Goal: Check status: Check status

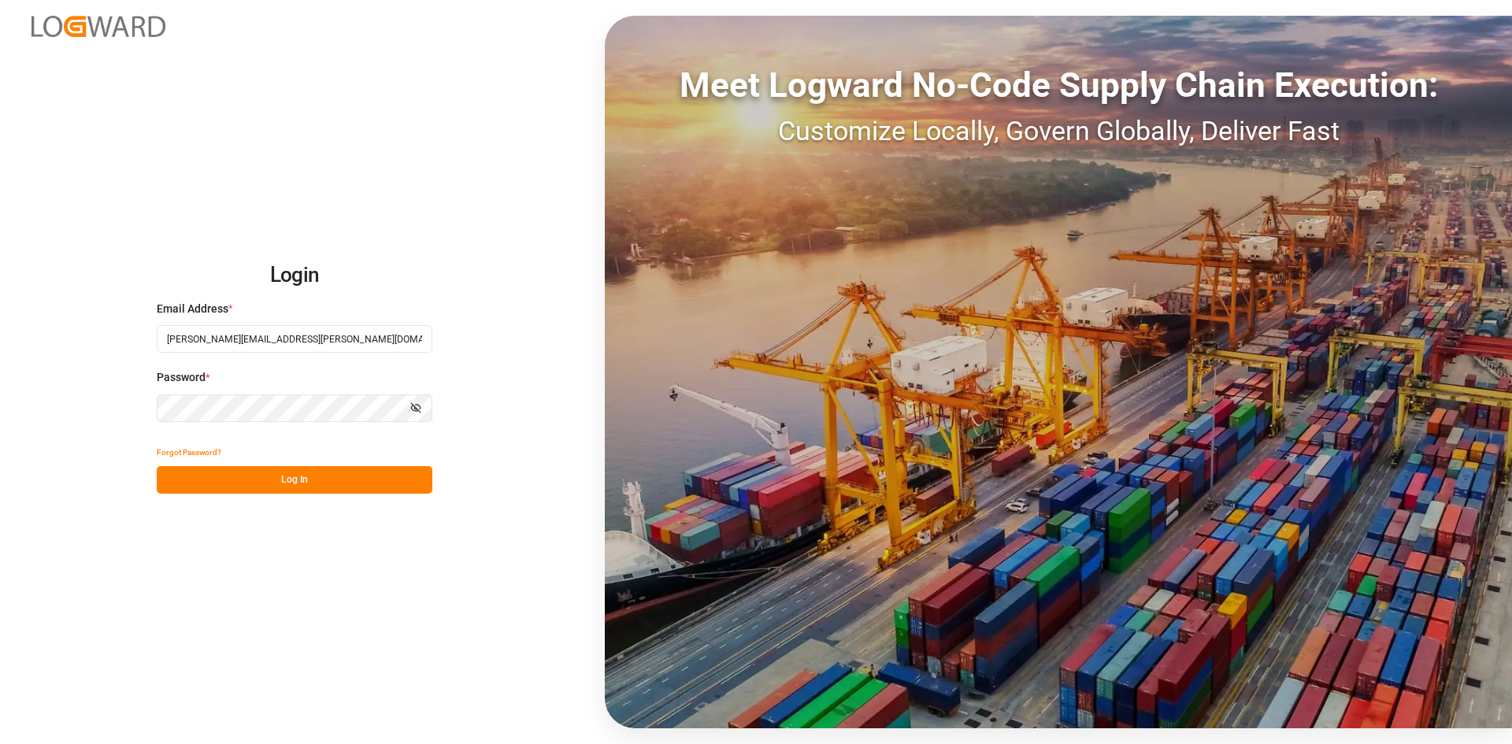
click at [309, 479] on button "Log In" at bounding box center [295, 480] width 276 height 28
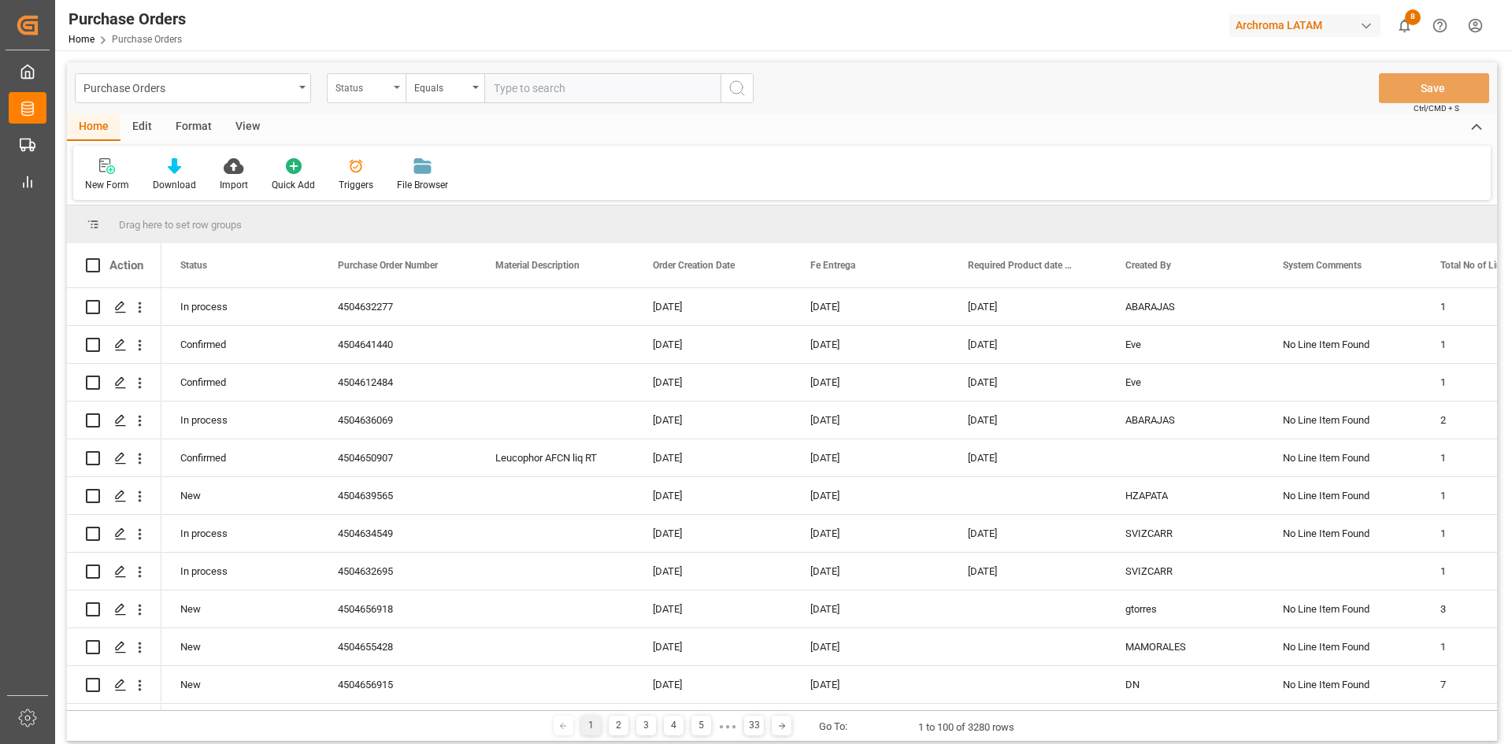
click at [362, 80] on div "Status" at bounding box center [362, 86] width 54 height 18
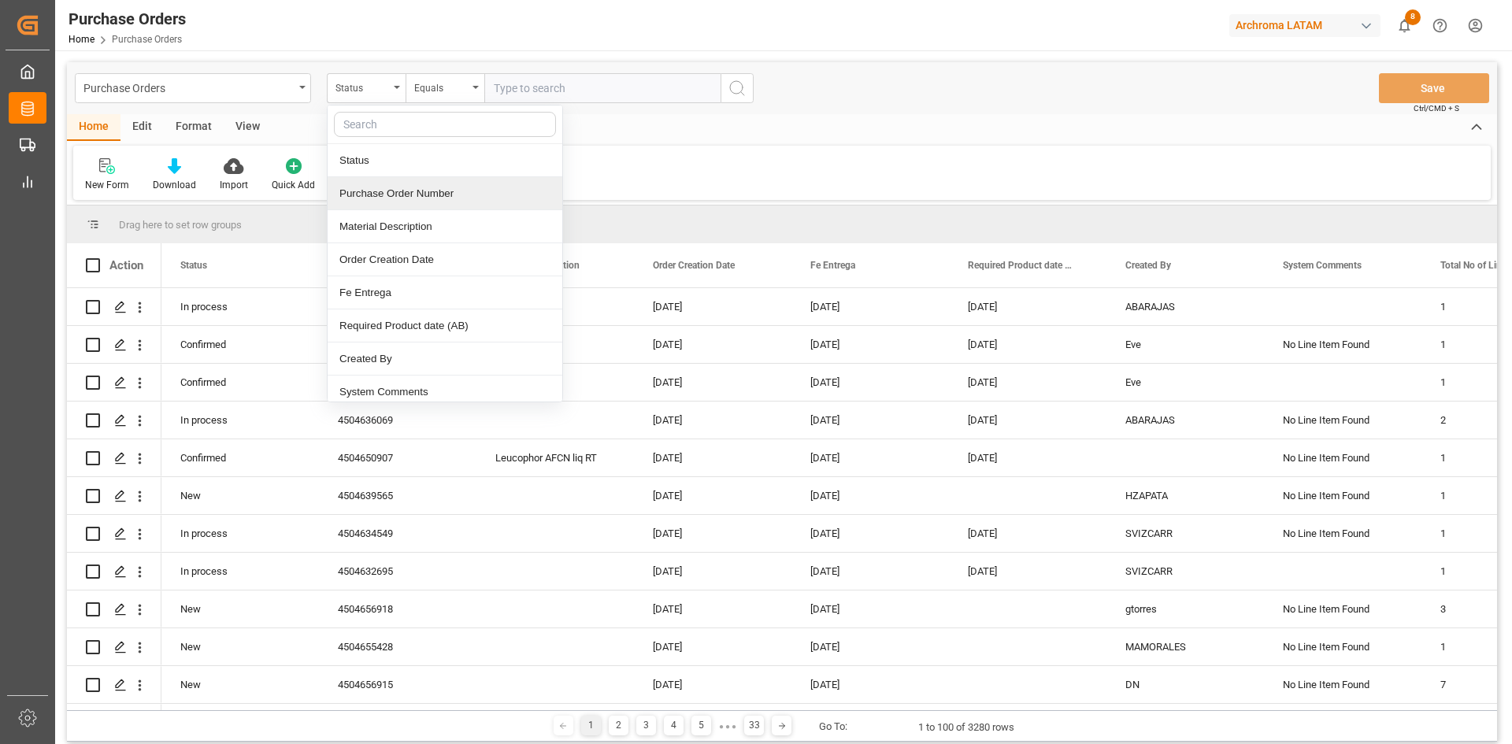
click at [410, 197] on div "Purchase Order Number" at bounding box center [445, 193] width 235 height 33
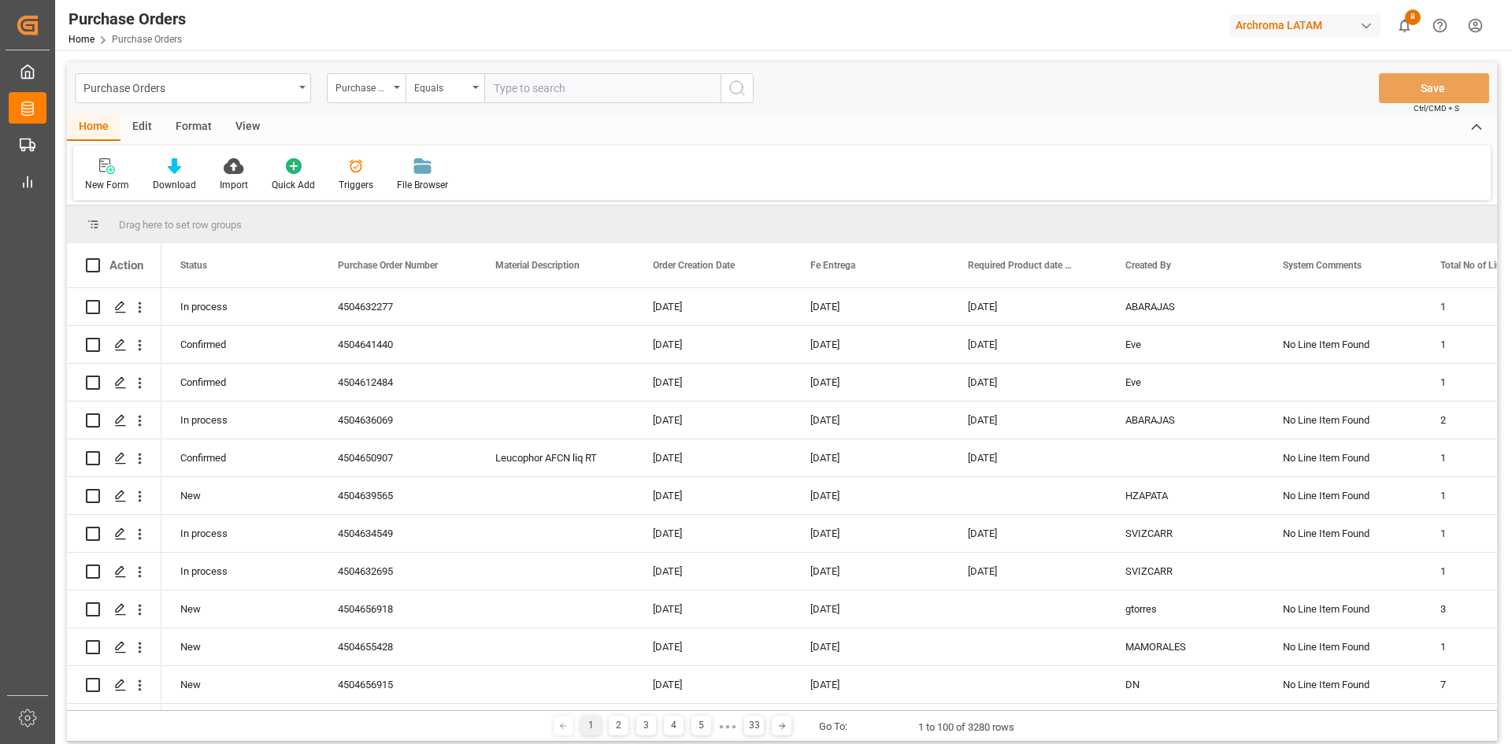
click at [523, 91] on input "text" at bounding box center [602, 88] width 236 height 30
paste input "4504639565"
type input "4504639565"
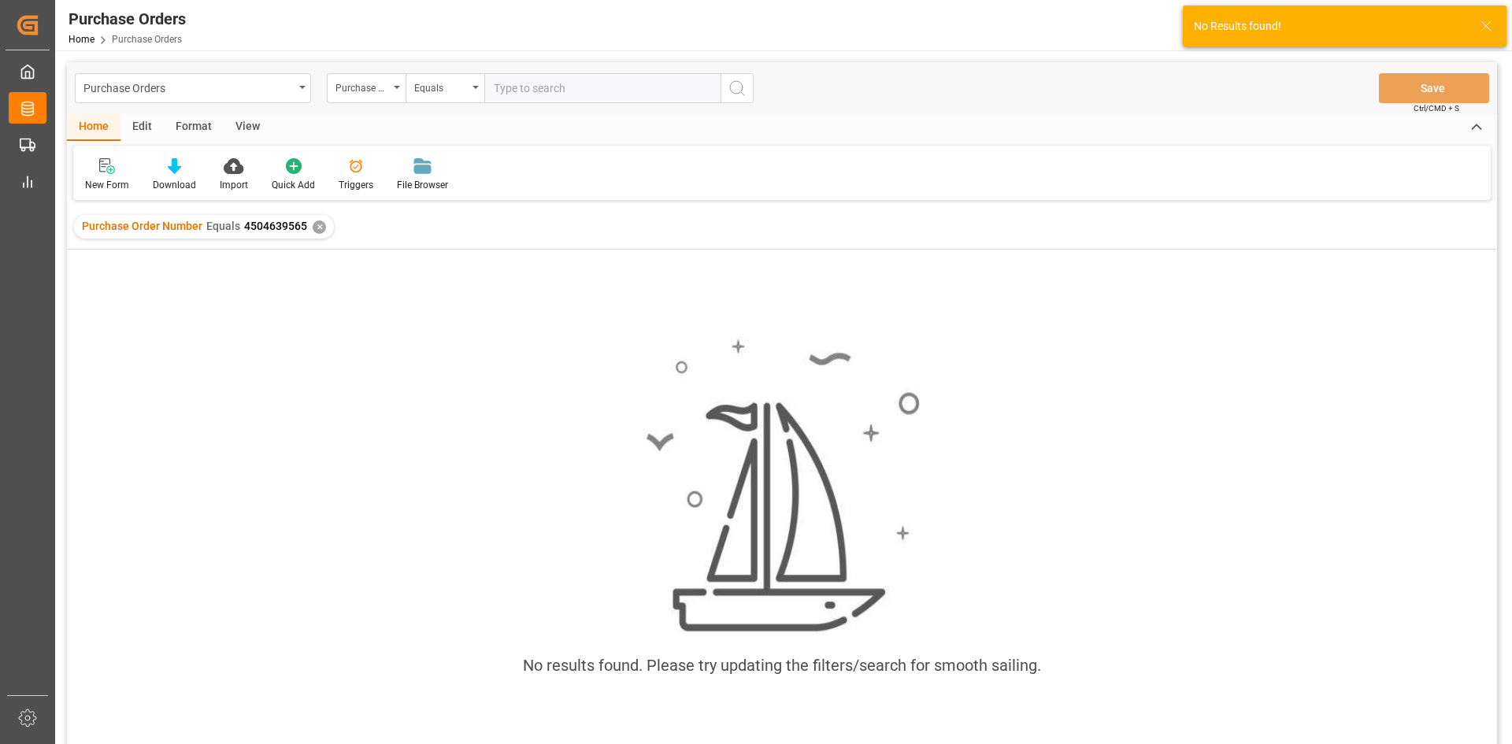
click at [313, 228] on div "✕" at bounding box center [319, 227] width 13 height 13
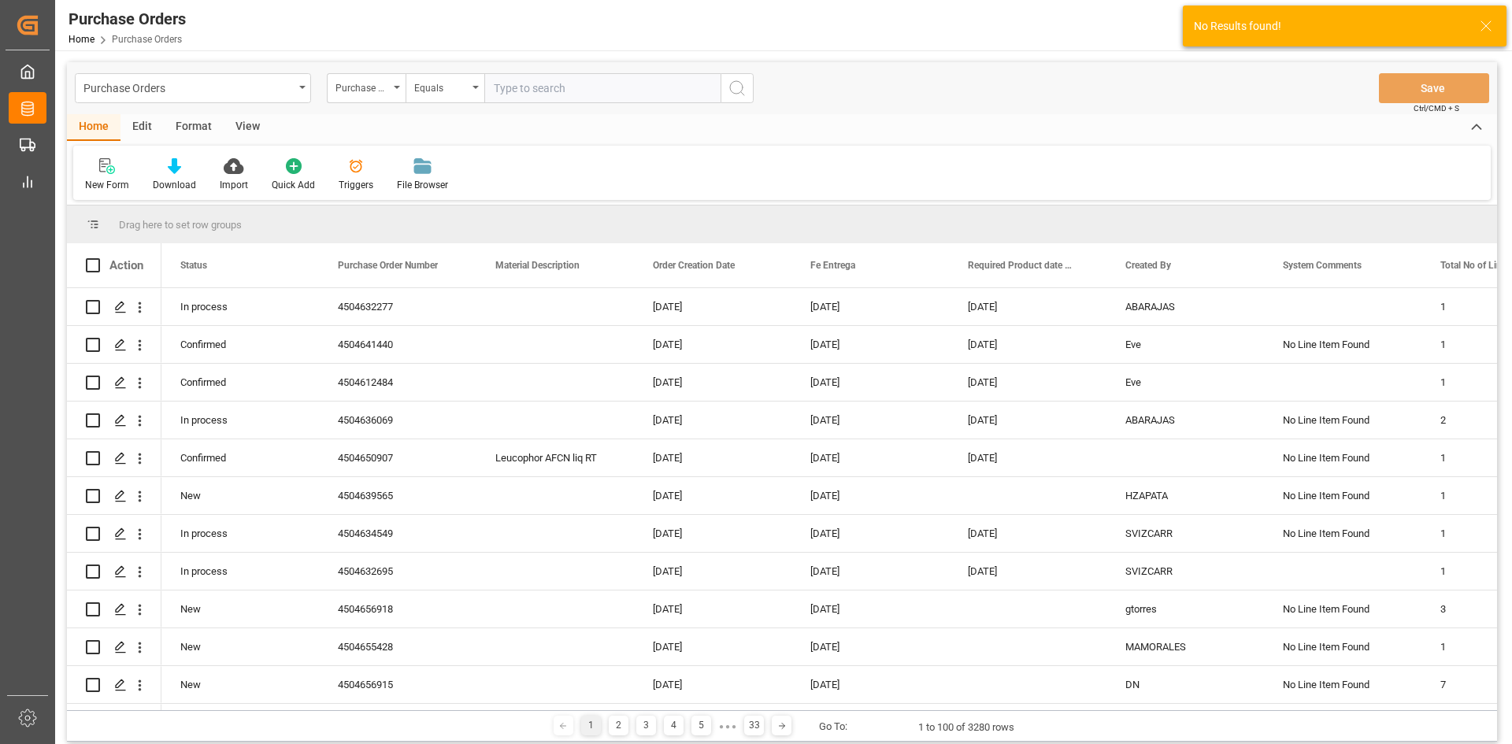
click at [531, 96] on input "text" at bounding box center [602, 88] width 236 height 30
paste input "4504639565"
type input "4504639565"
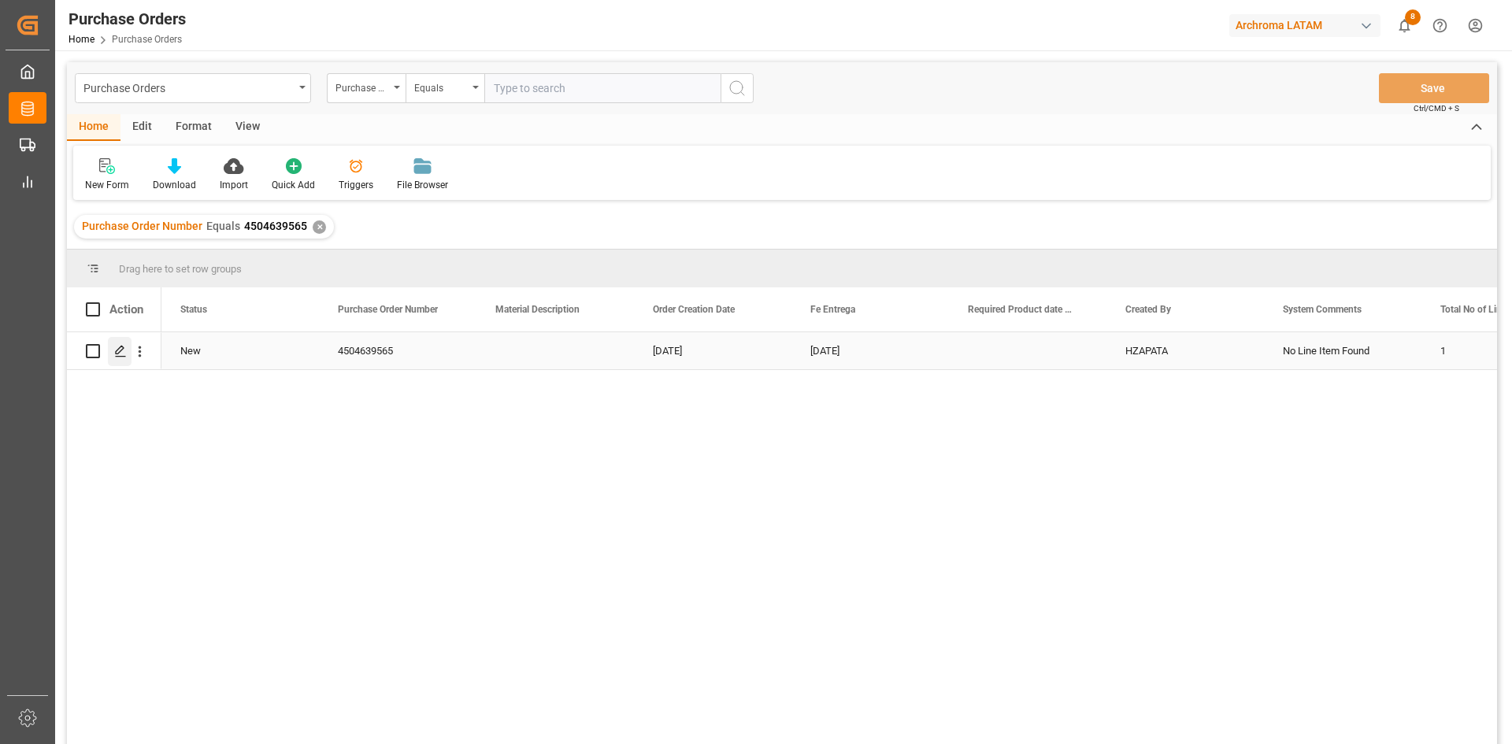
click at [120, 352] on icon "Press SPACE to select this row." at bounding box center [120, 351] width 13 height 13
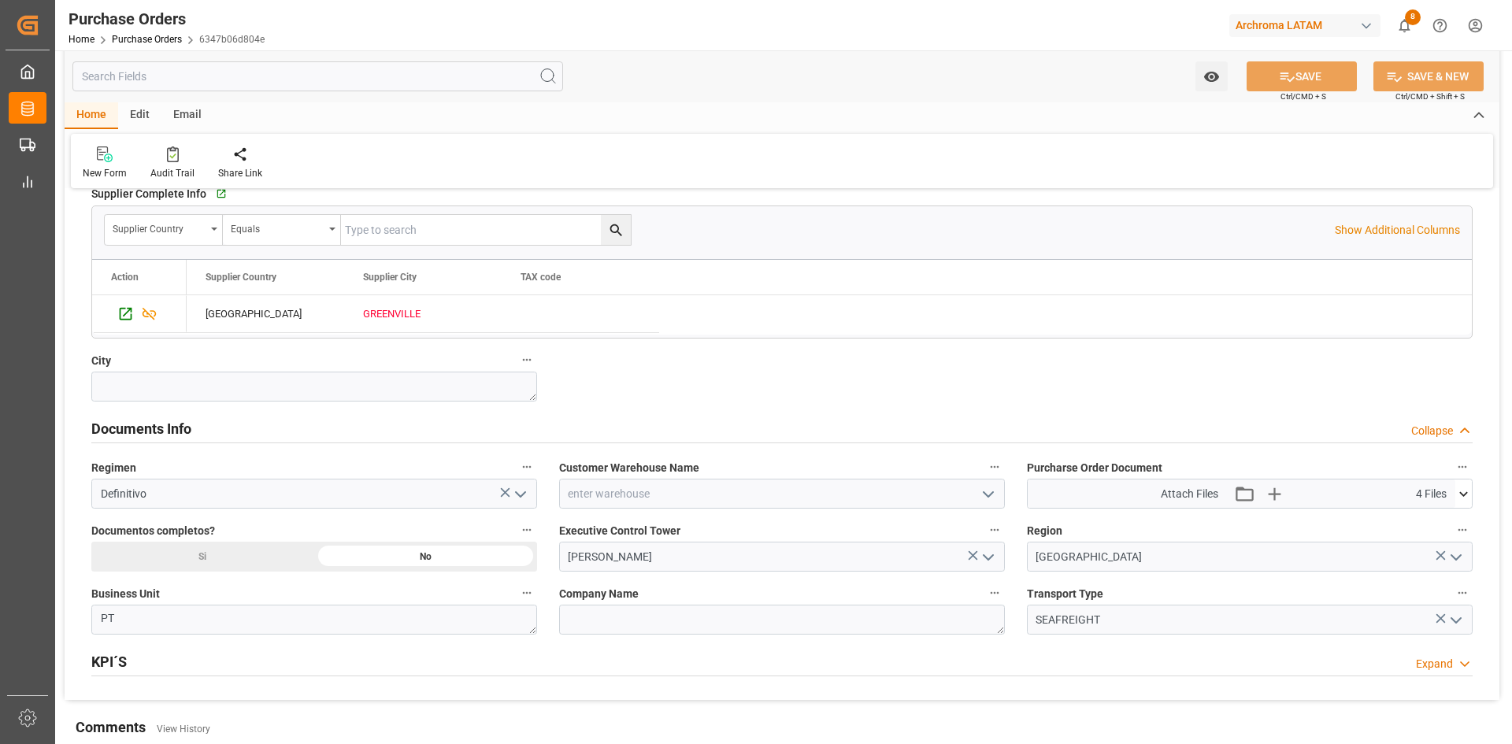
scroll to position [945, 0]
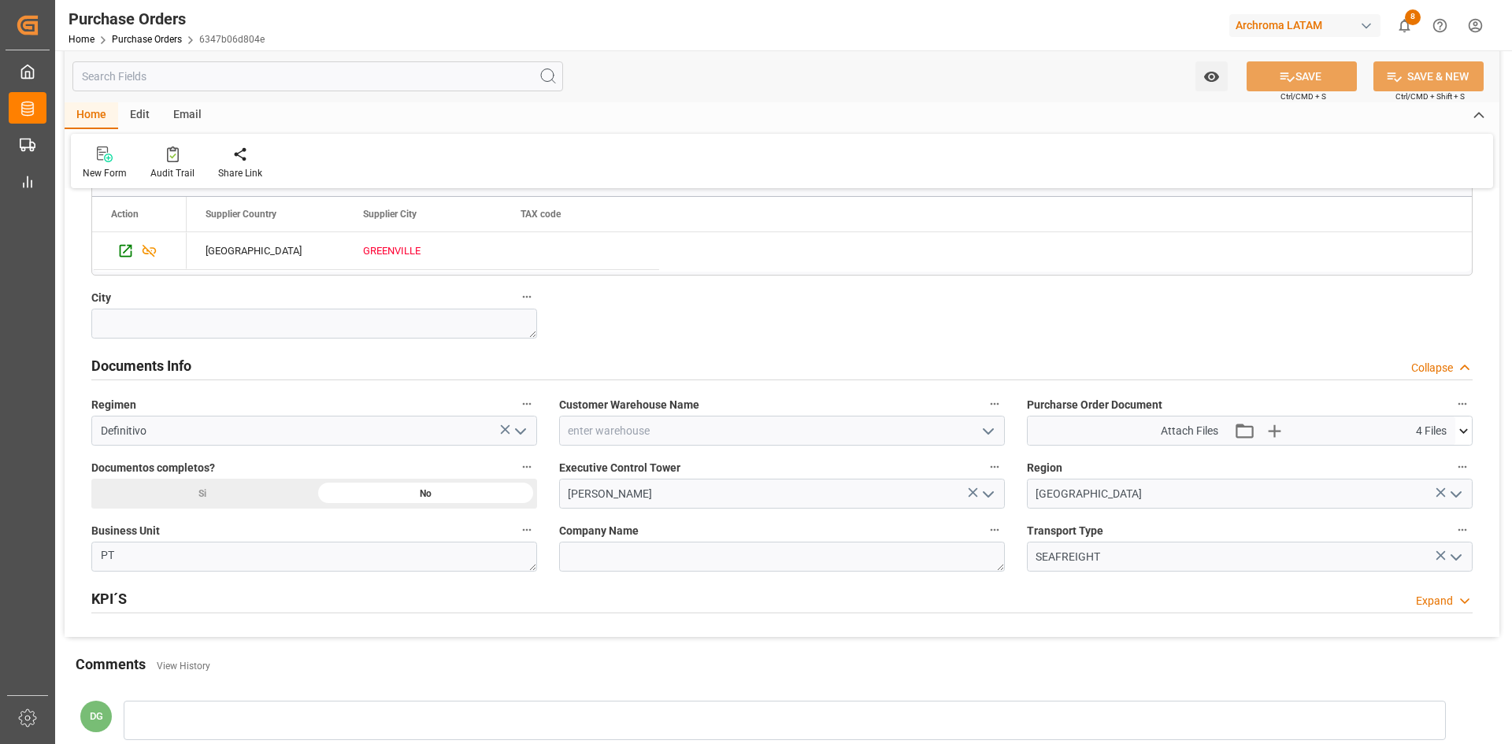
click at [1470, 434] on icon at bounding box center [1463, 431] width 17 height 17
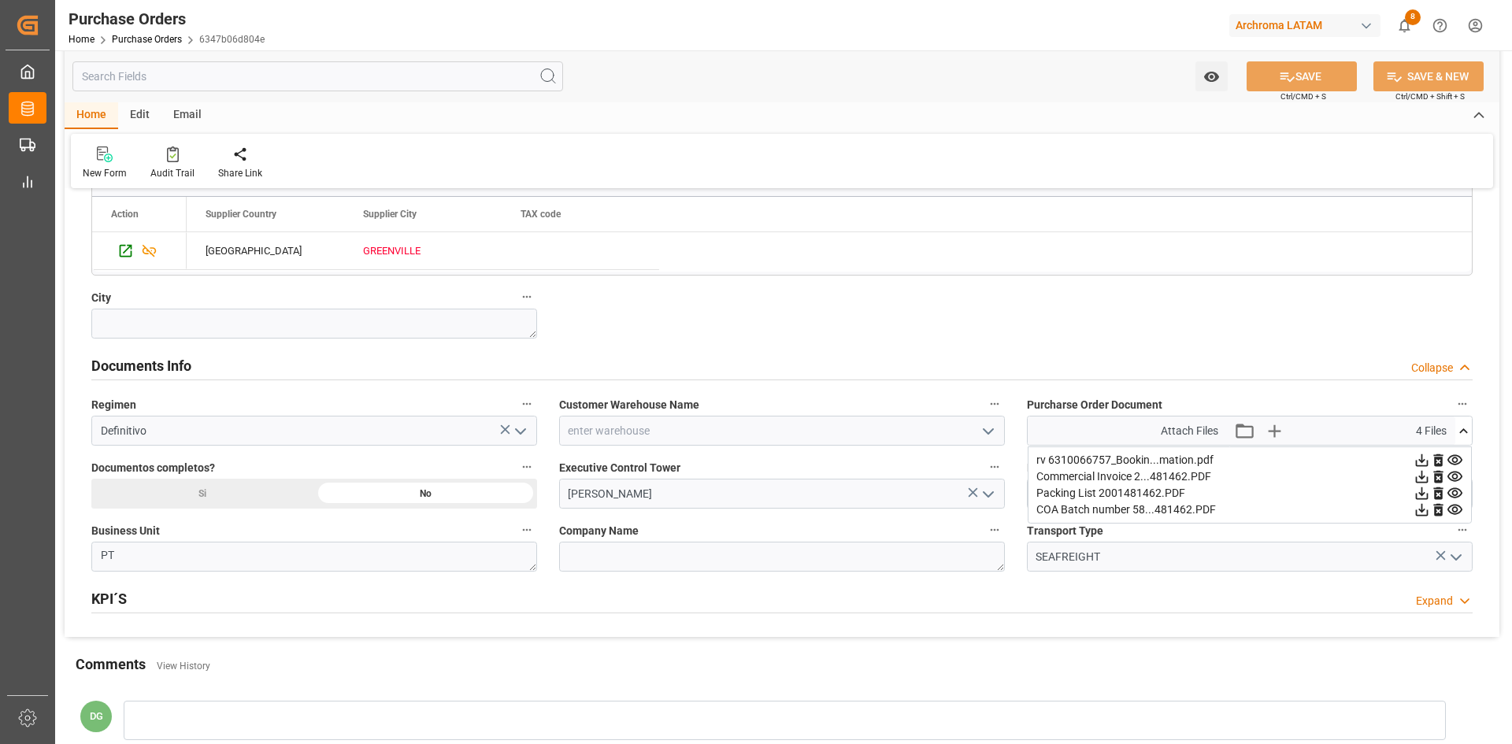
click at [1430, 454] on icon at bounding box center [1422, 460] width 17 height 17
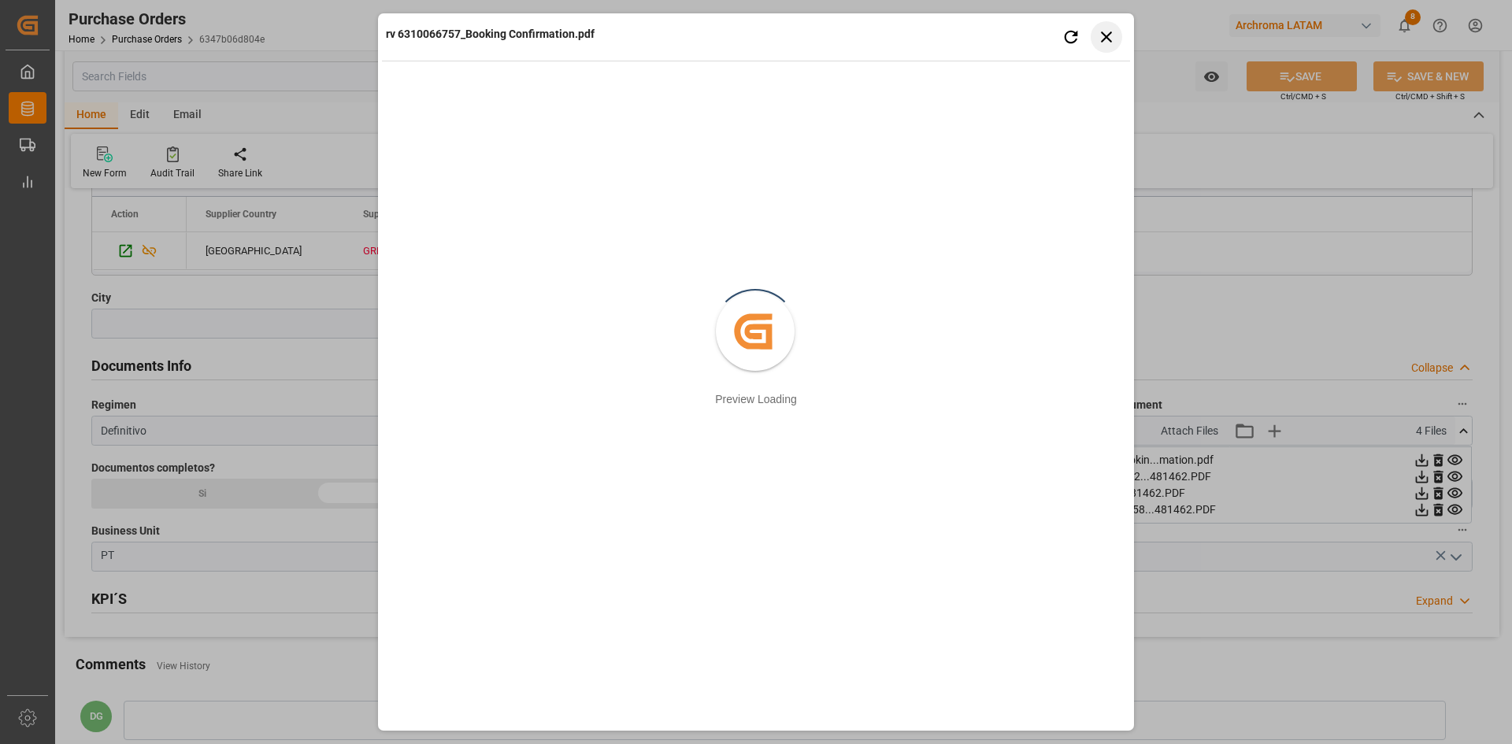
drag, startPoint x: 1104, startPoint y: 39, endPoint x: 1176, endPoint y: 131, distance: 116.1
click at [1105, 39] on icon "button" at bounding box center [1106, 37] width 11 height 11
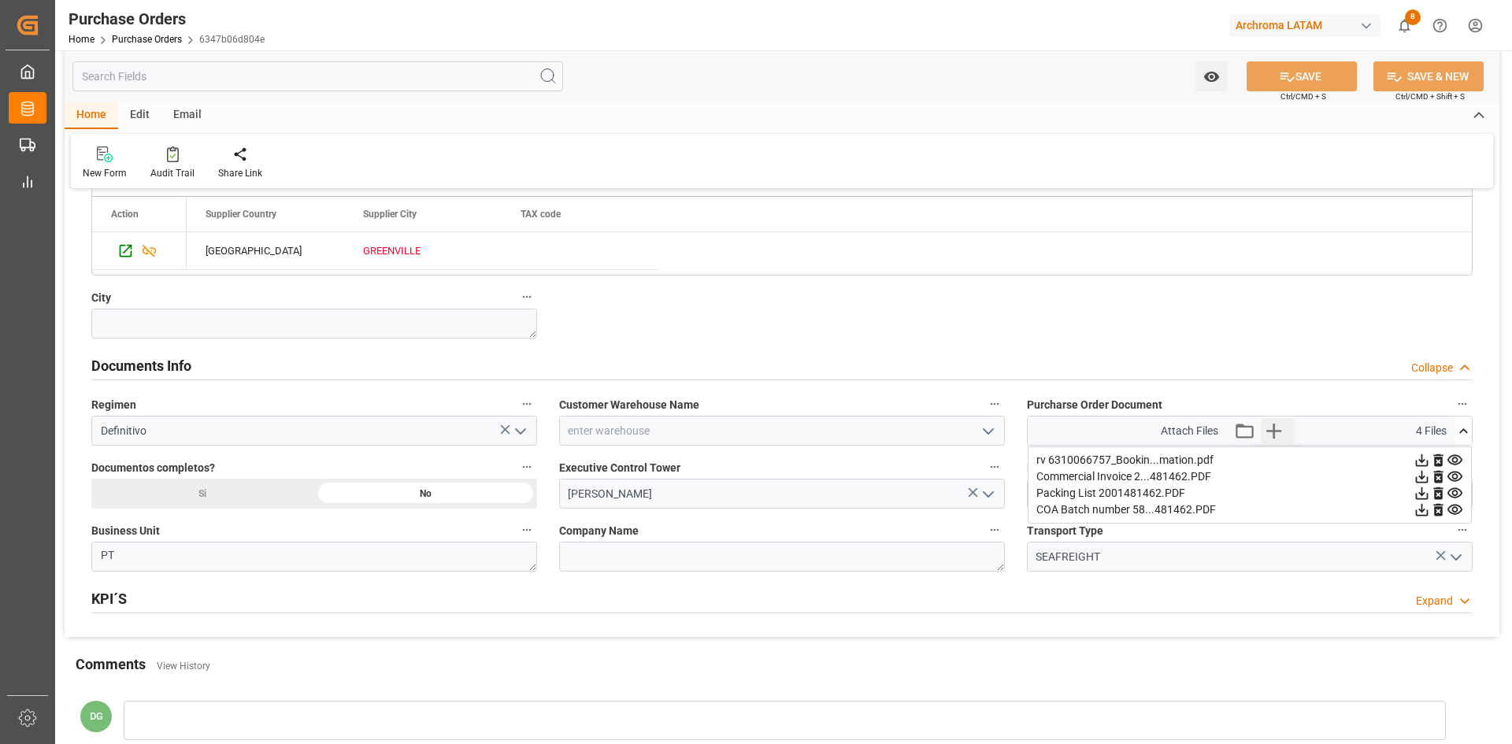
click at [1277, 434] on icon "button" at bounding box center [1273, 430] width 25 height 25
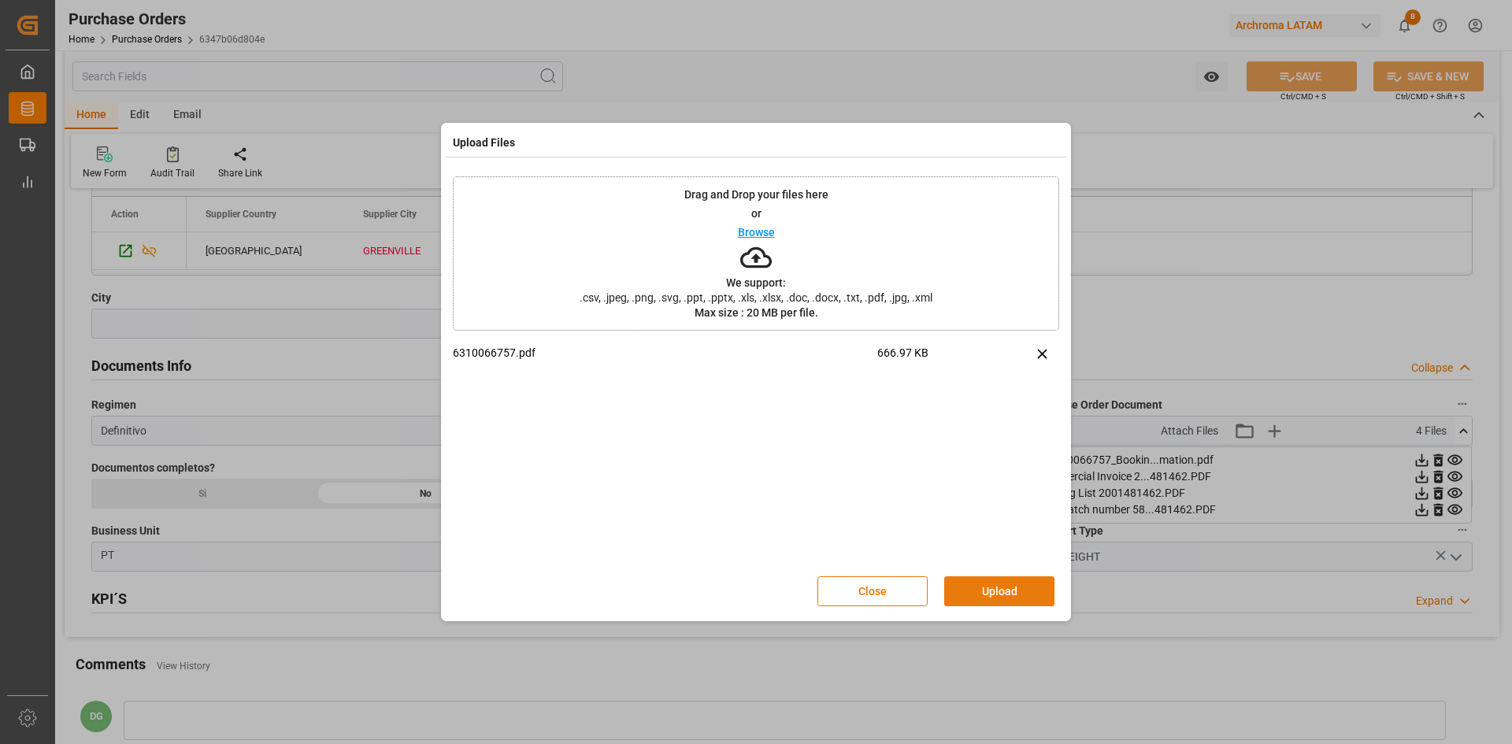
click at [971, 585] on button "Upload" at bounding box center [999, 591] width 110 height 30
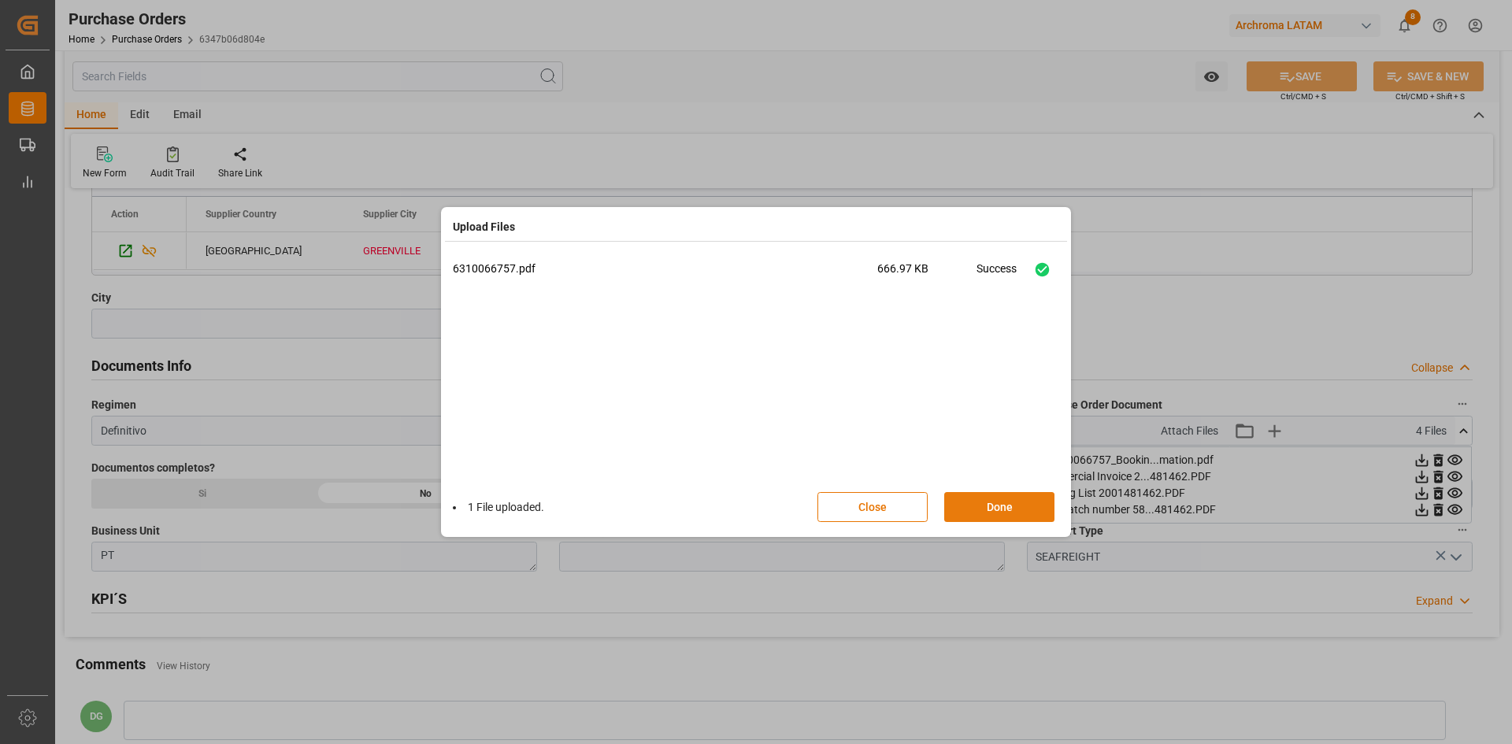
click at [982, 513] on button "Done" at bounding box center [999, 507] width 110 height 30
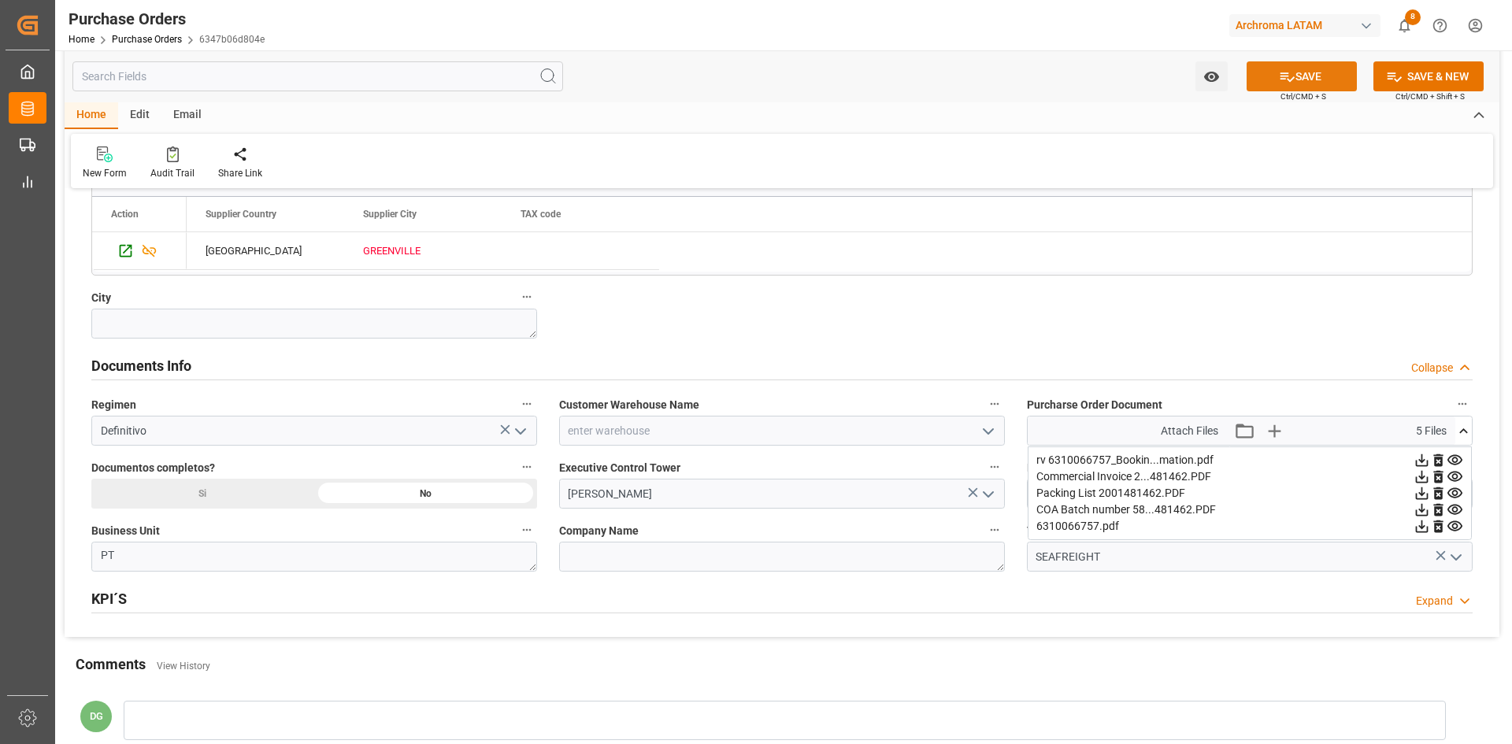
click at [1321, 76] on button "SAVE" at bounding box center [1302, 76] width 110 height 30
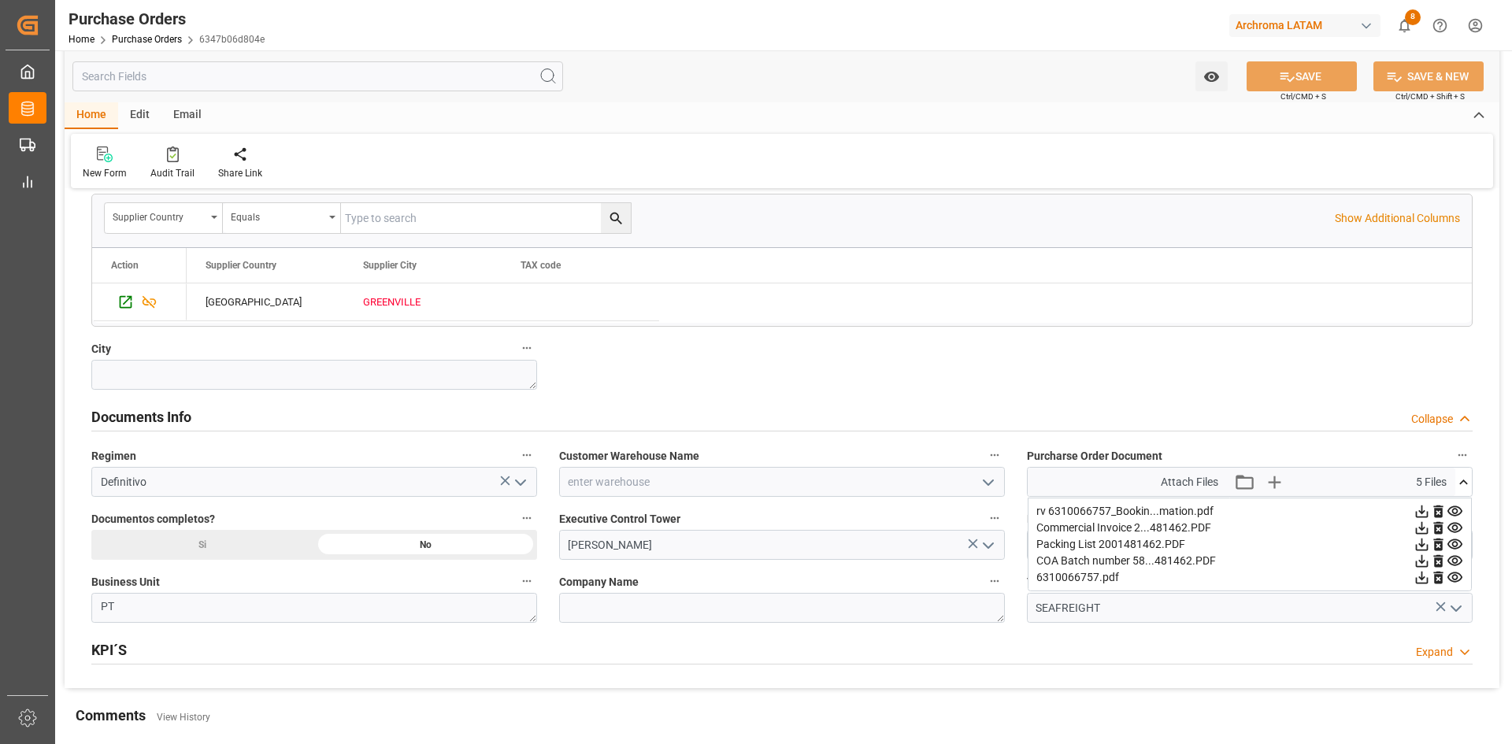
scroll to position [866, 0]
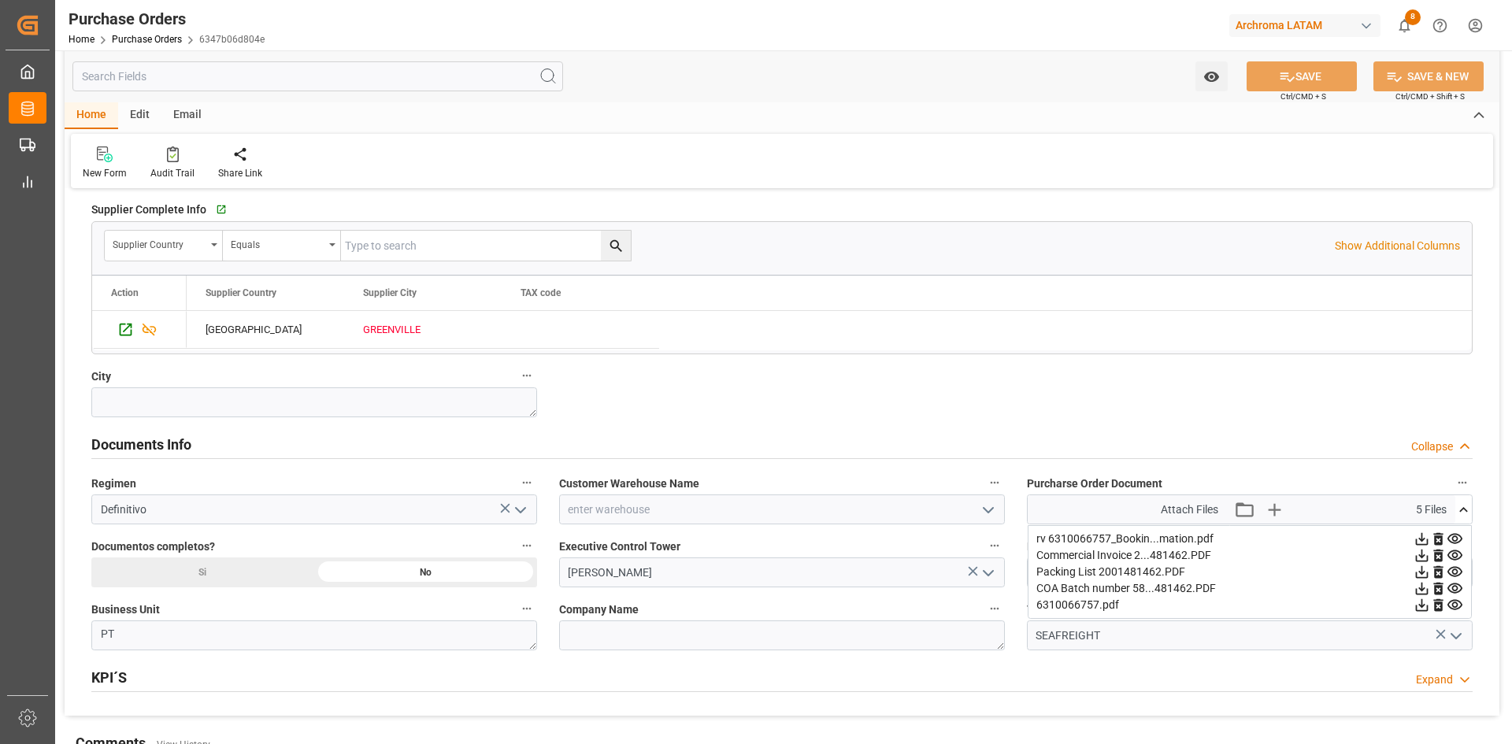
drag, startPoint x: 1220, startPoint y: 415, endPoint x: 1248, endPoint y: 425, distance: 30.1
click at [1228, 421] on div "Details PO customer Collapse Status NEW Purchase Order Number (PCL old) Purchas…" at bounding box center [782, 26] width 1435 height 1380
click at [1464, 506] on icon at bounding box center [1463, 510] width 17 height 17
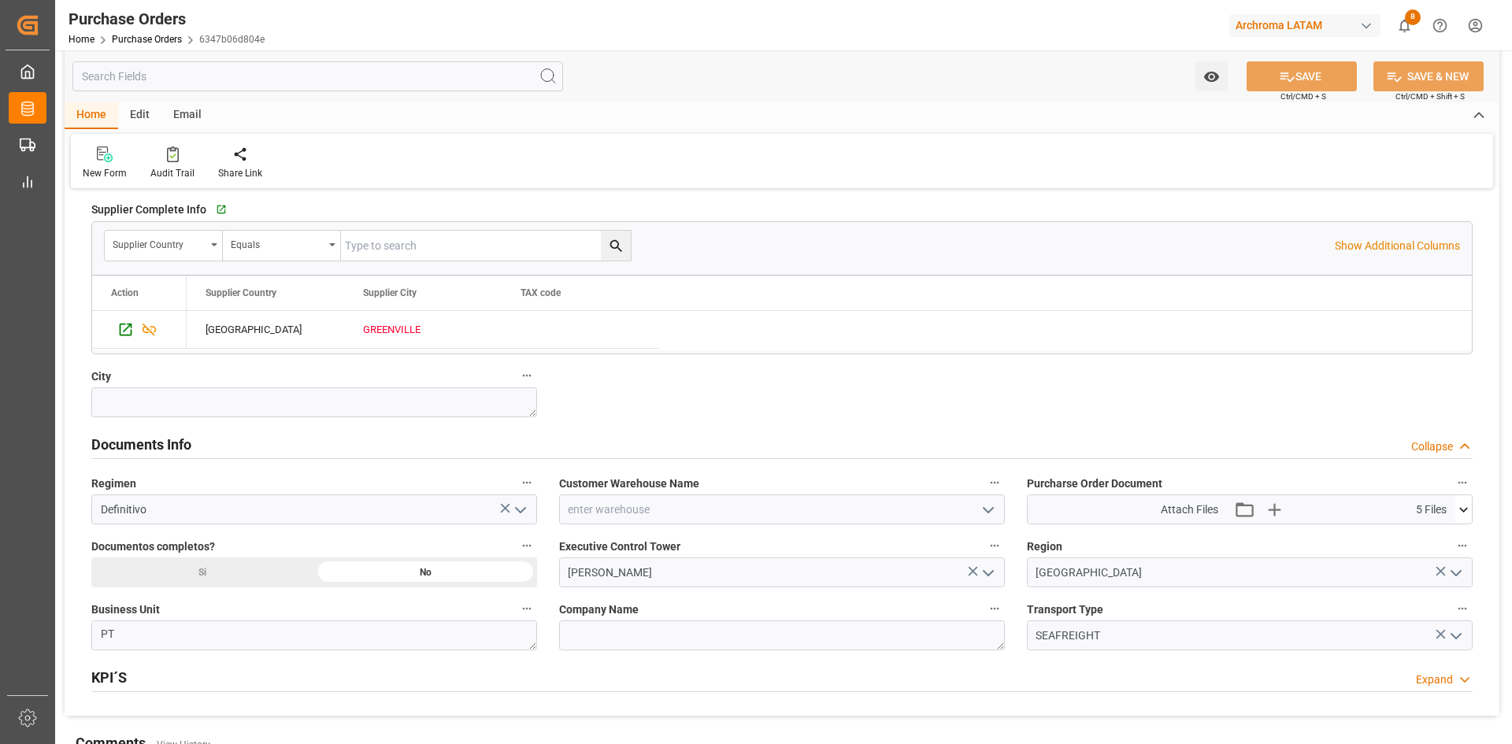
click at [187, 117] on div "Email" at bounding box center [187, 115] width 52 height 27
click at [117, 169] on div "Send Email" at bounding box center [107, 173] width 48 height 14
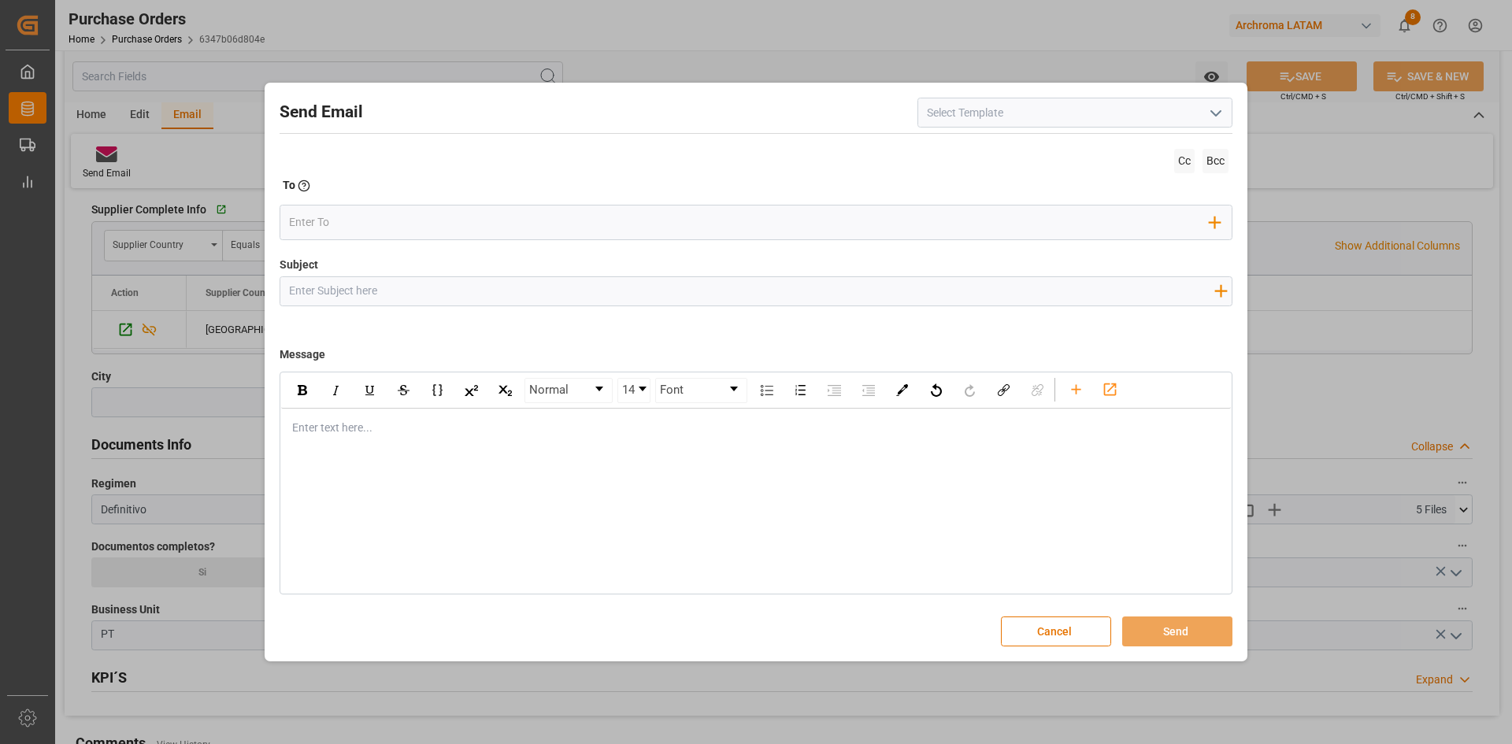
click at [1210, 116] on icon "open menu" at bounding box center [1216, 113] width 19 height 19
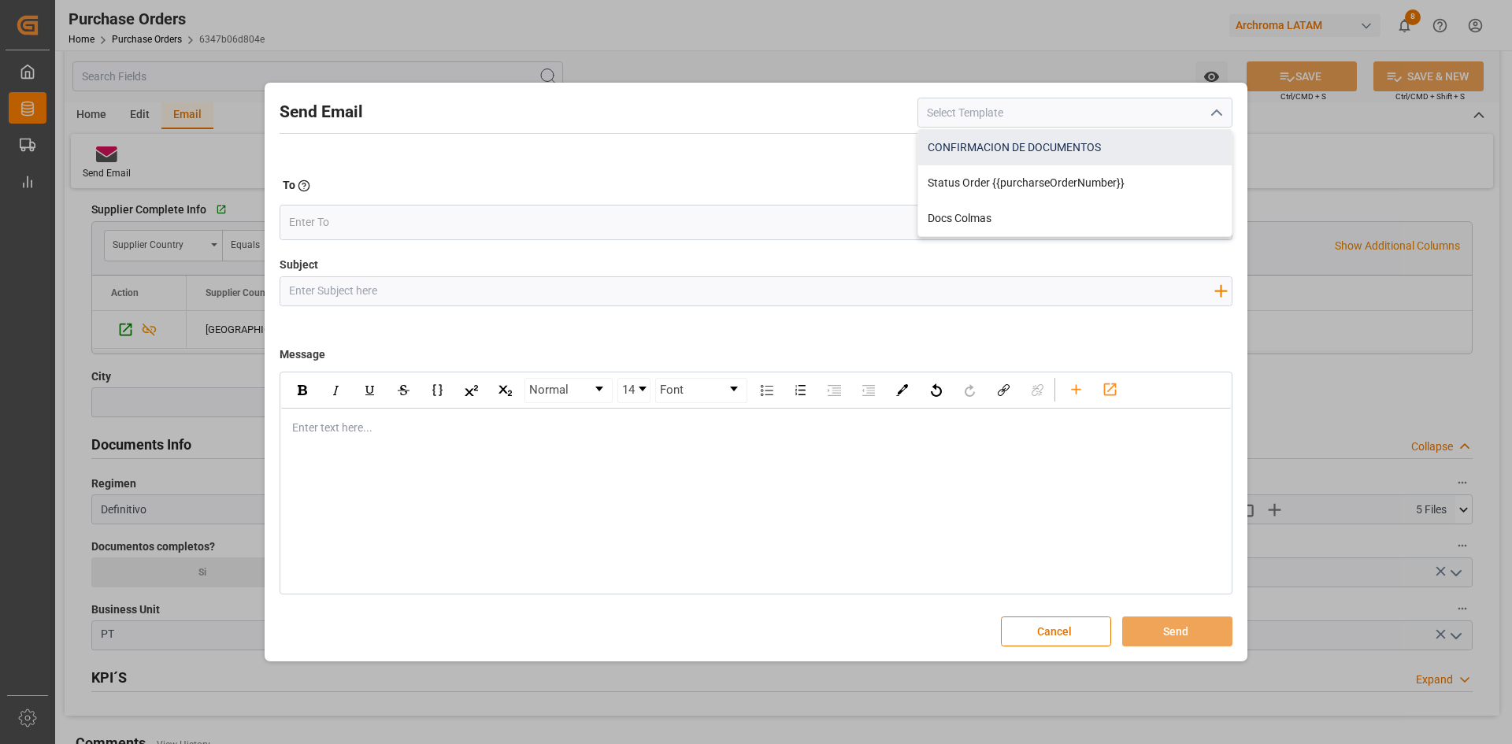
click at [1105, 146] on div "CONFIRMACION DE DOCUMENTOS" at bounding box center [1074, 147] width 313 height 35
type input "CONFIRMACION DE DOCUMENTOS"
type input "DOCUMENTOS NUEVOS PO {{purchaseOrderNumber}}"
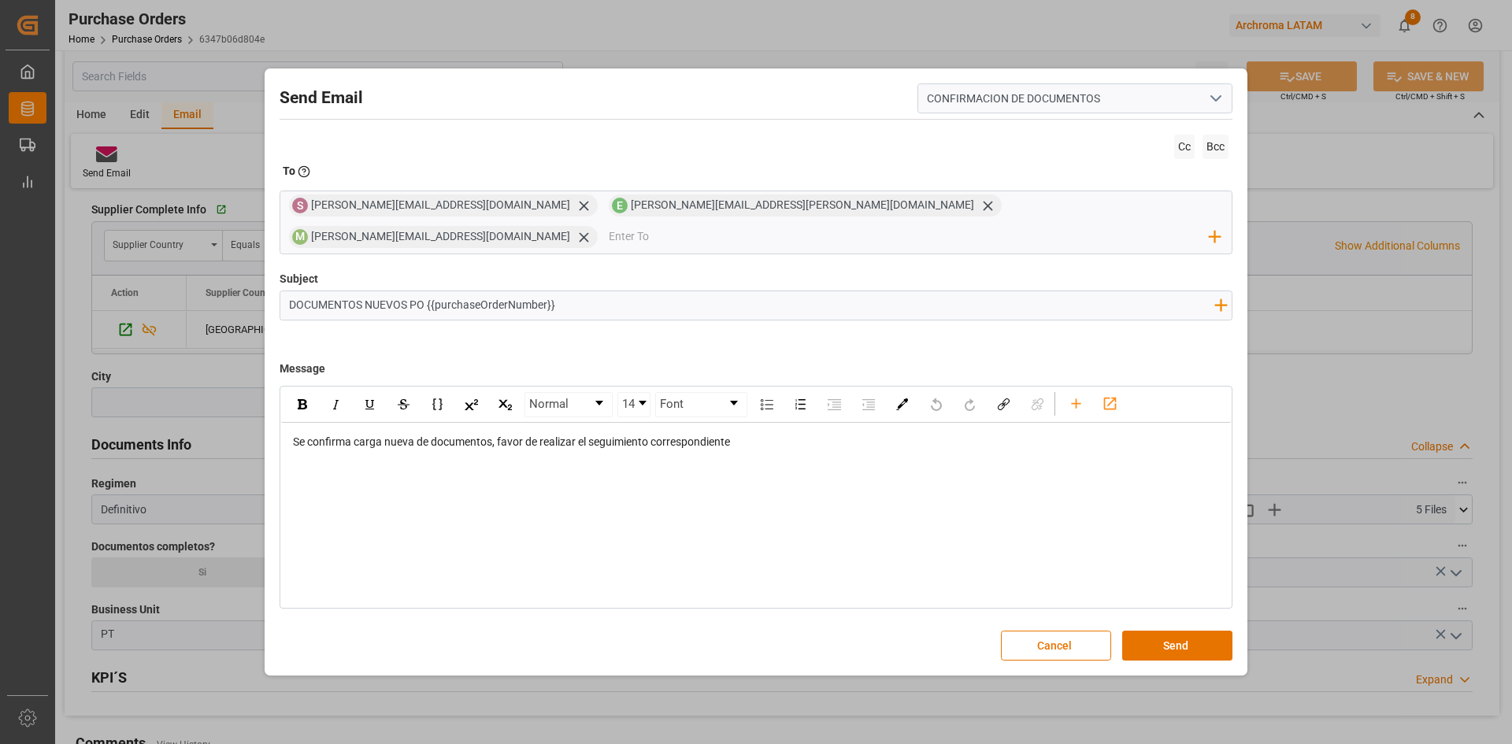
click at [1210, 108] on icon "open menu" at bounding box center [1216, 98] width 19 height 19
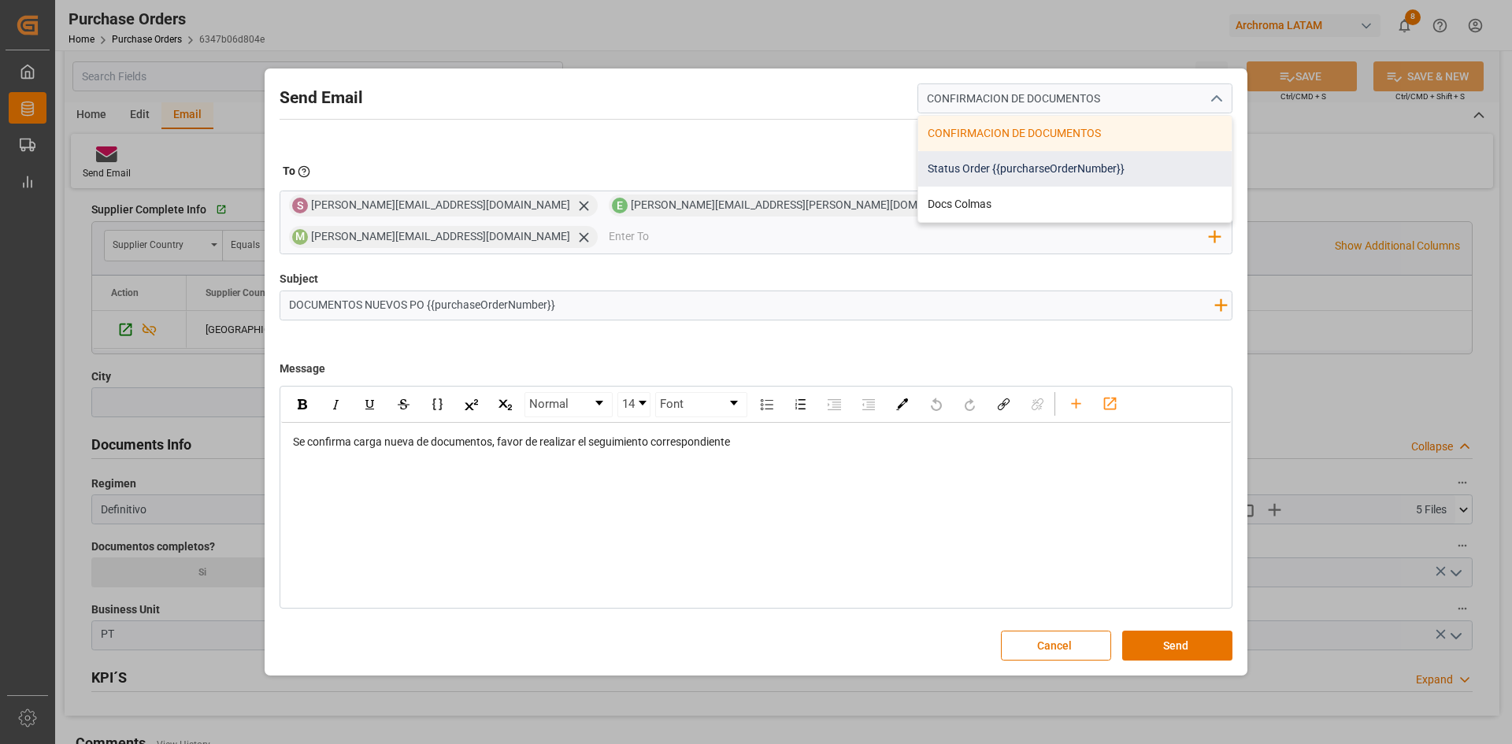
click at [1077, 175] on div "Status Order {{purcharseOrderNumber}}" at bounding box center [1074, 168] width 313 height 35
type input "Status Order {{purcharseOrderNumber}}"
type input "Status Order{{purchaseOrderNumber}}"
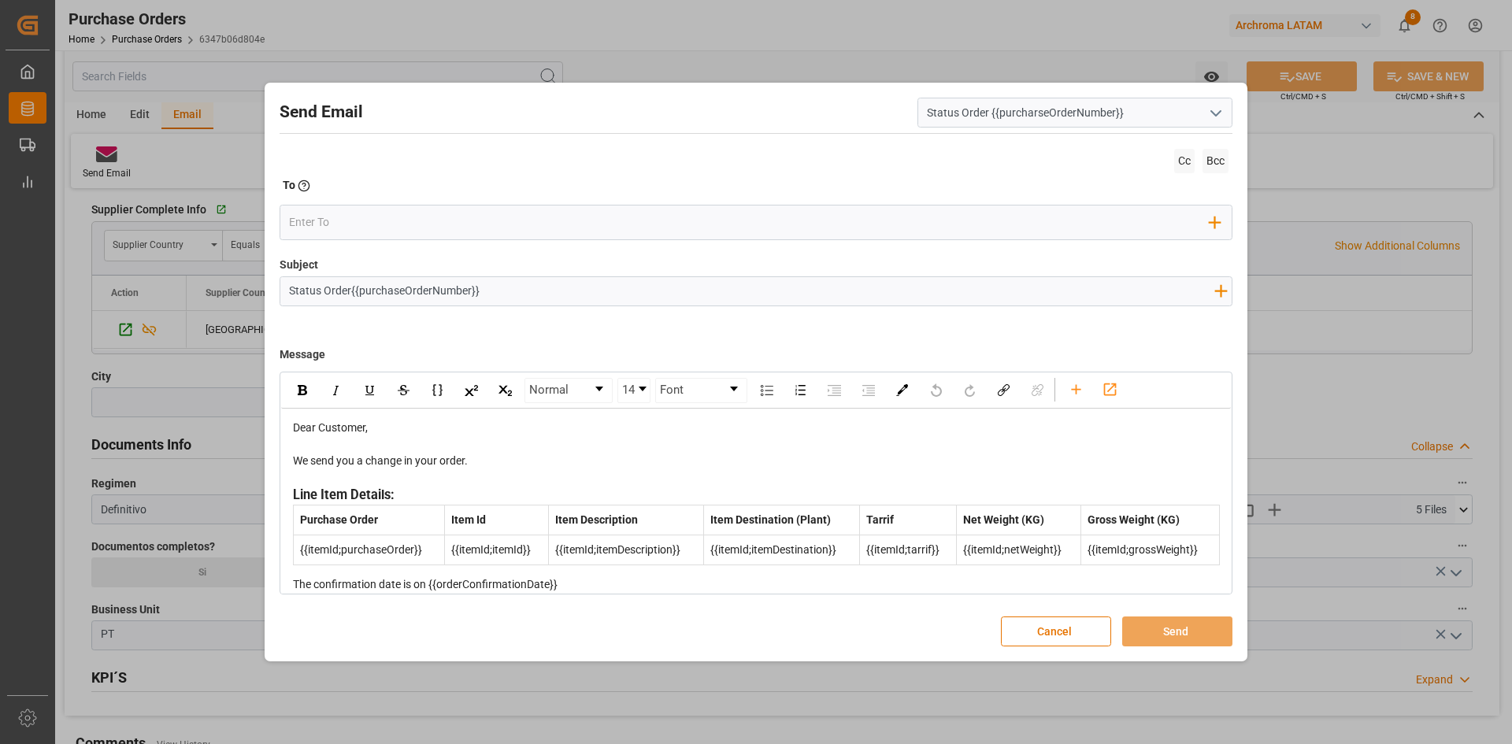
click at [1214, 114] on polyline "open menu" at bounding box center [1215, 113] width 9 height 5
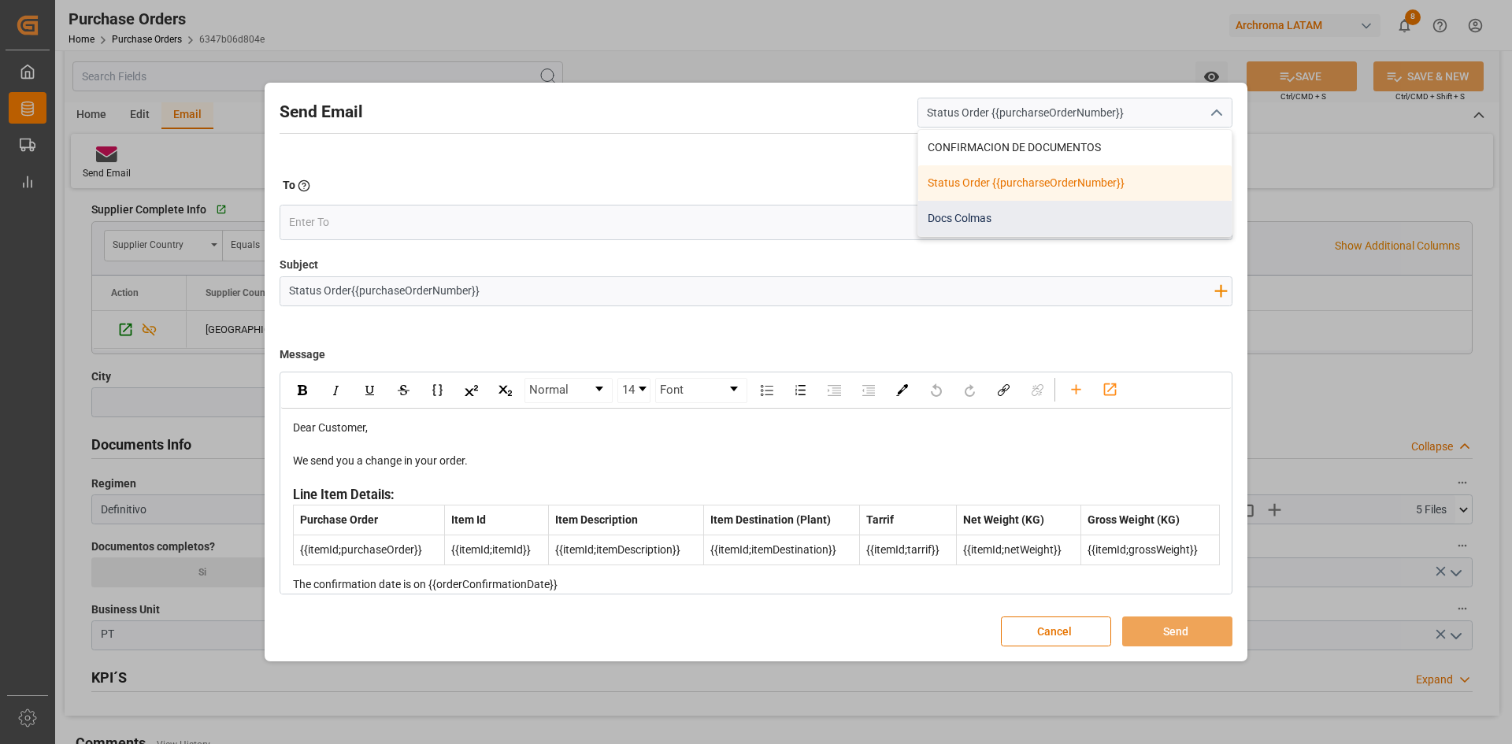
click at [1029, 211] on div "Docs Colmas" at bounding box center [1074, 218] width 313 height 35
type input "Docs Colmas"
type input "PO {{purchaseOrderNumber}} | Proveedor {{vendorName}}"
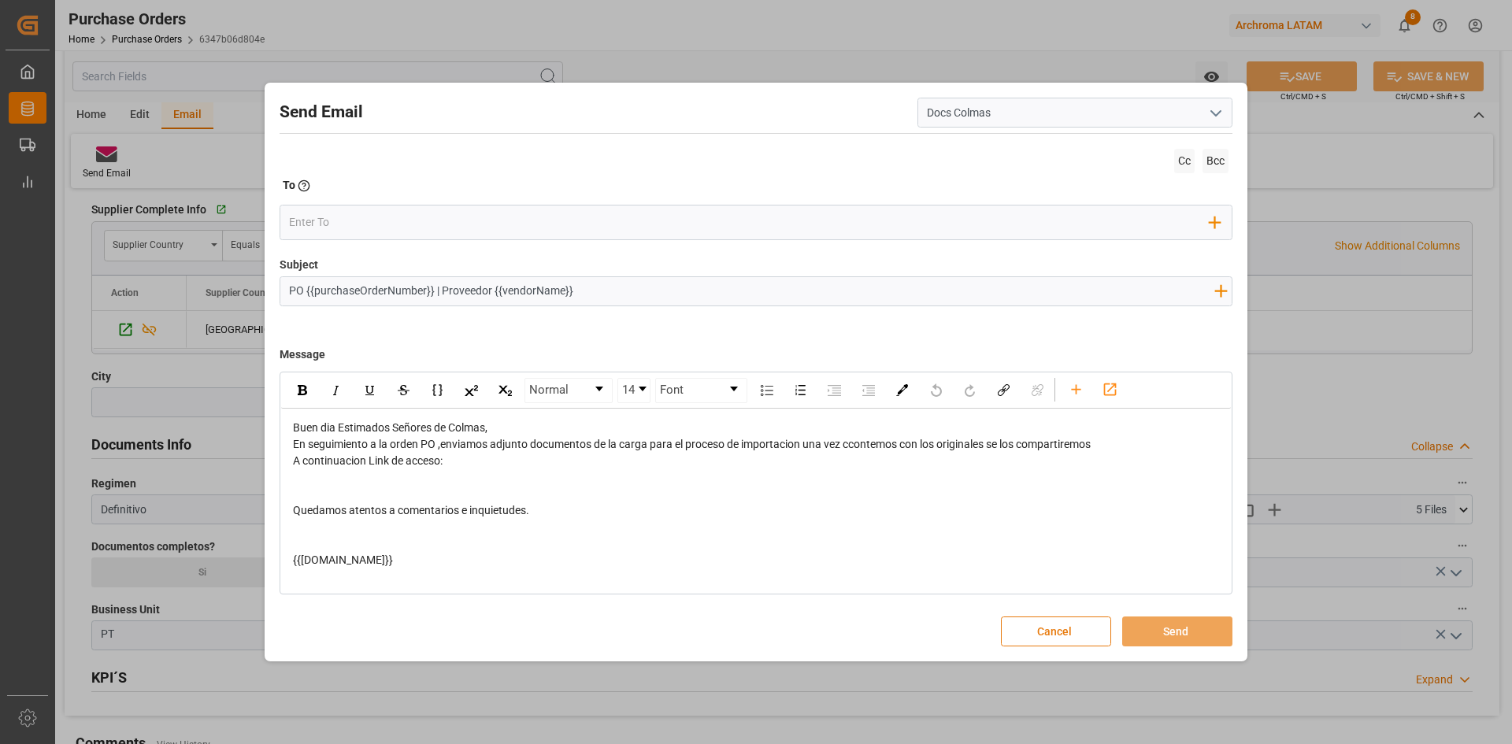
click at [1072, 633] on button "Cancel" at bounding box center [1056, 632] width 110 height 30
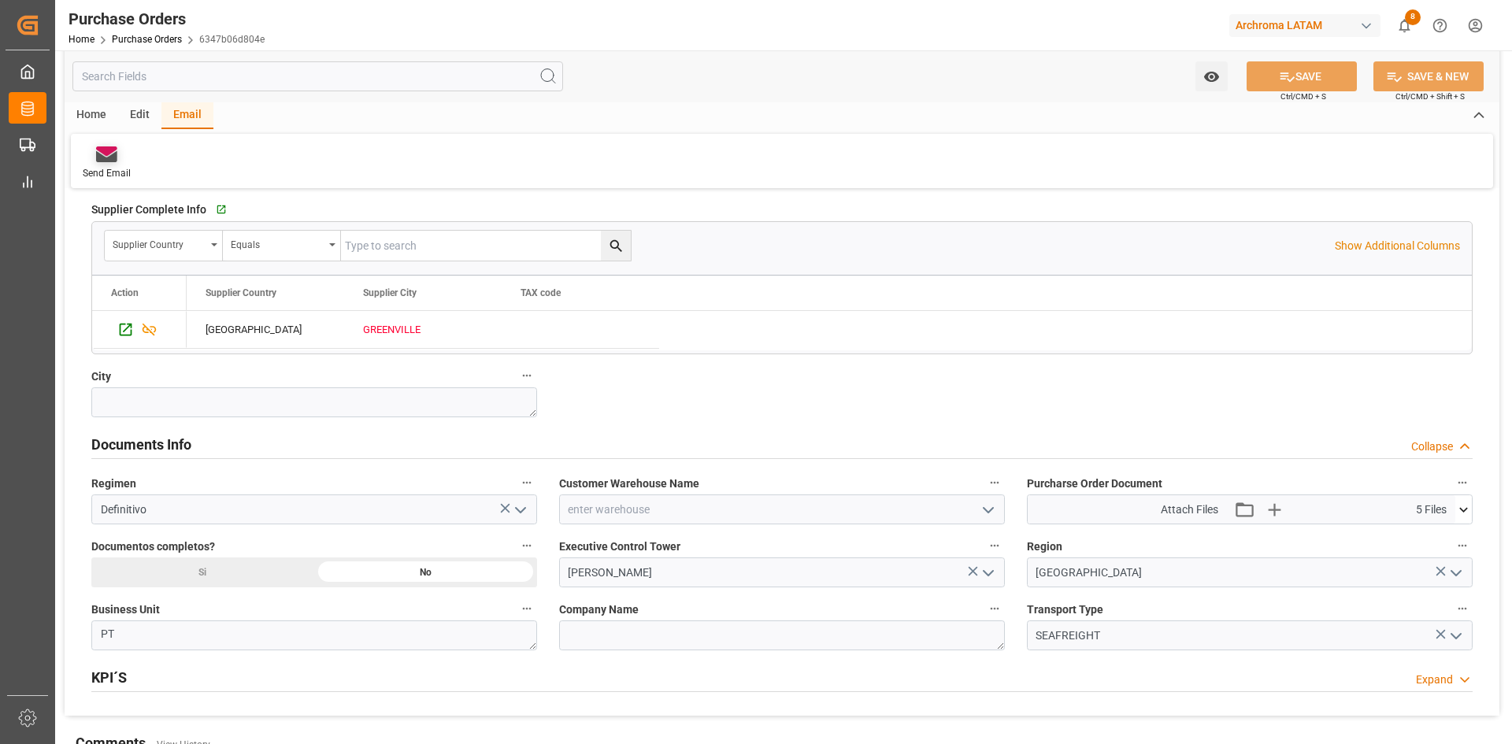
click at [106, 154] on icon at bounding box center [106, 150] width 21 height 9
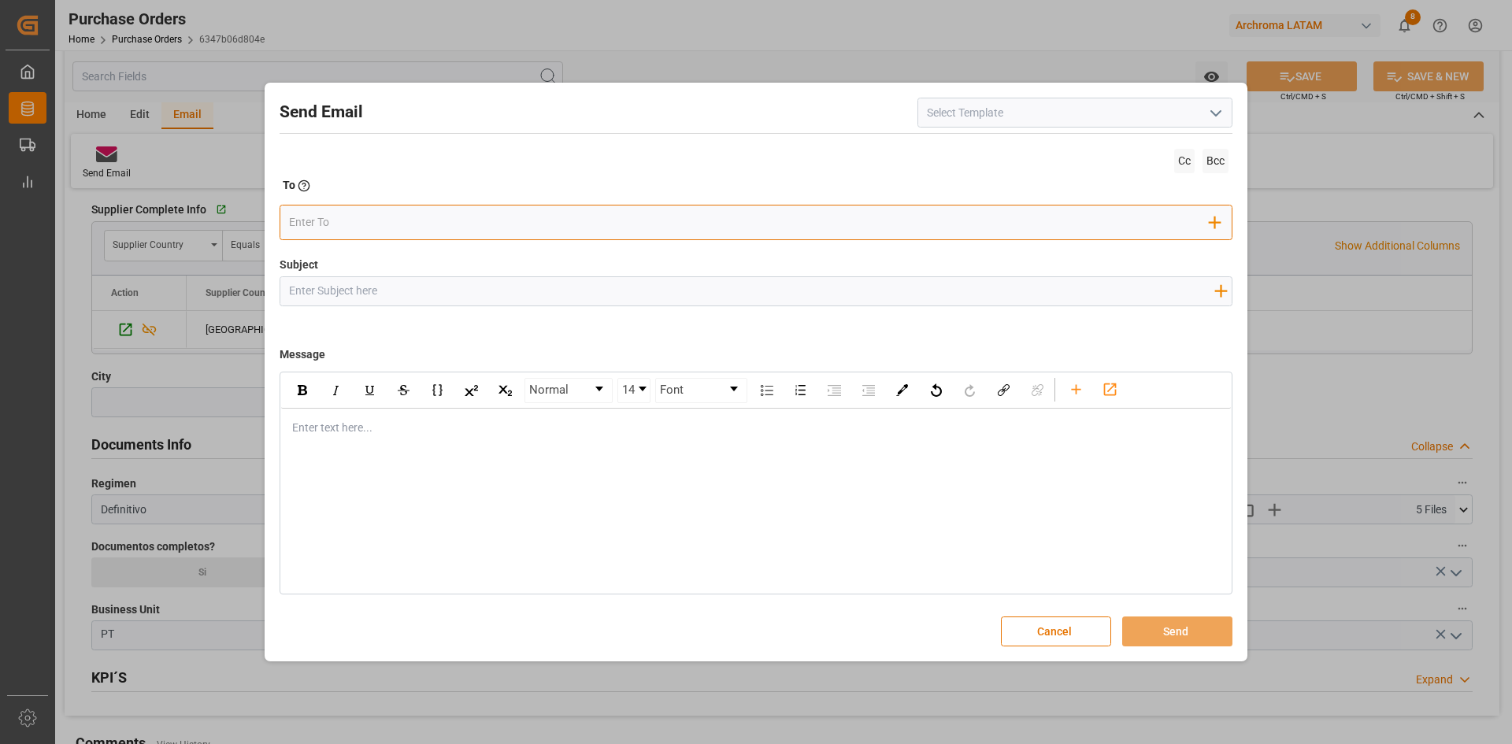
click at [359, 214] on input "email" at bounding box center [749, 223] width 921 height 24
type input "jt"
click at [404, 246] on span "[EMAIL_ADDRESS][DOMAIN_NAME]" at bounding box center [409, 254] width 175 height 17
click at [380, 291] on input "Subject" at bounding box center [751, 291] width 942 height 28
type input "PO // PT // DOSUMENTOS"
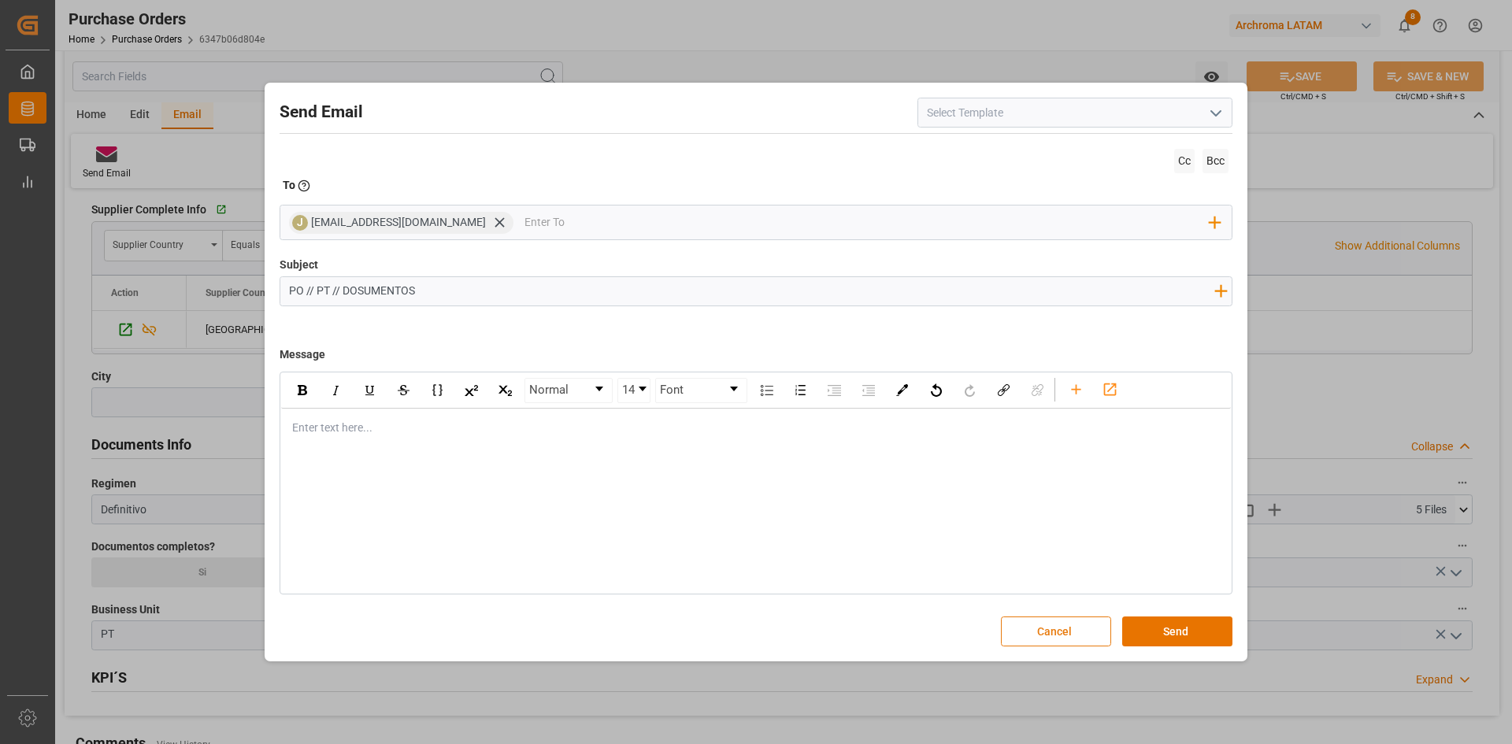
click at [1051, 626] on button "Cancel" at bounding box center [1056, 632] width 110 height 30
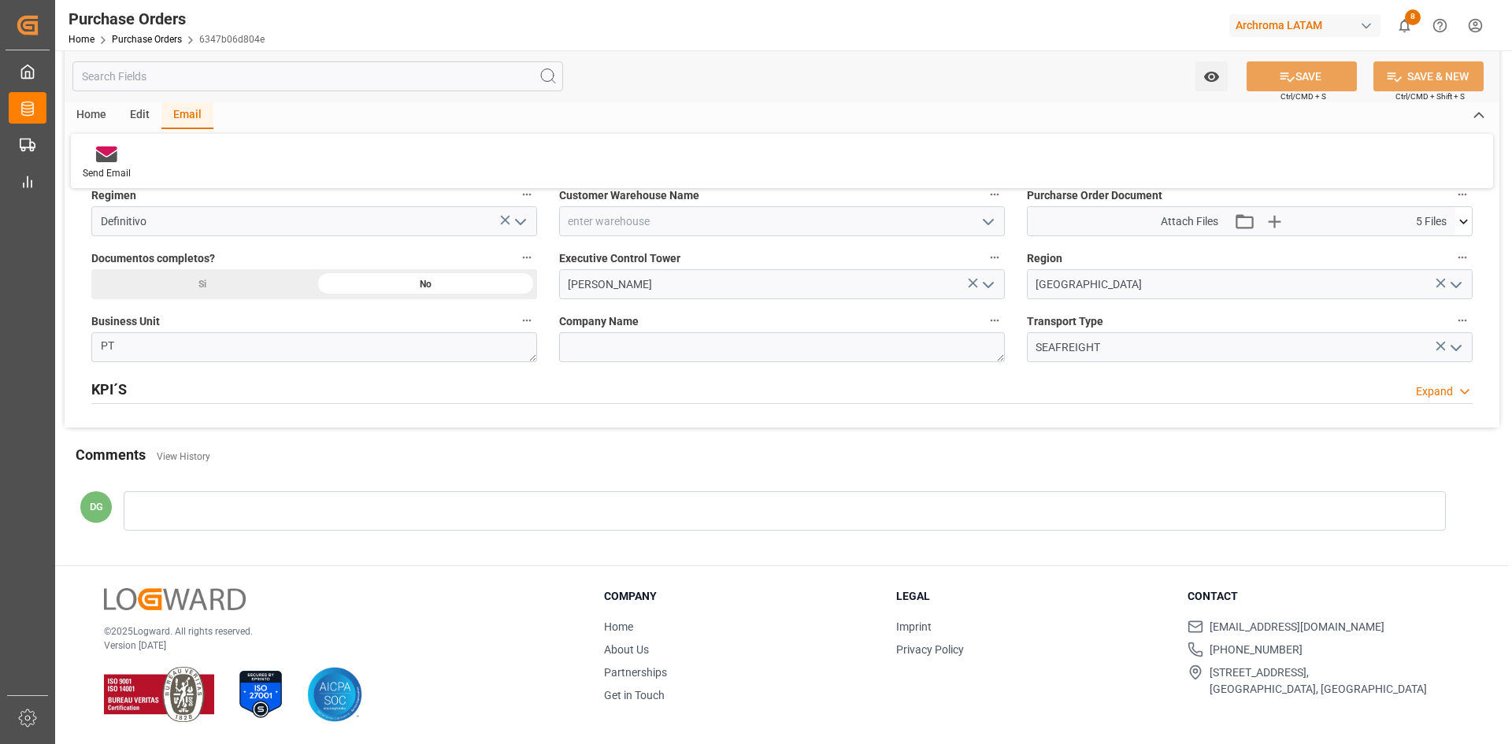
scroll to position [918, 0]
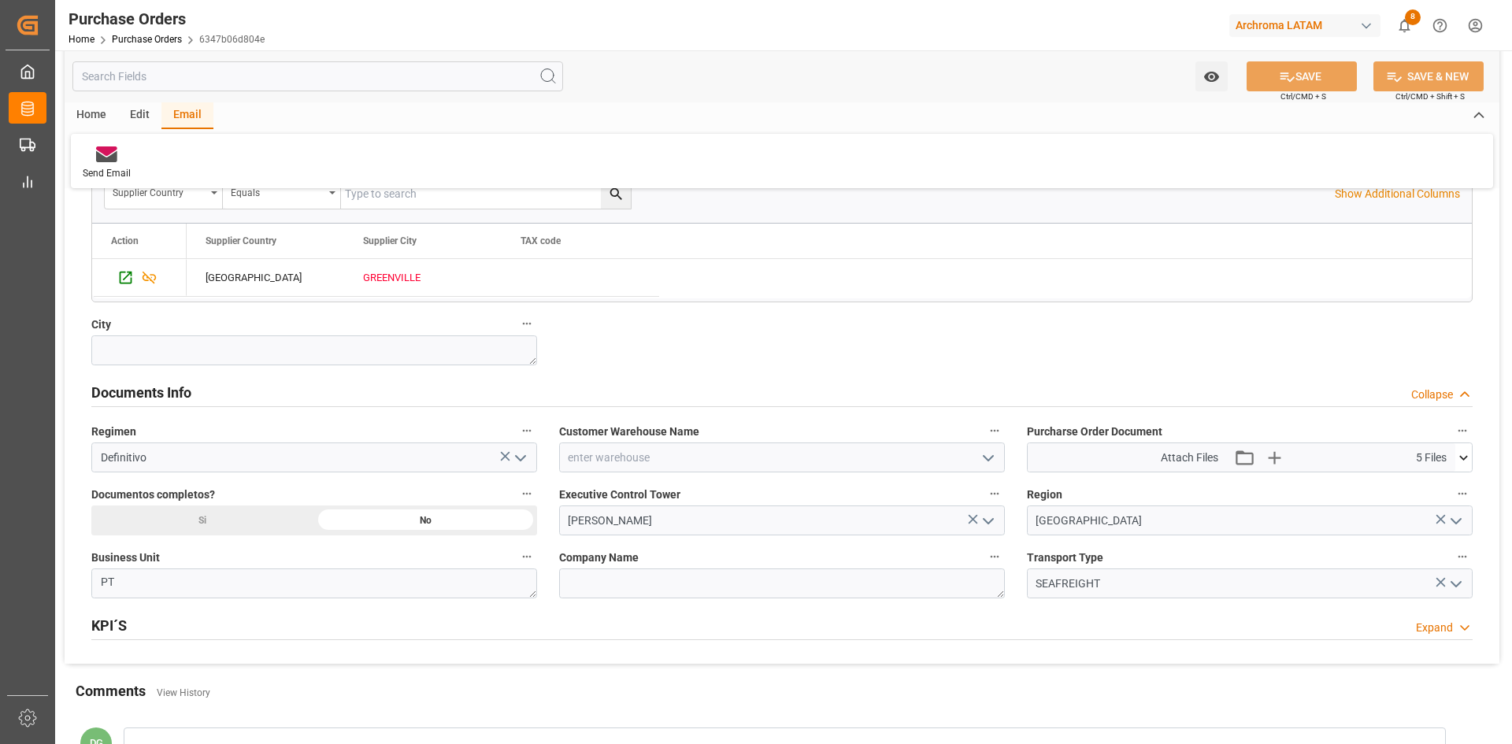
click at [1456, 453] on icon at bounding box center [1463, 458] width 17 height 17
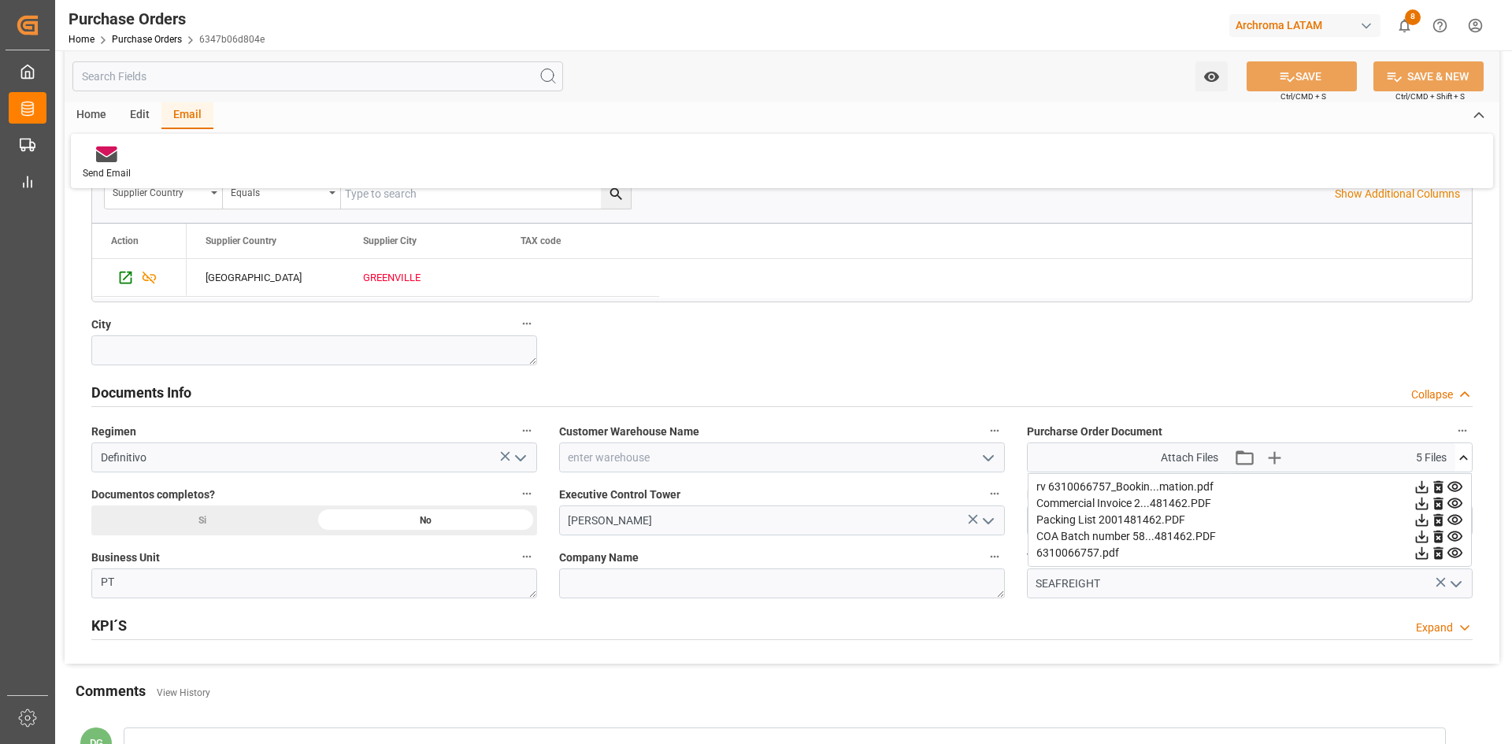
click at [1430, 489] on icon at bounding box center [1422, 487] width 17 height 17
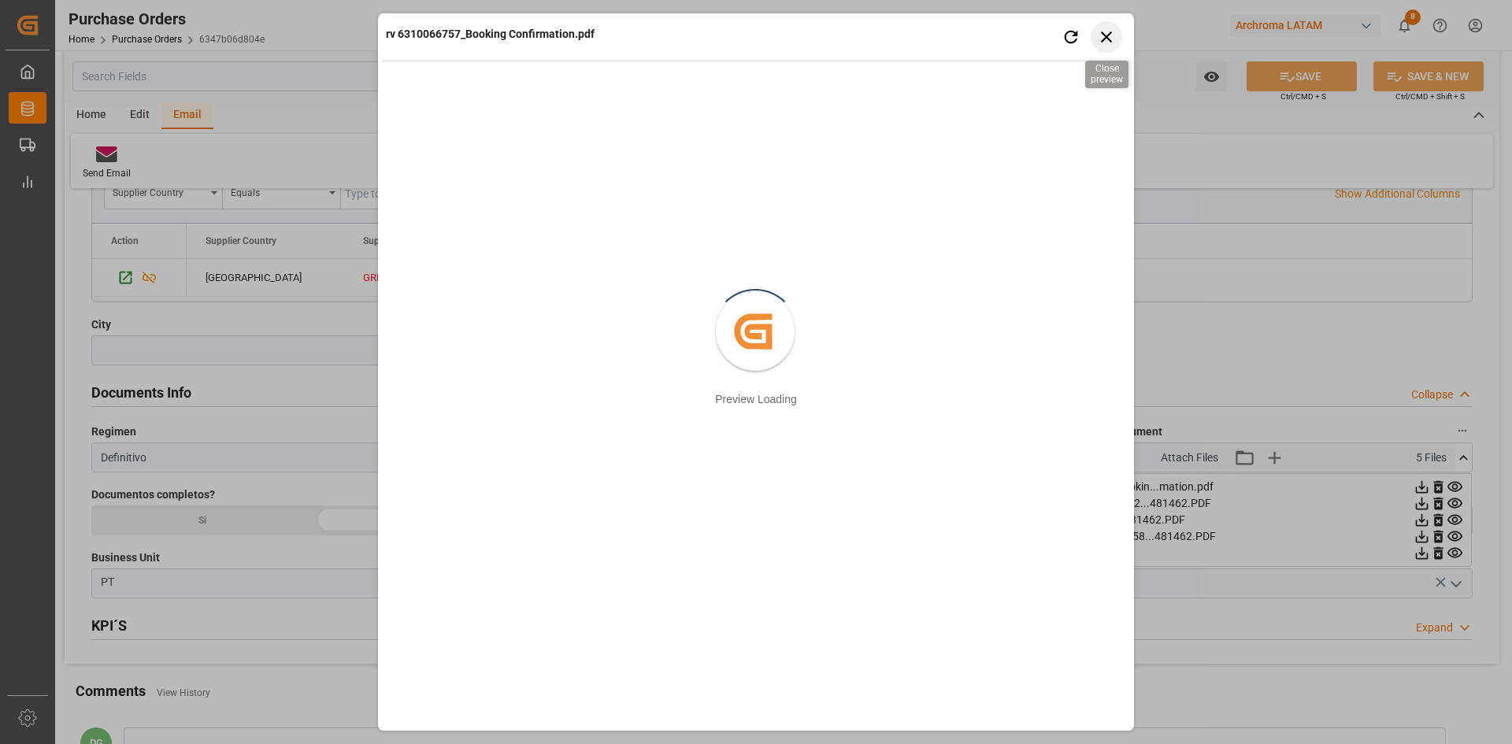
click at [1115, 34] on icon "button" at bounding box center [1107, 37] width 20 height 20
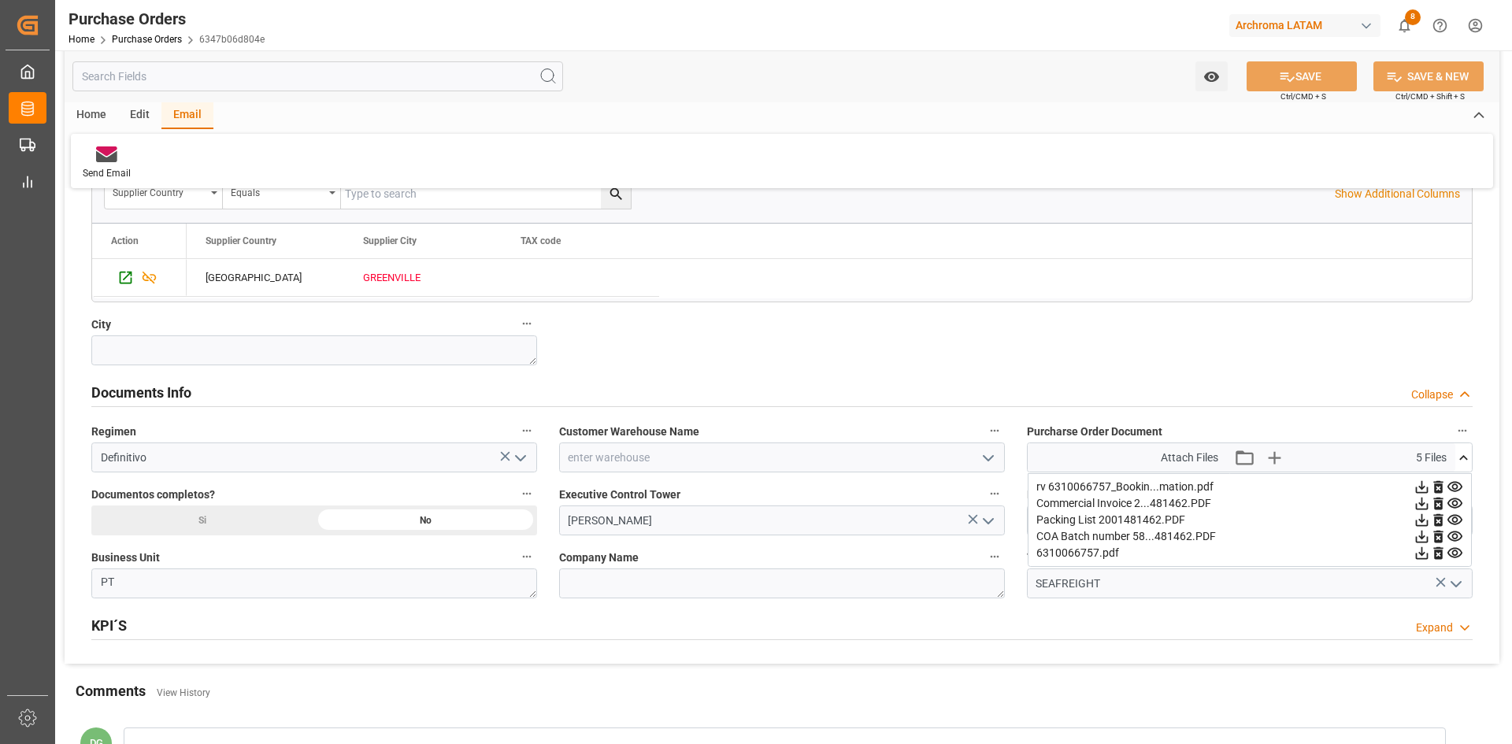
click at [1219, 296] on div "[GEOGRAPHIC_DATA] [GEOGRAPHIC_DATA]" at bounding box center [829, 278] width 1285 height 38
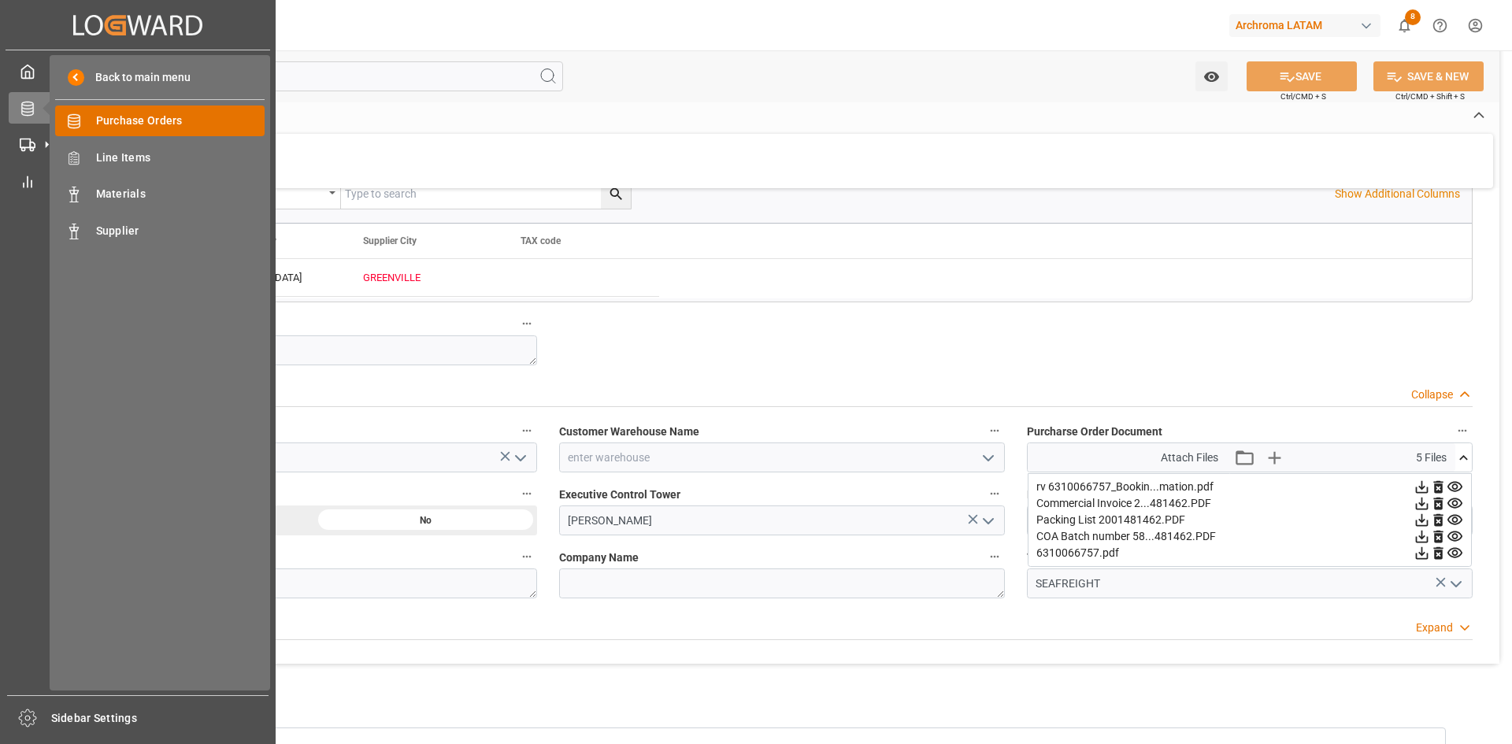
click at [135, 117] on span "Purchase Orders" at bounding box center [180, 121] width 169 height 17
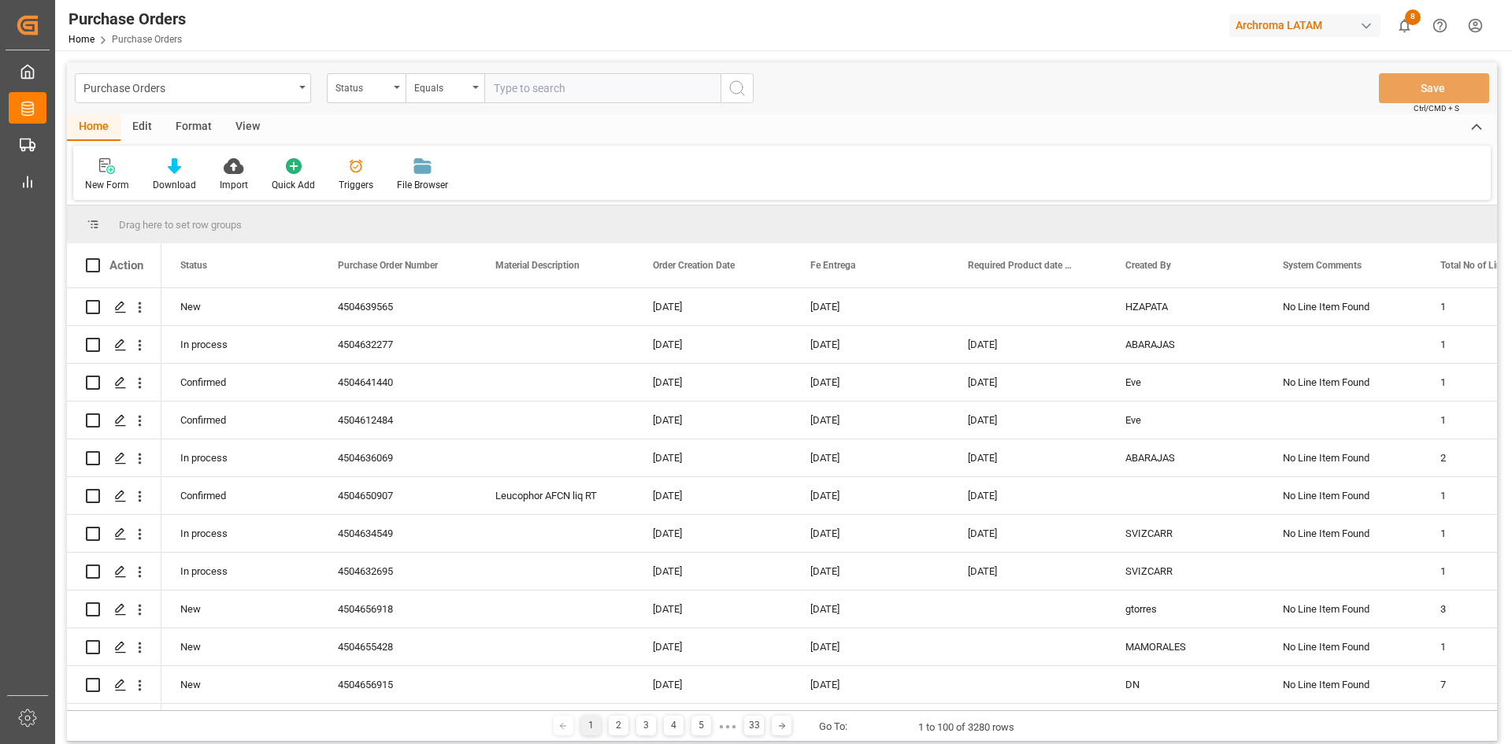
click at [397, 90] on div "Status" at bounding box center [366, 88] width 79 height 30
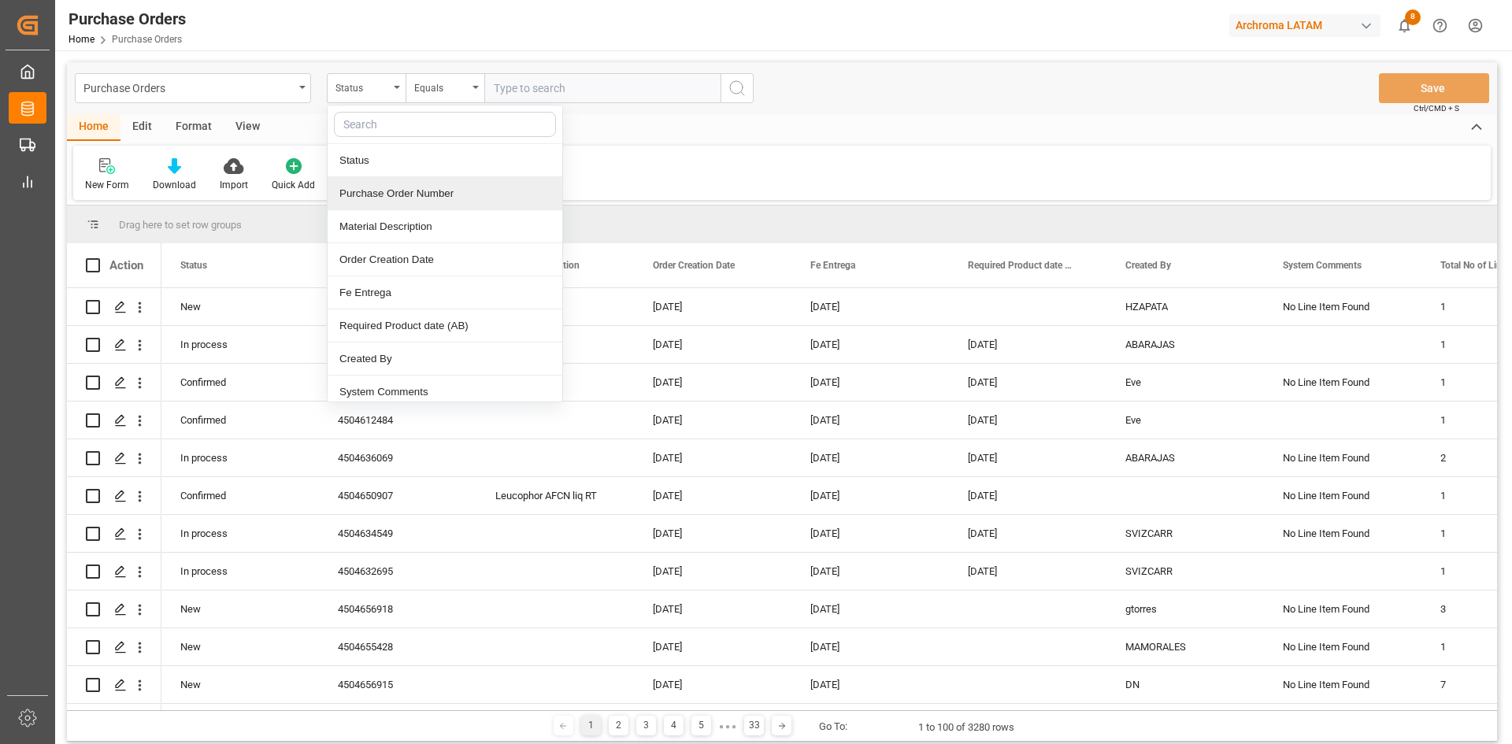
click at [404, 195] on div "Purchase Order Number" at bounding box center [445, 193] width 235 height 33
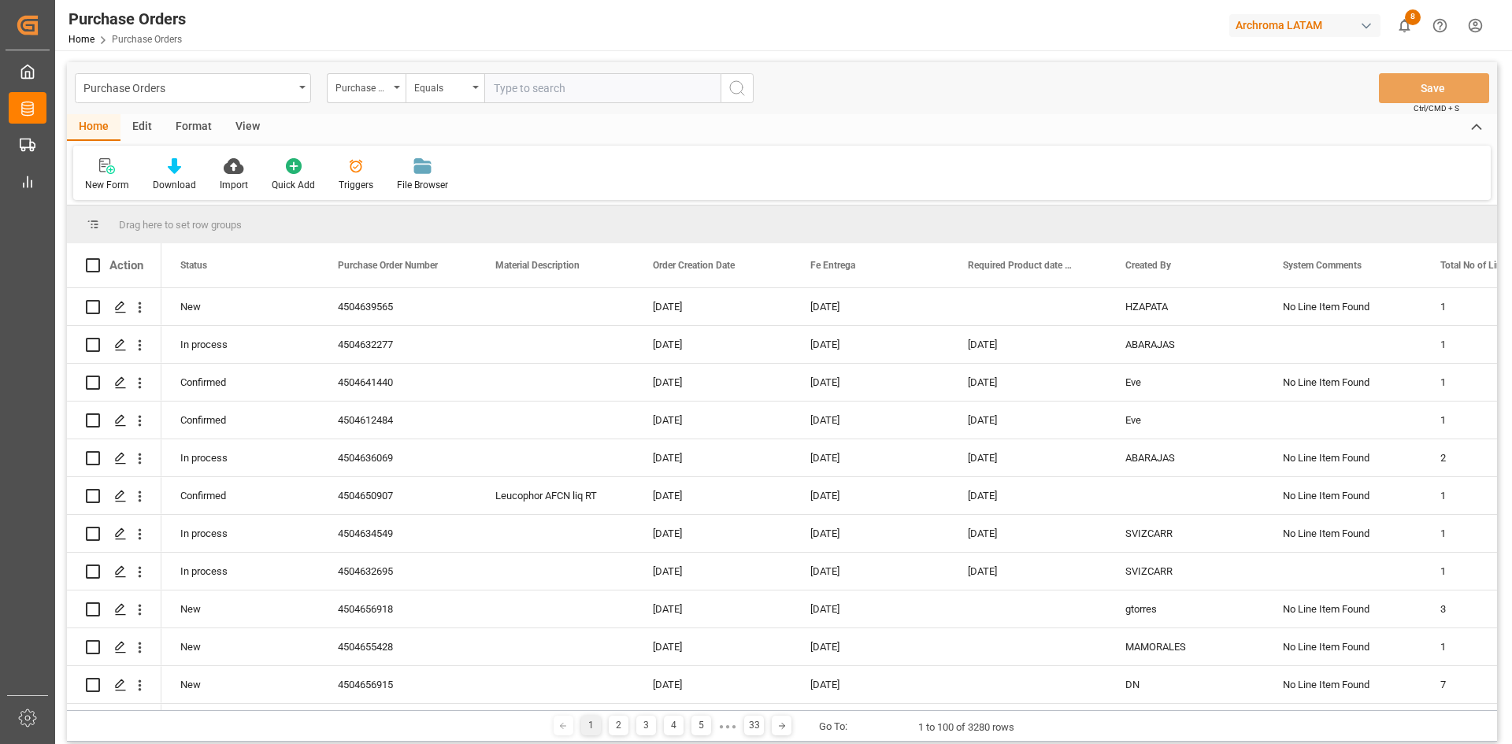
click at [555, 87] on input "text" at bounding box center [602, 88] width 236 height 30
paste input "4504652994"
type input "4504652994"
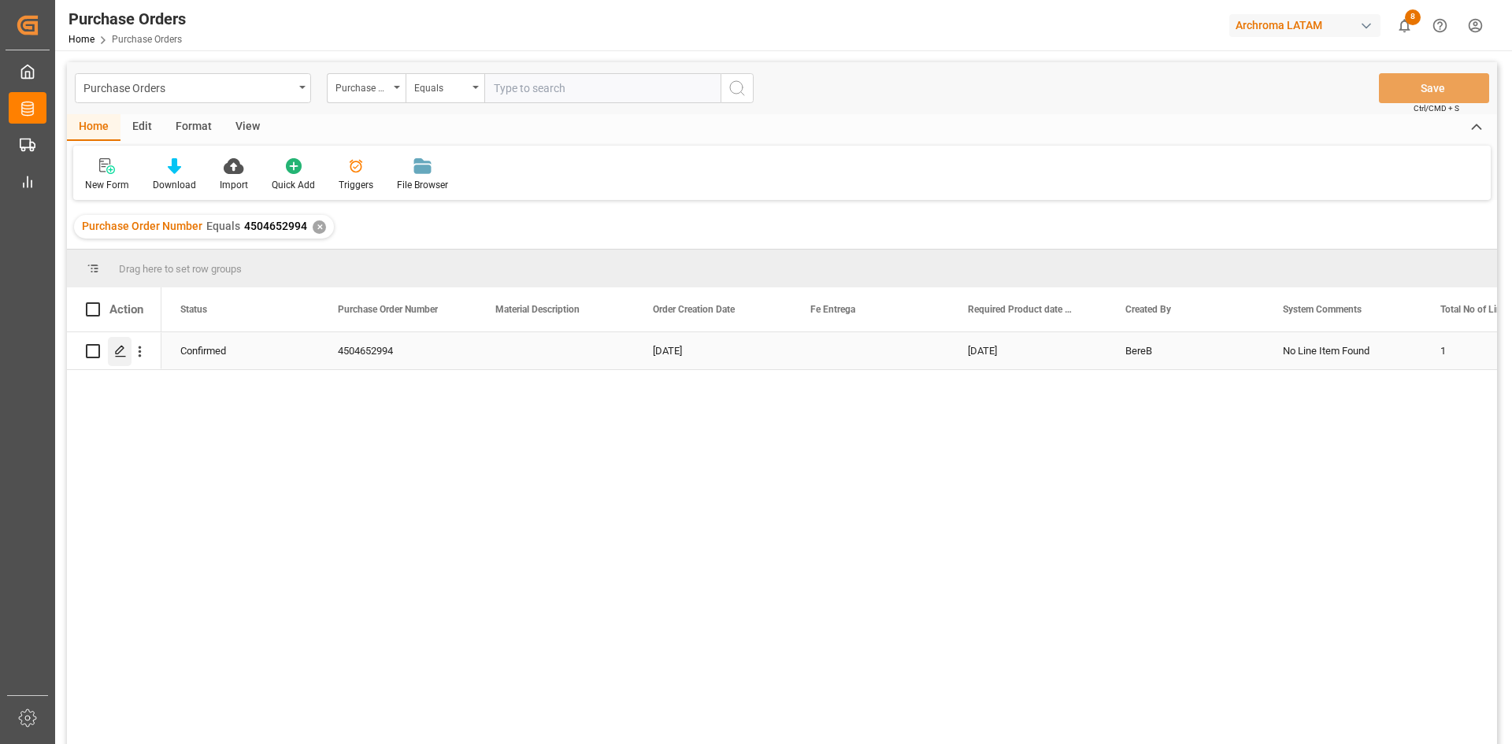
click at [117, 356] on icon "Press SPACE to select this row." at bounding box center [120, 351] width 13 height 13
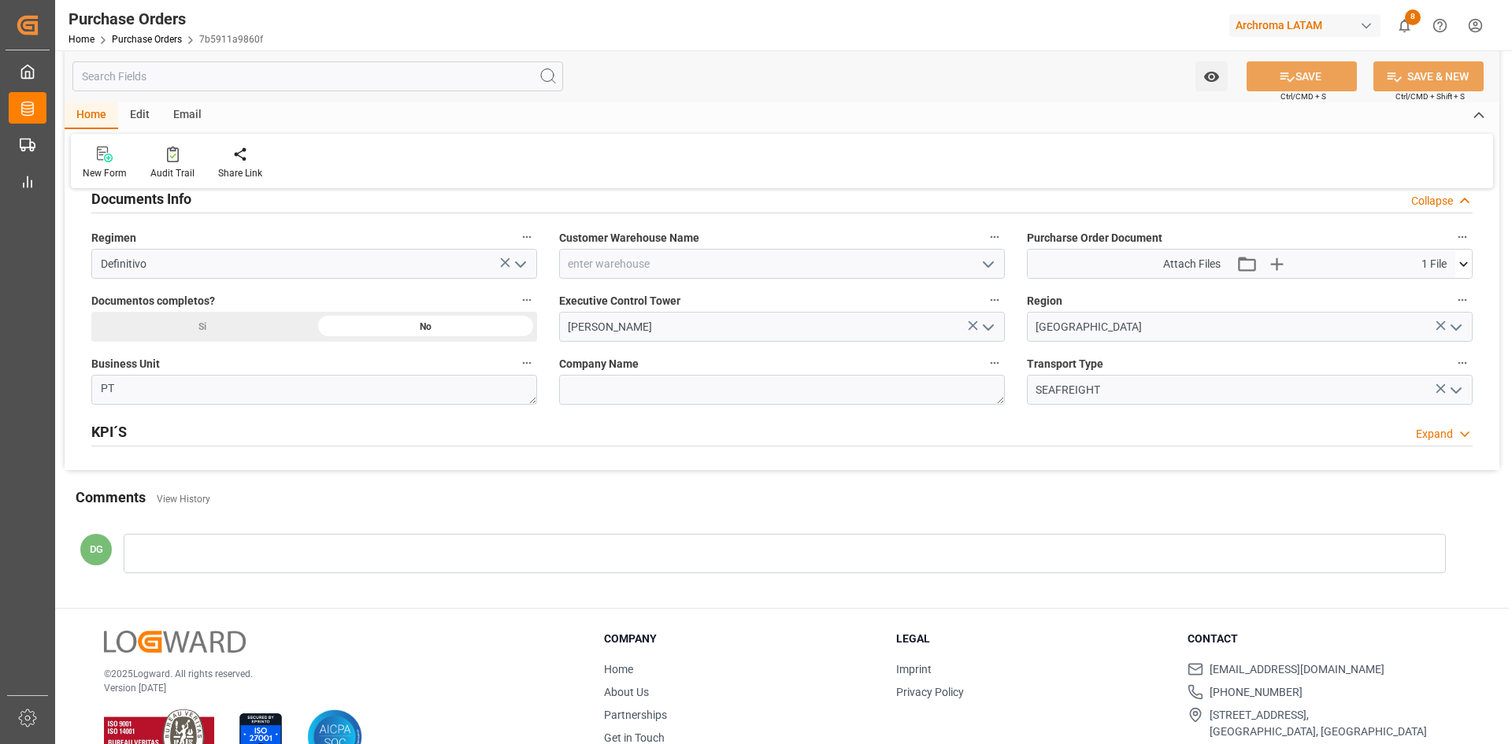
scroll to position [1076, 0]
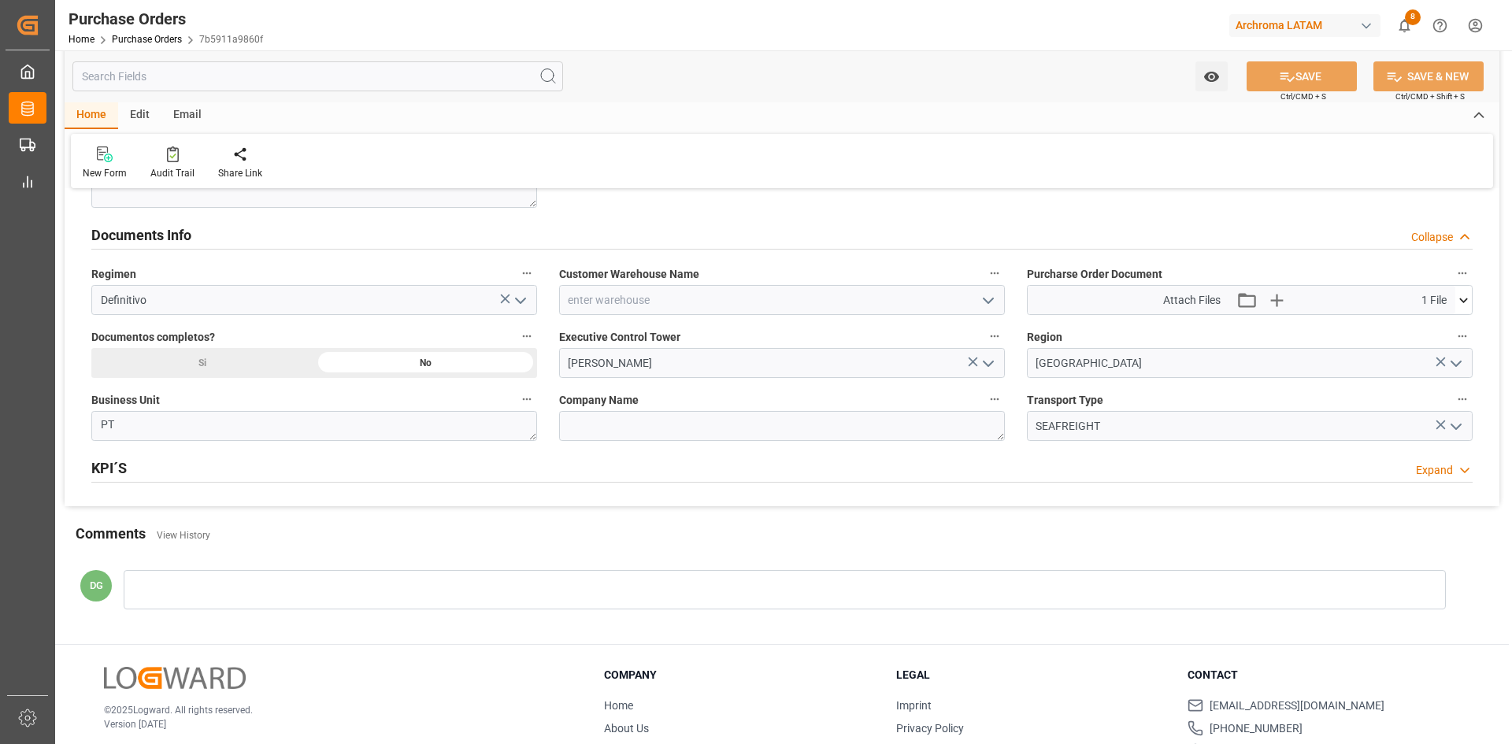
click at [1469, 295] on icon at bounding box center [1463, 300] width 17 height 17
click at [1279, 300] on icon "button" at bounding box center [1277, 300] width 15 height 15
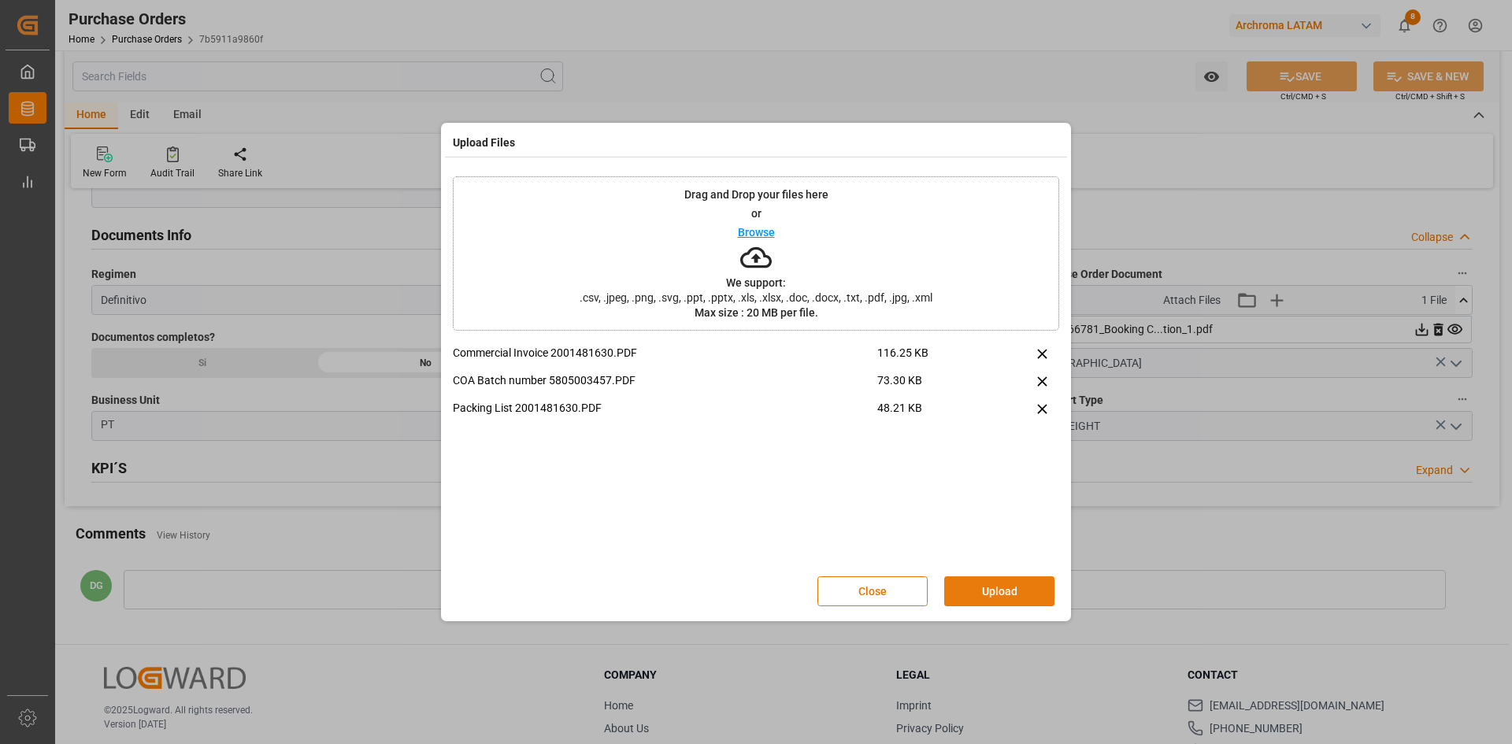
click at [1008, 581] on button "Upload" at bounding box center [999, 591] width 110 height 30
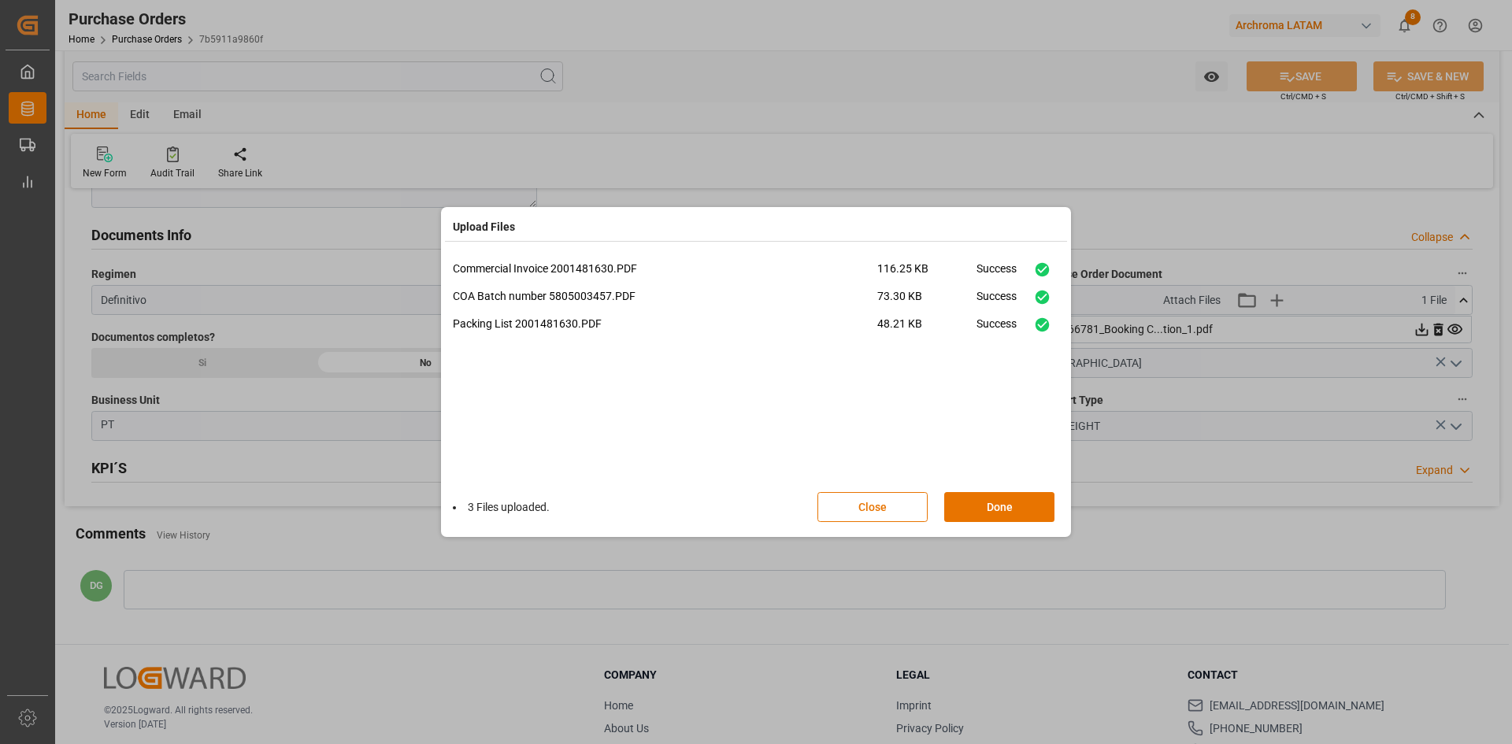
click at [1057, 498] on div "Close Done" at bounding box center [944, 507] width 254 height 30
click at [1050, 498] on button "Done" at bounding box center [999, 507] width 110 height 30
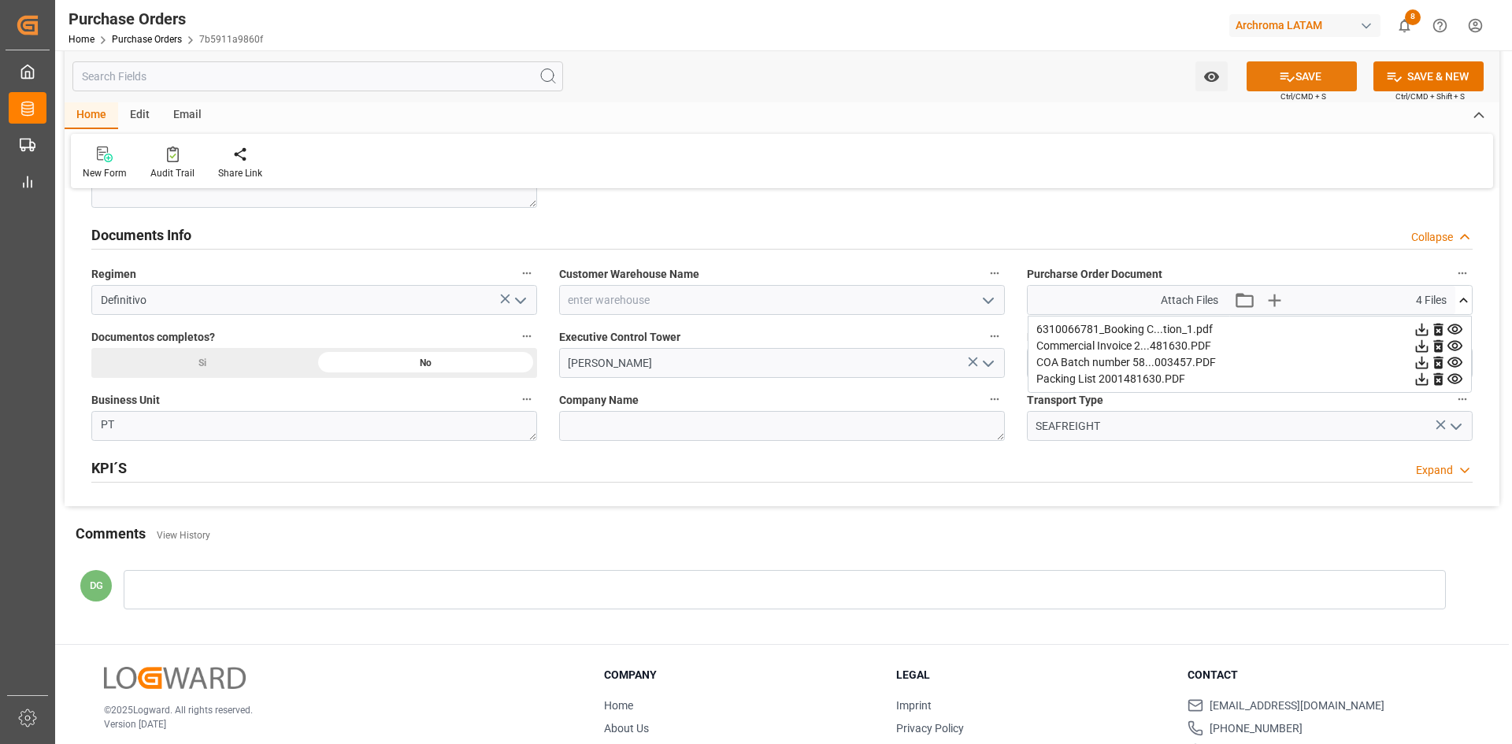
click at [1304, 69] on button "SAVE" at bounding box center [1302, 76] width 110 height 30
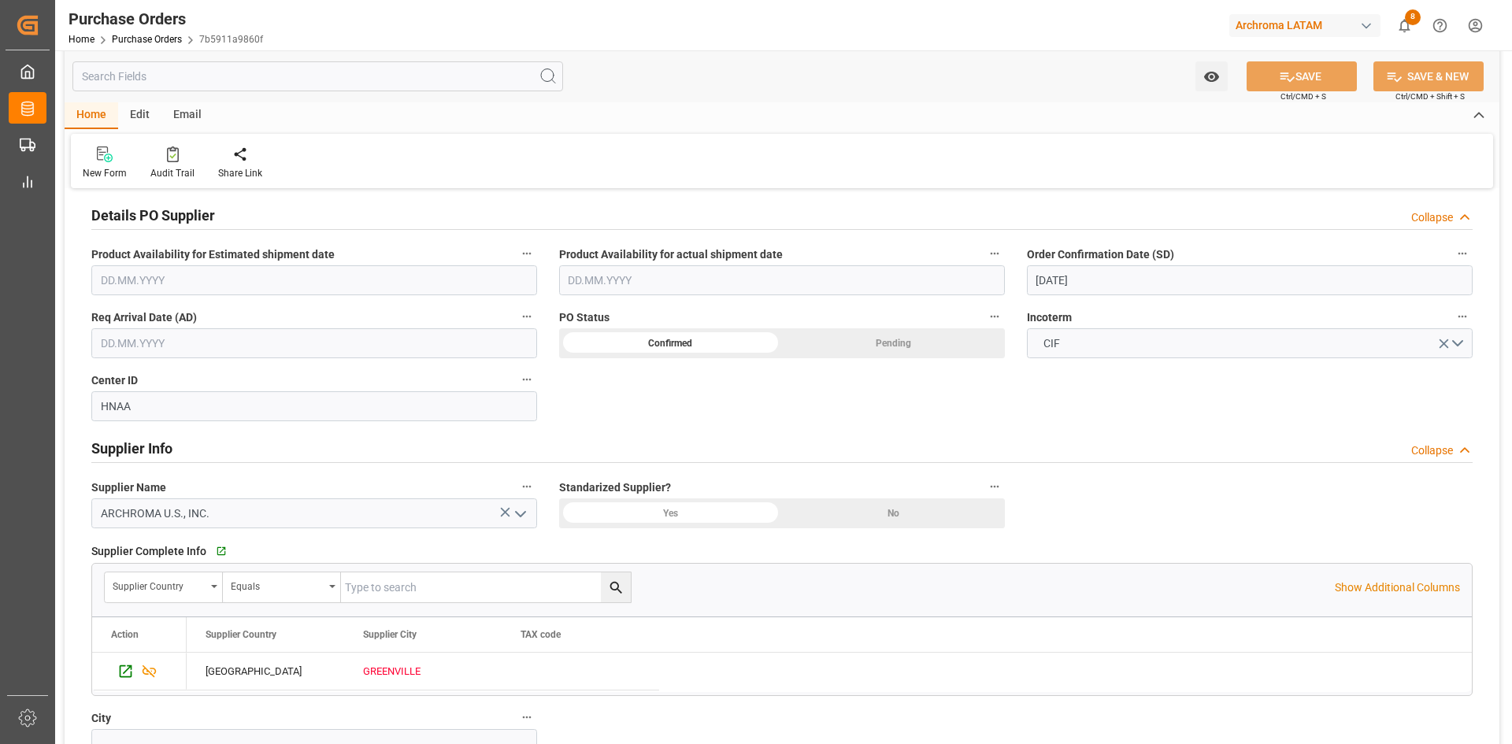
scroll to position [446, 0]
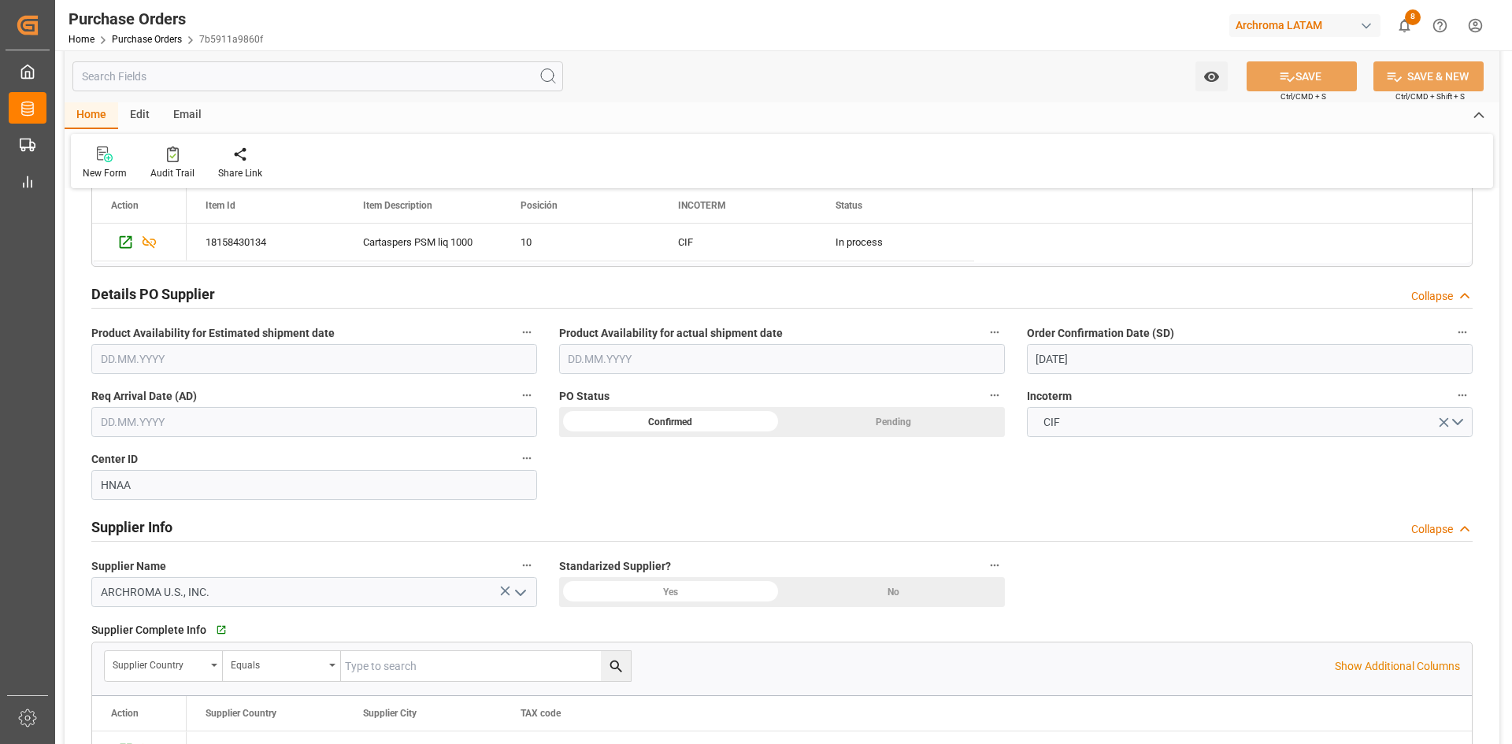
click at [187, 418] on input "text" at bounding box center [314, 422] width 446 height 30
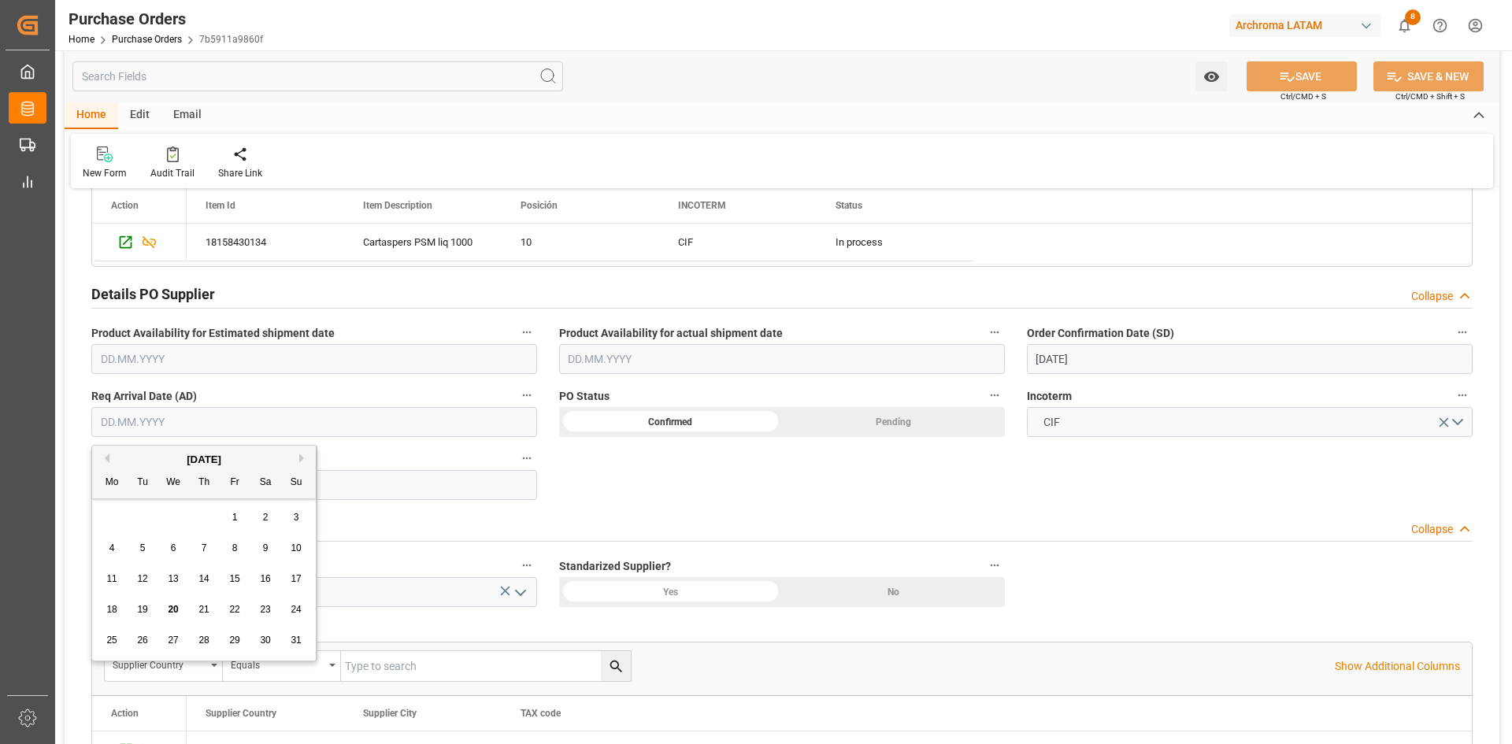
click at [246, 612] on div "18 19 20 21 22 23 24" at bounding box center [204, 610] width 215 height 31
click at [242, 613] on div "22" at bounding box center [235, 610] width 20 height 19
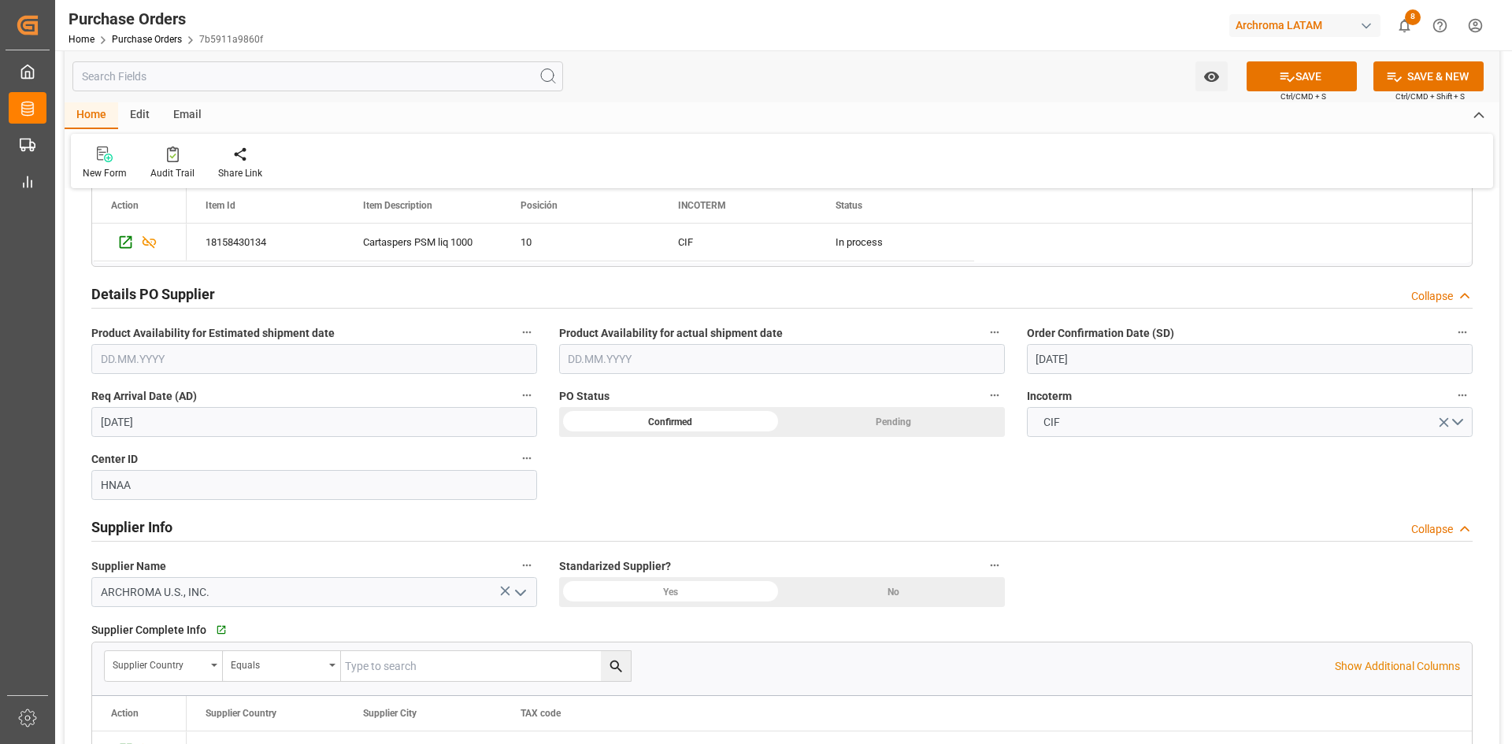
click at [200, 426] on input "[DATE]" at bounding box center [314, 422] width 446 height 30
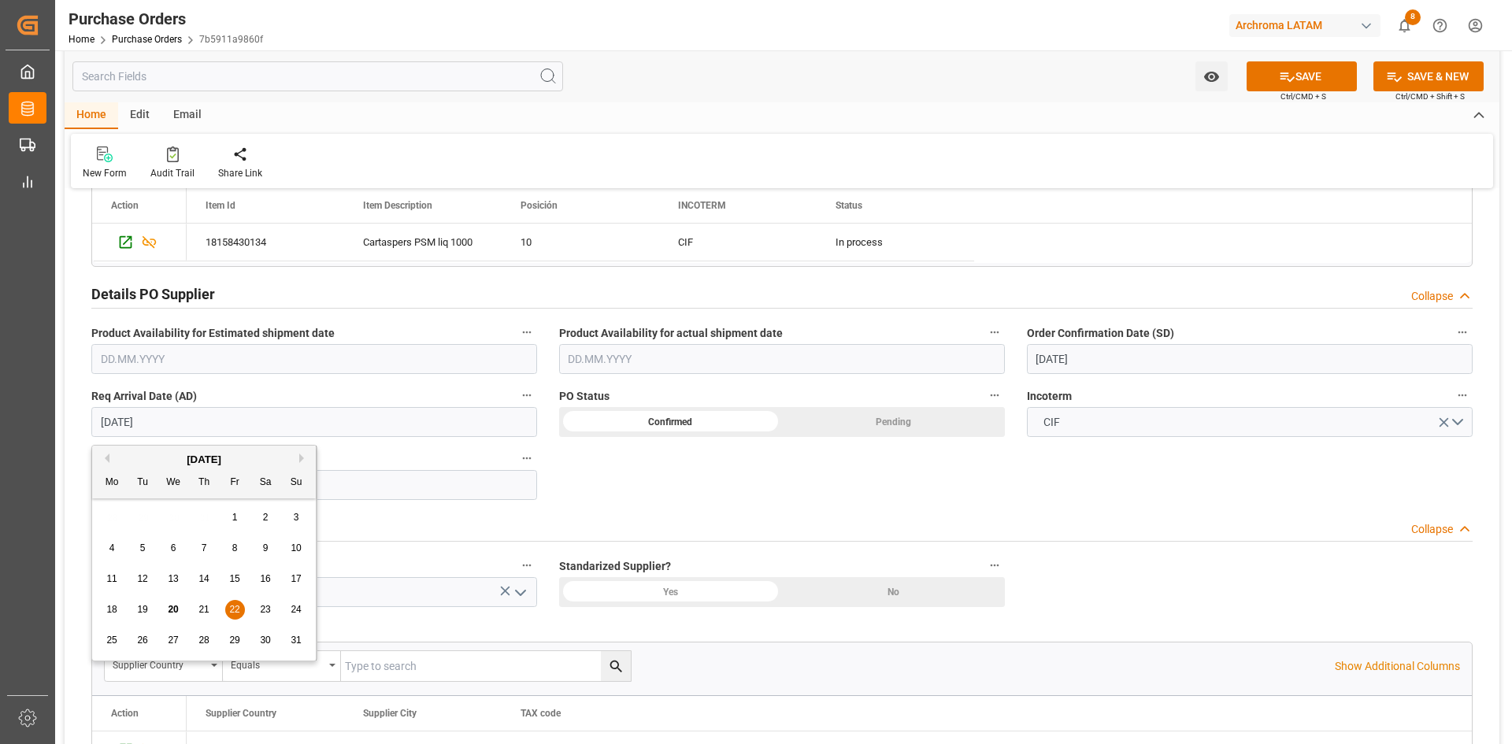
click at [186, 641] on div "25 26 27 28 29 30 31" at bounding box center [204, 640] width 215 height 31
click at [176, 641] on span "27" at bounding box center [173, 640] width 10 height 11
type input "[DATE]"
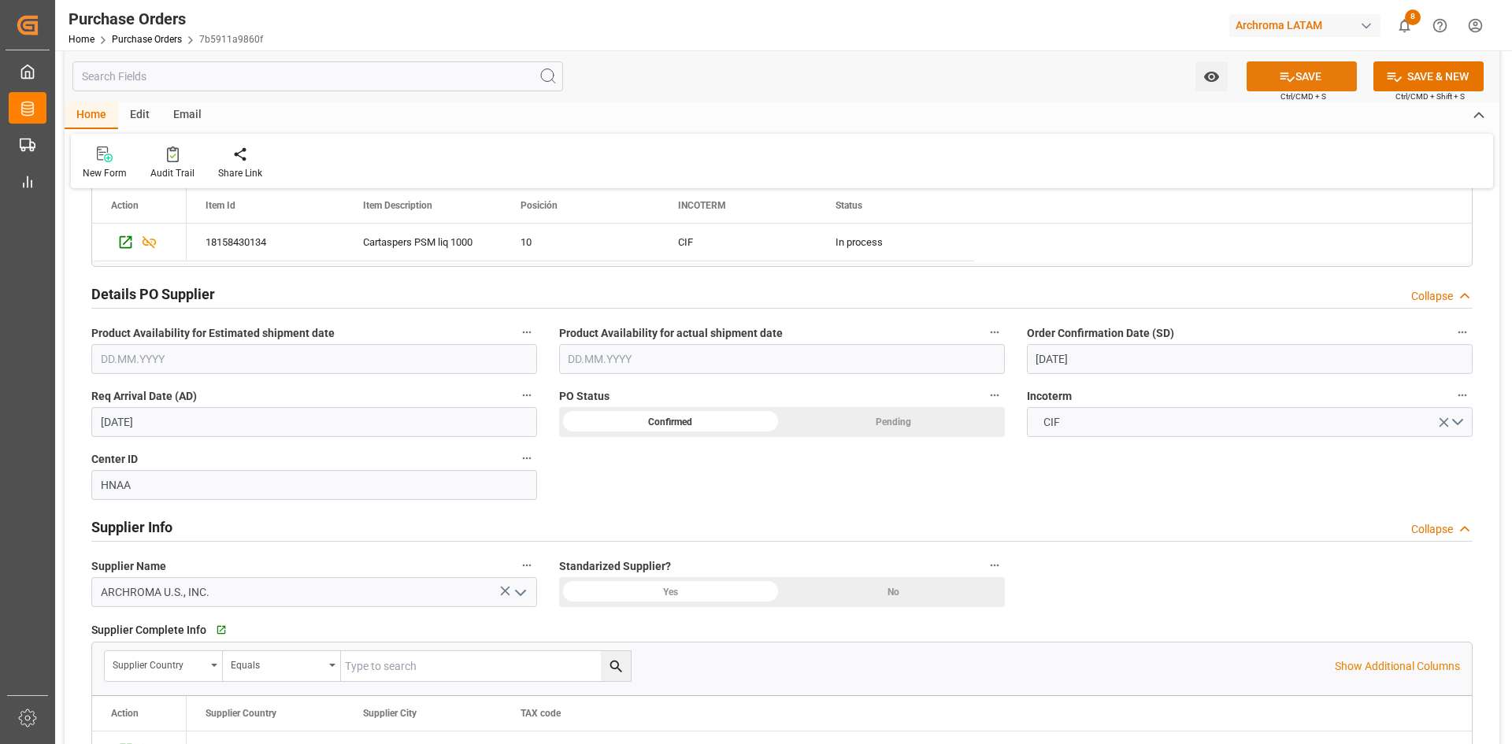
click at [1289, 76] on icon at bounding box center [1287, 77] width 17 height 17
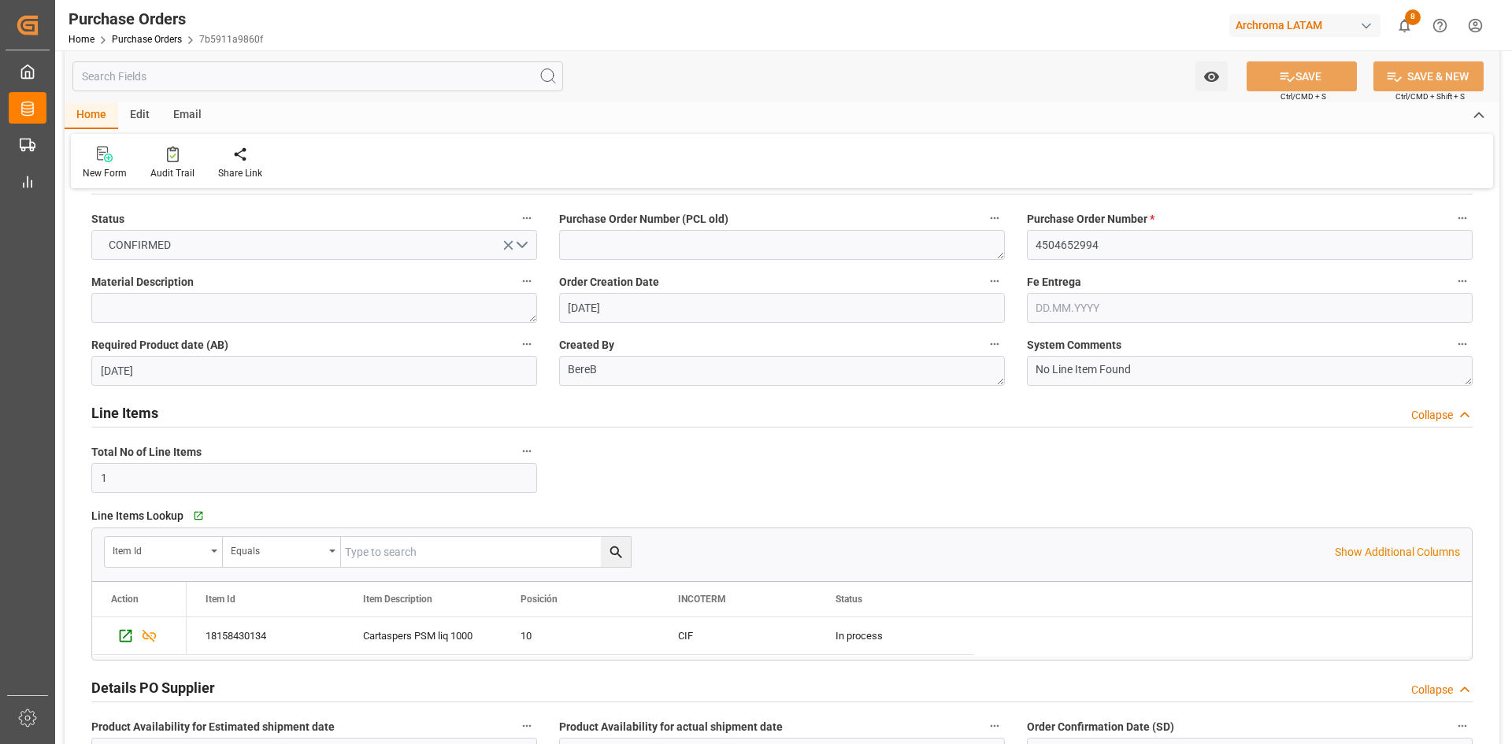
scroll to position [0, 0]
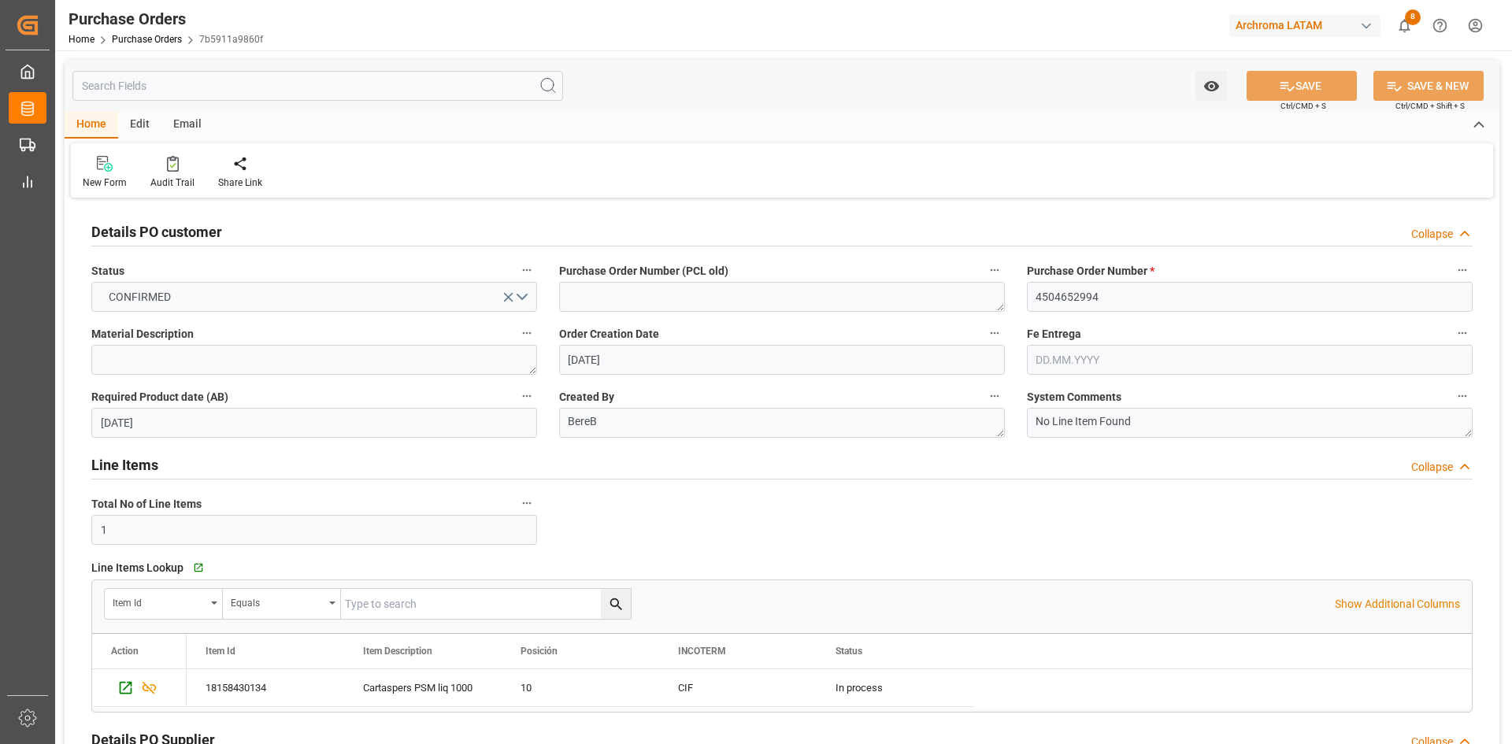
click at [140, 31] on div "Home Purchase Orders 7b5911a9860f" at bounding box center [166, 39] width 195 height 17
click at [148, 35] on link "Purchase Orders" at bounding box center [147, 39] width 70 height 11
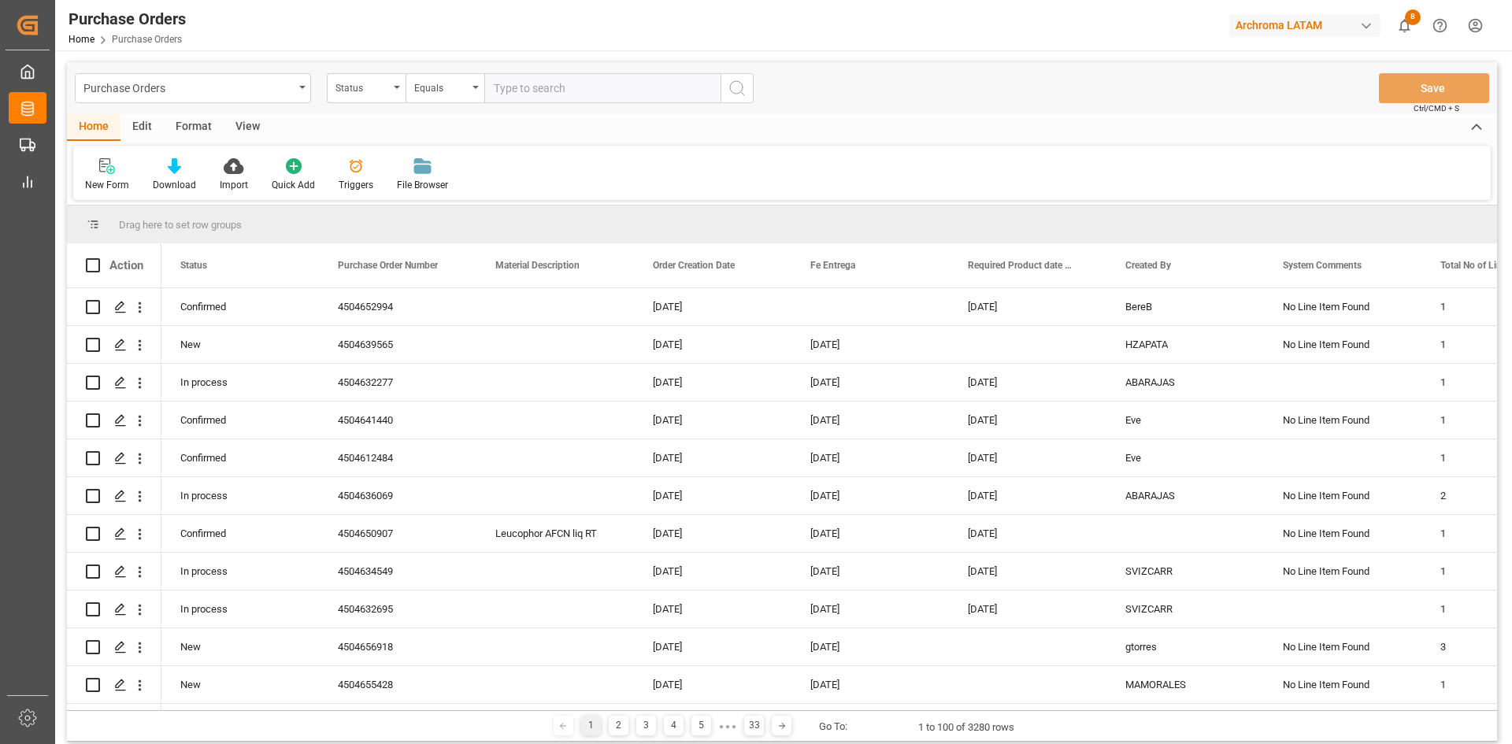
click at [538, 89] on input "text" at bounding box center [602, 88] width 236 height 30
type input "4504632276"
click at [732, 87] on icon "search button" at bounding box center [737, 88] width 19 height 19
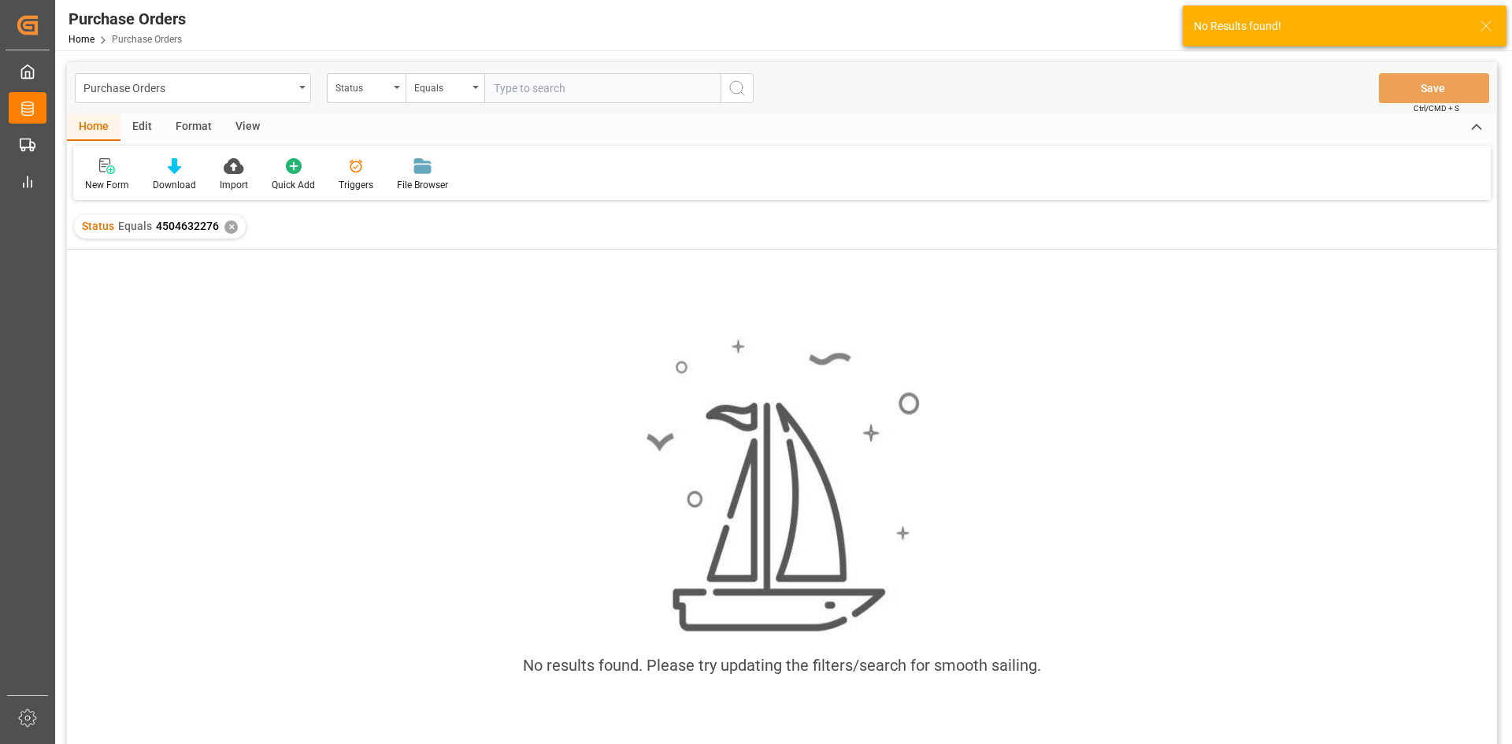
click at [234, 224] on div "✕" at bounding box center [230, 227] width 13 height 13
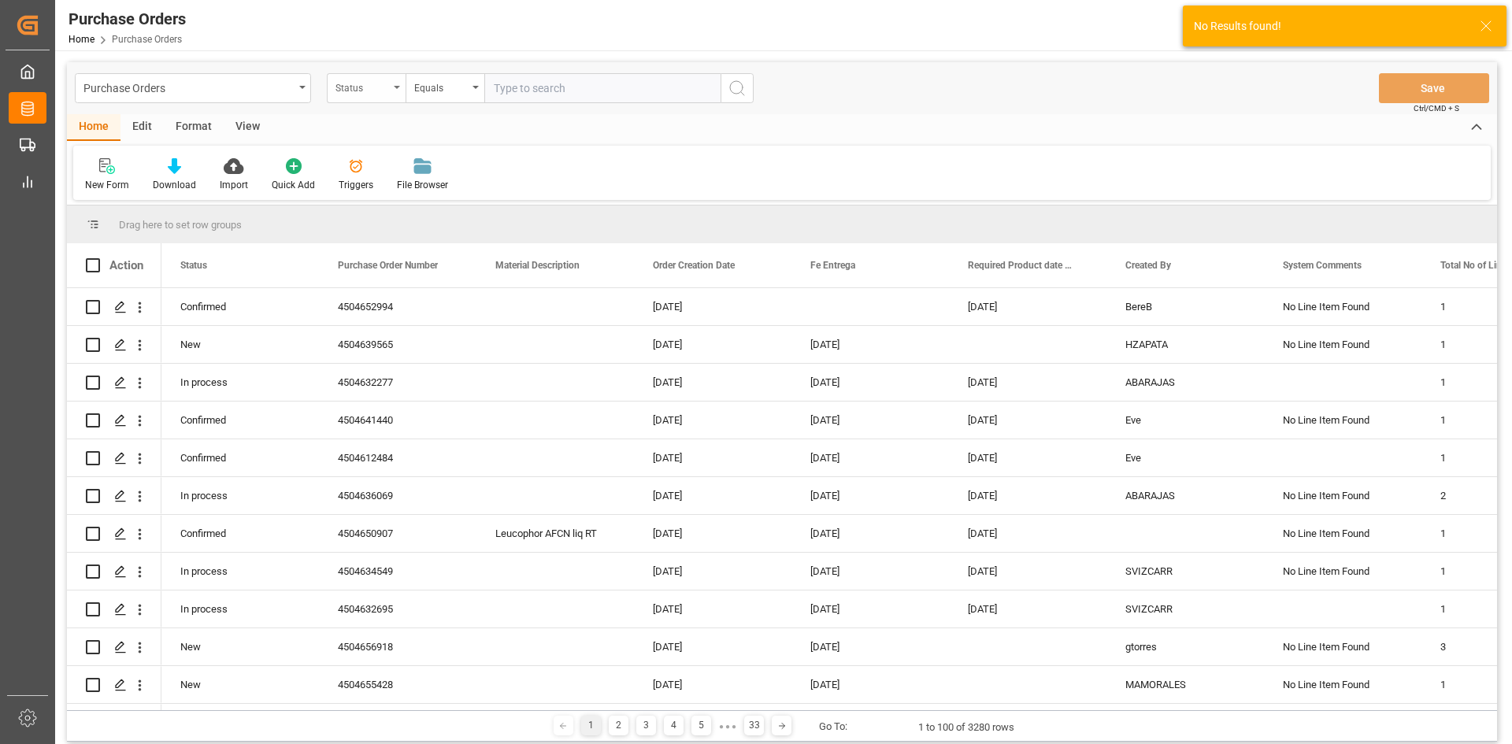
click at [393, 91] on div "Status" at bounding box center [366, 88] width 79 height 30
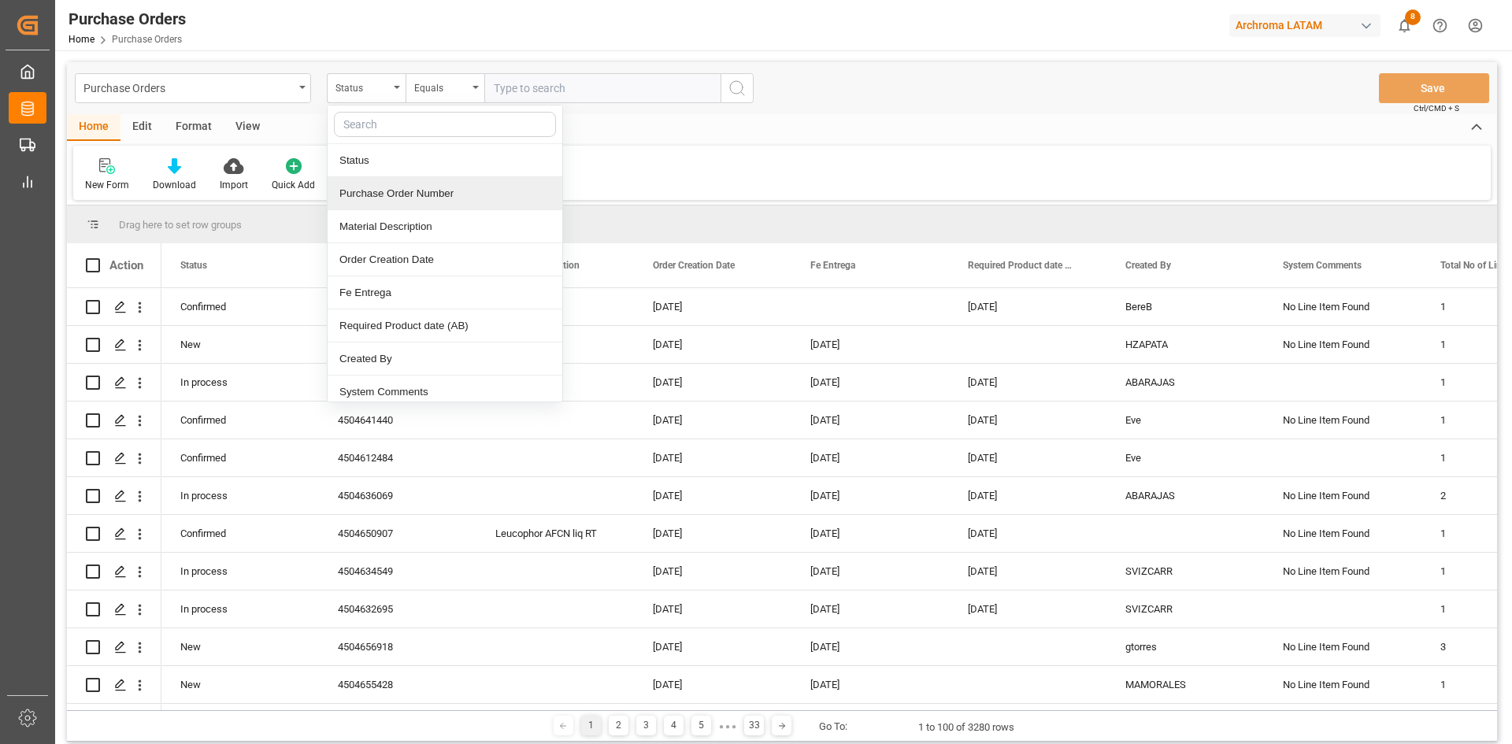
click at [397, 188] on div "Purchase Order Number" at bounding box center [445, 193] width 235 height 33
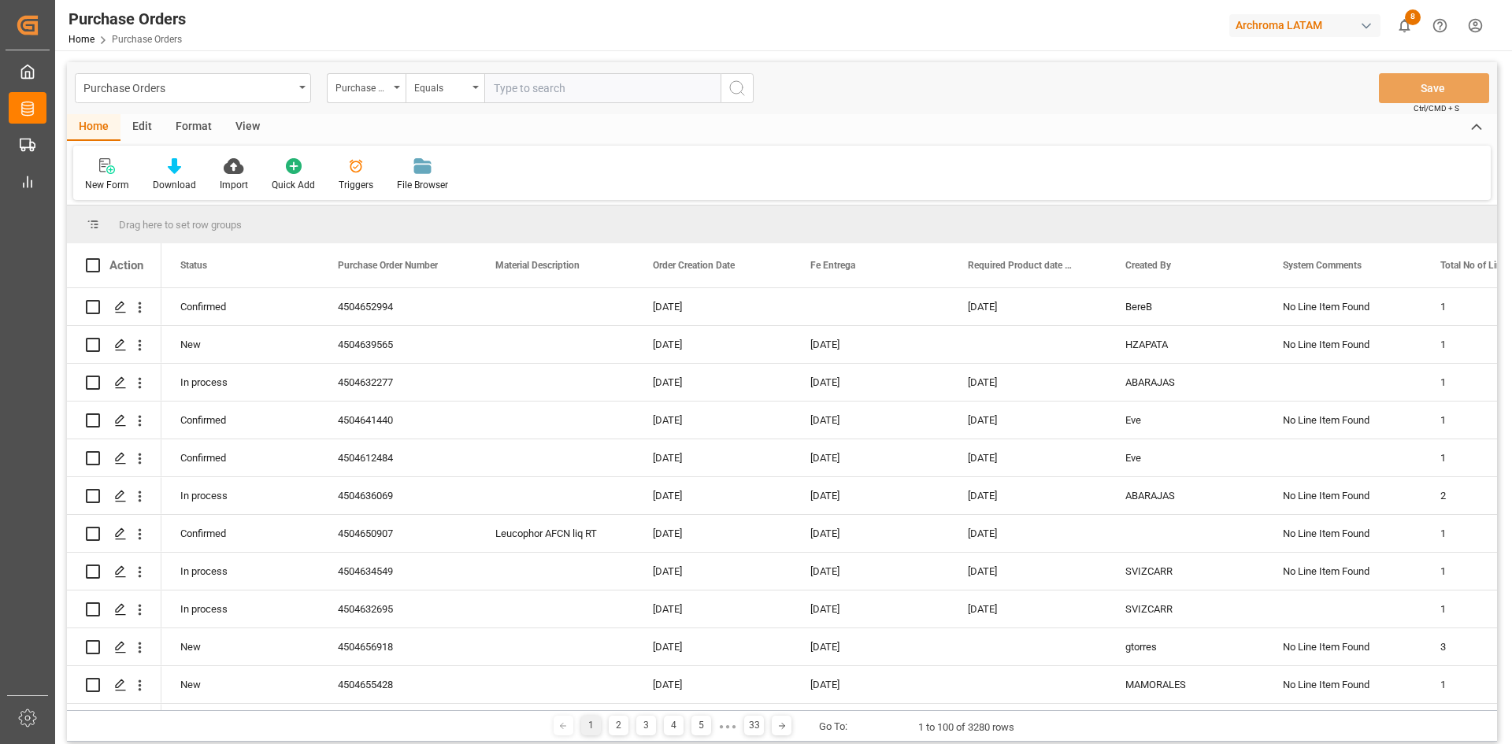
click at [556, 94] on input "text" at bounding box center [602, 88] width 236 height 30
paste input "4504632276"
type input "4504632276"
click at [733, 84] on icon "search button" at bounding box center [737, 88] width 19 height 19
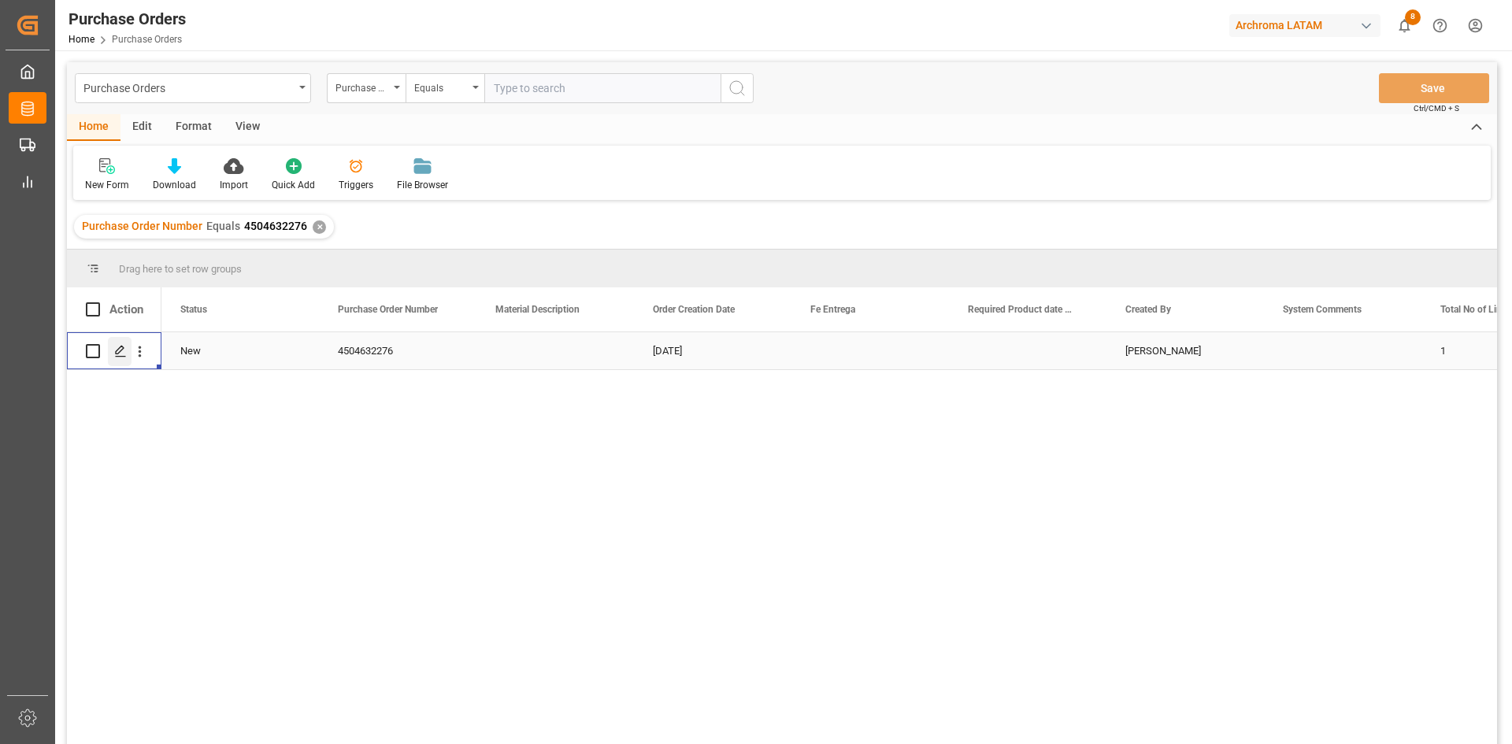
click at [124, 344] on div "Press SPACE to select this row." at bounding box center [120, 351] width 24 height 29
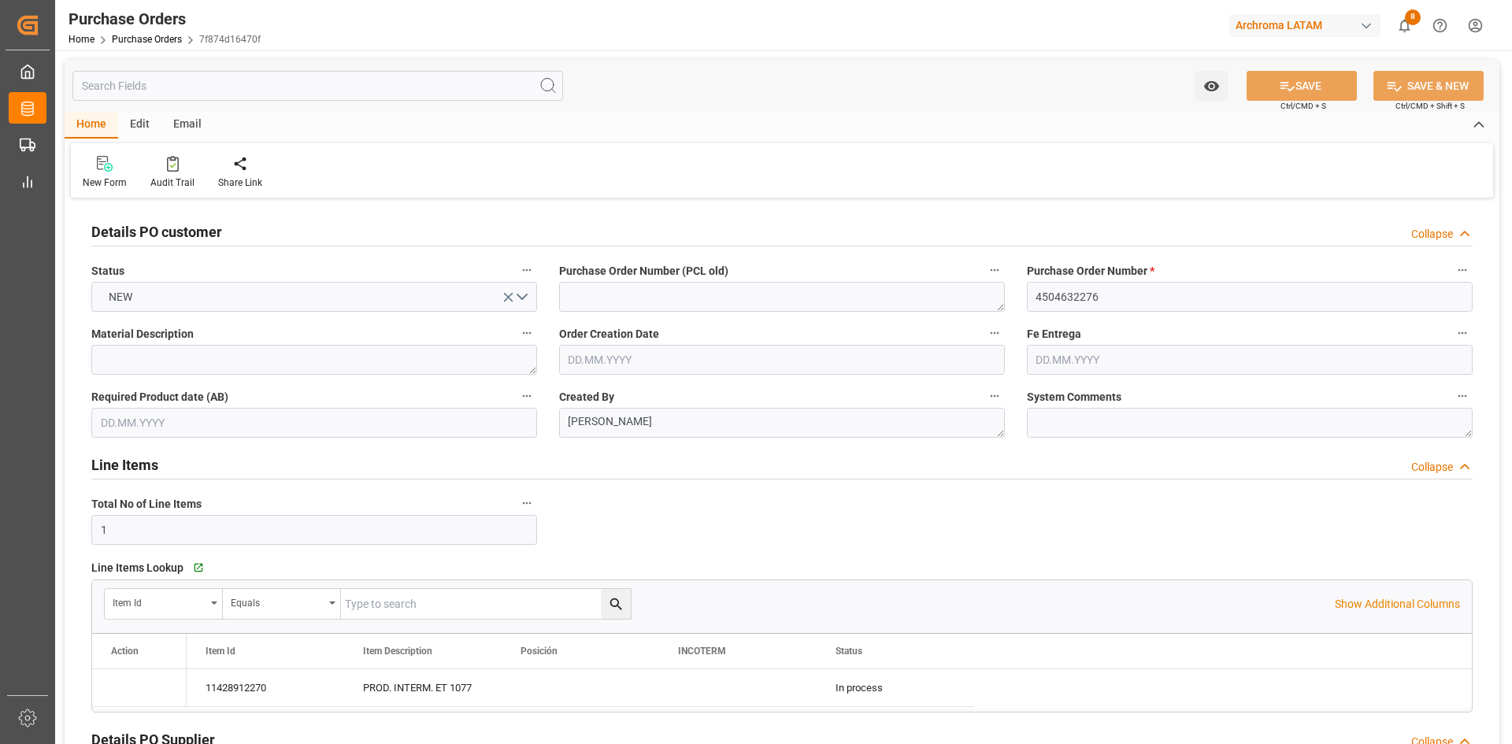
type input "[DATE]"
click at [1284, 308] on input "4504632276" at bounding box center [1250, 297] width 446 height 30
click at [134, 39] on link "Purchase Orders" at bounding box center [147, 39] width 70 height 11
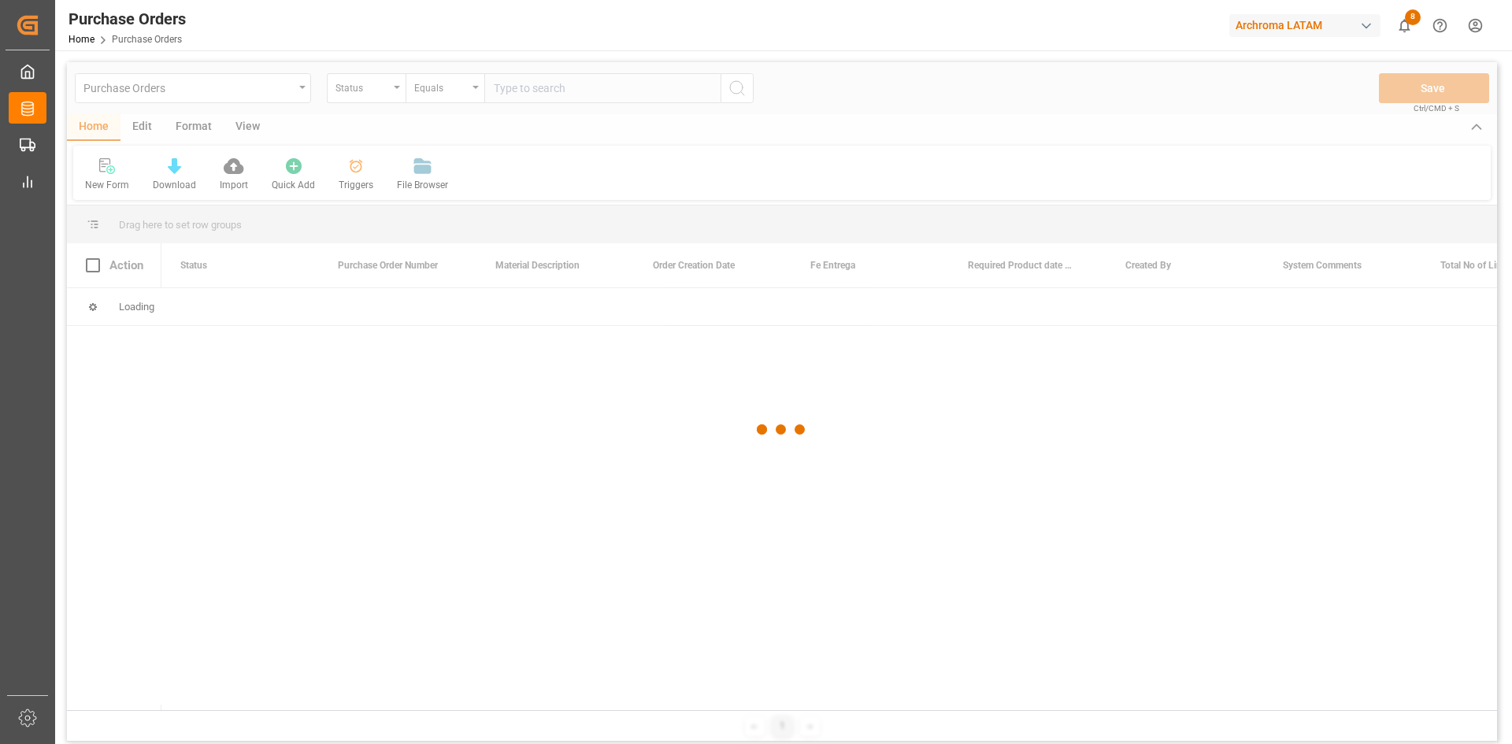
click at [391, 91] on div at bounding box center [782, 429] width 1430 height 735
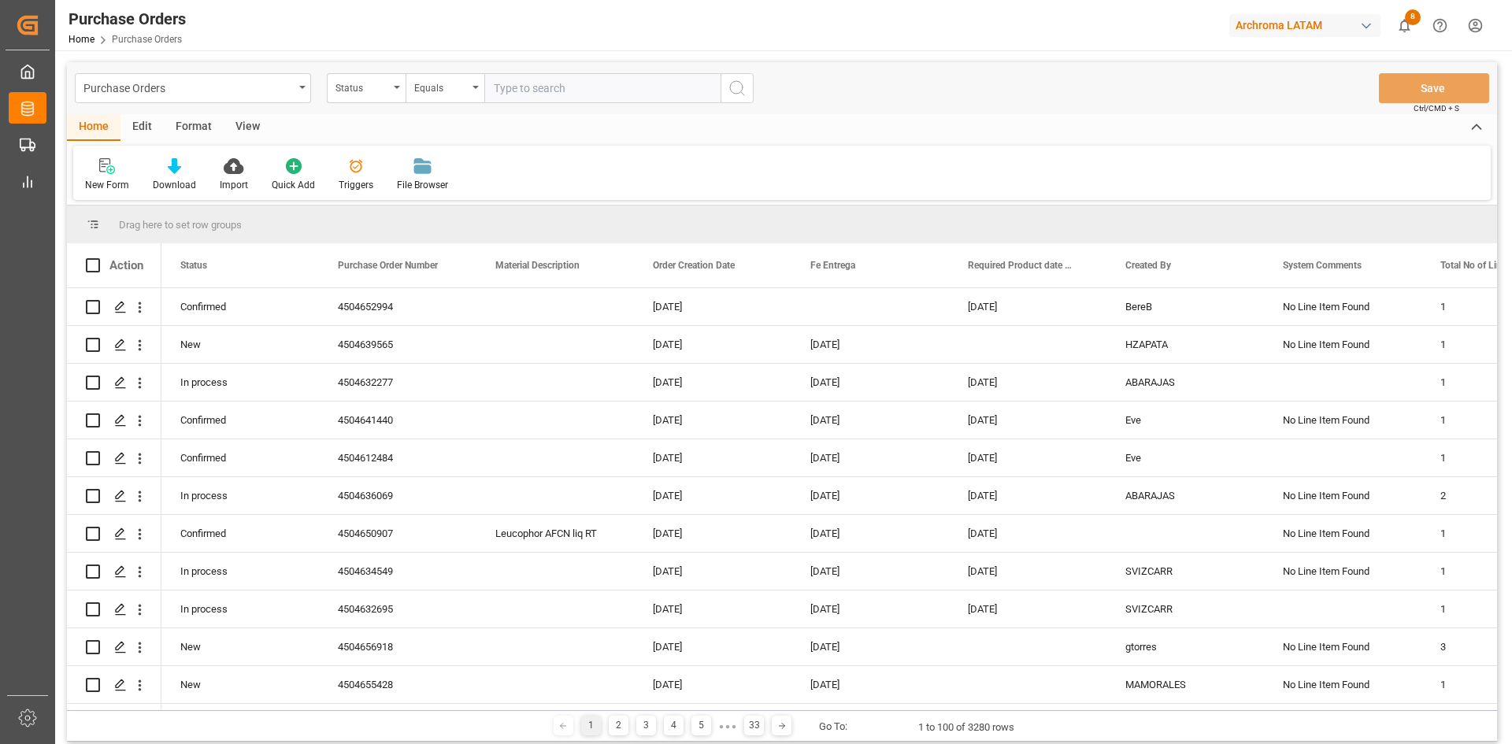
click at [388, 90] on div "Status" at bounding box center [362, 86] width 54 height 18
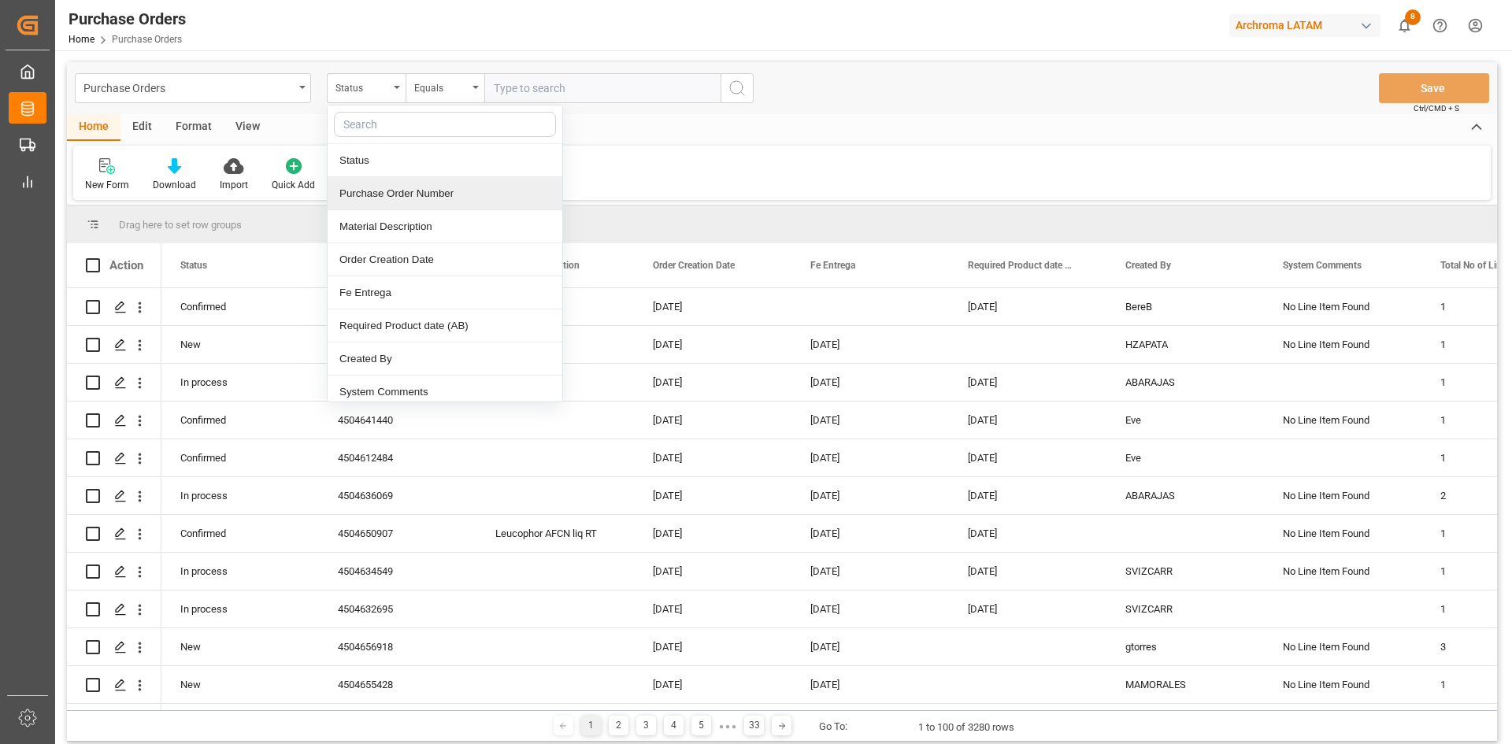
click at [447, 193] on div "Purchase Order Number" at bounding box center [445, 193] width 235 height 33
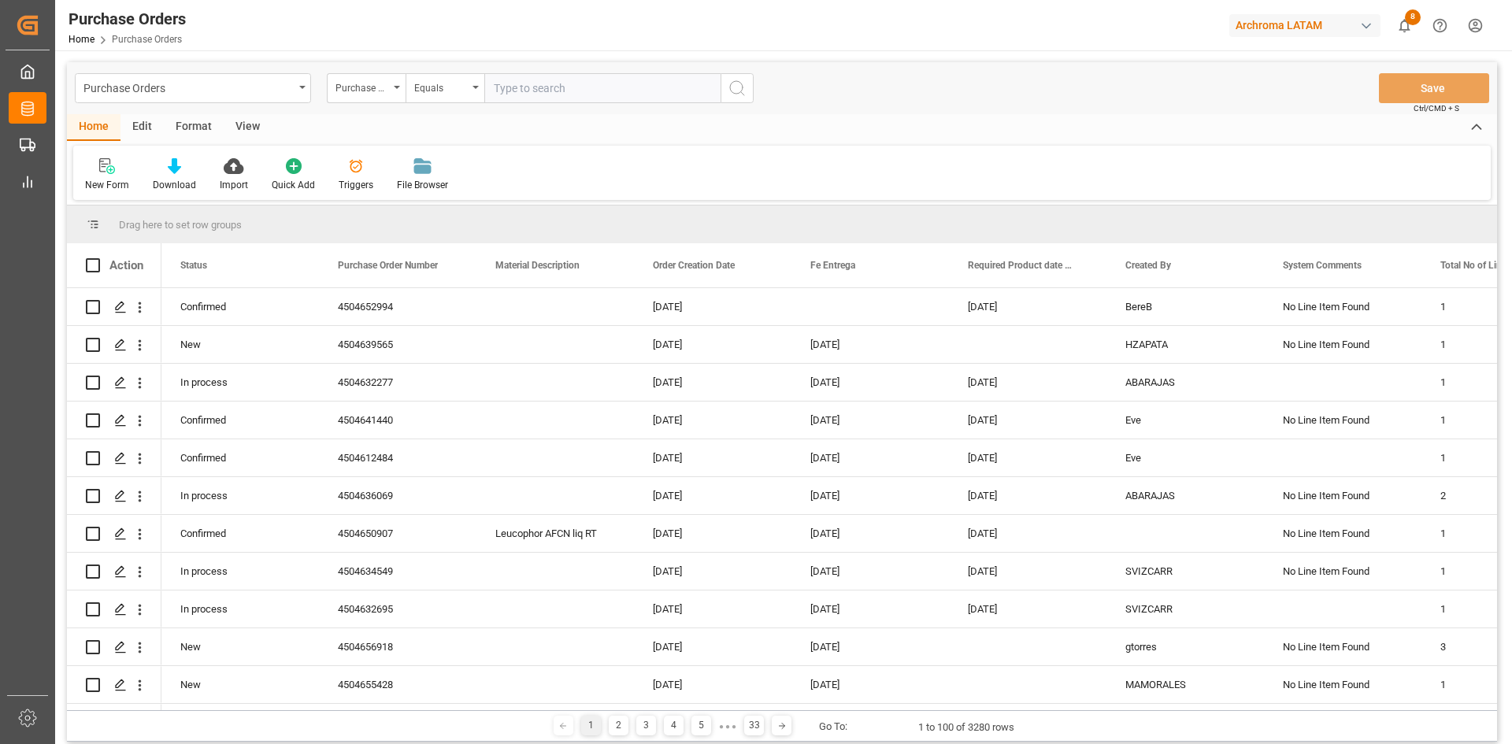
click at [517, 89] on input "text" at bounding box center [602, 88] width 236 height 30
paste input "4504643222"
type input "4504643222"
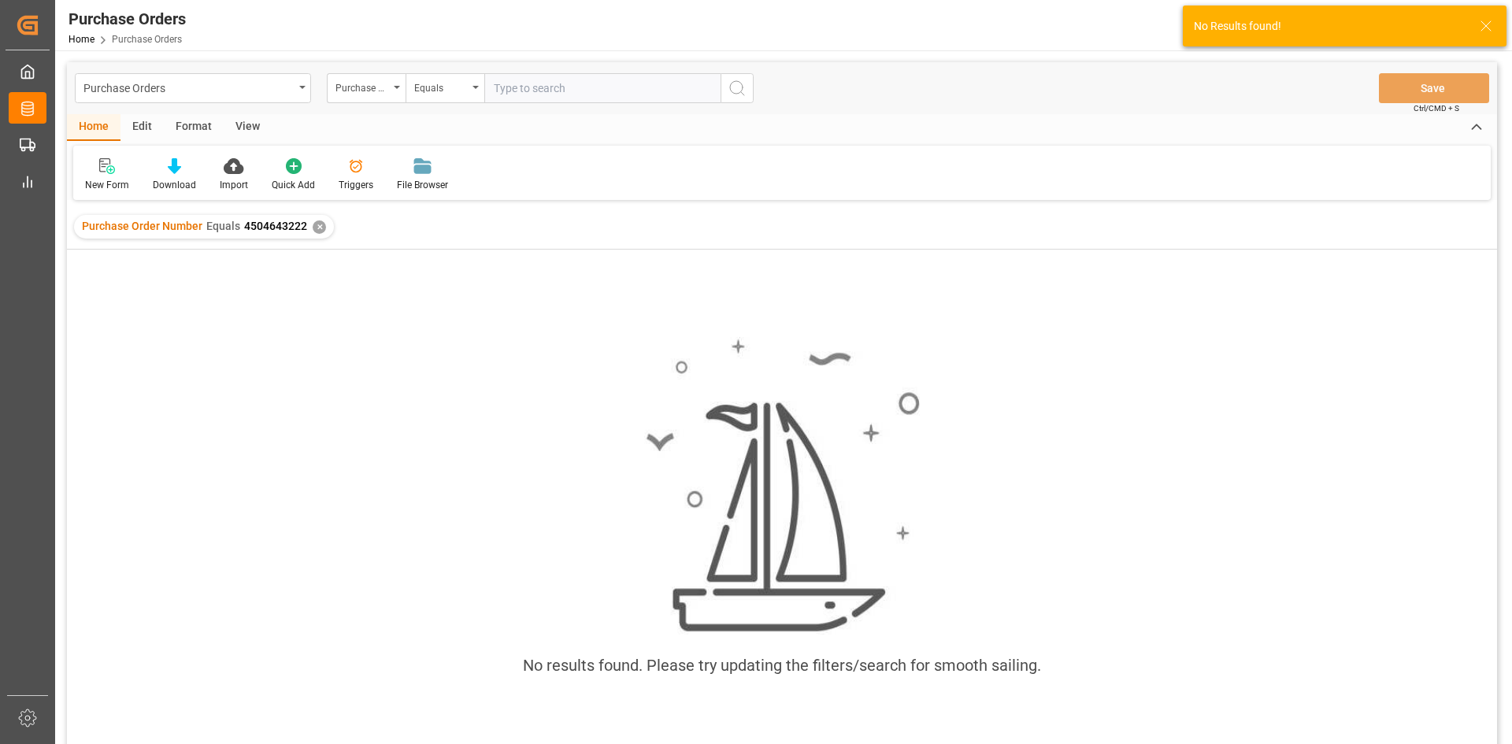
click at [319, 232] on div "✕" at bounding box center [319, 227] width 13 height 13
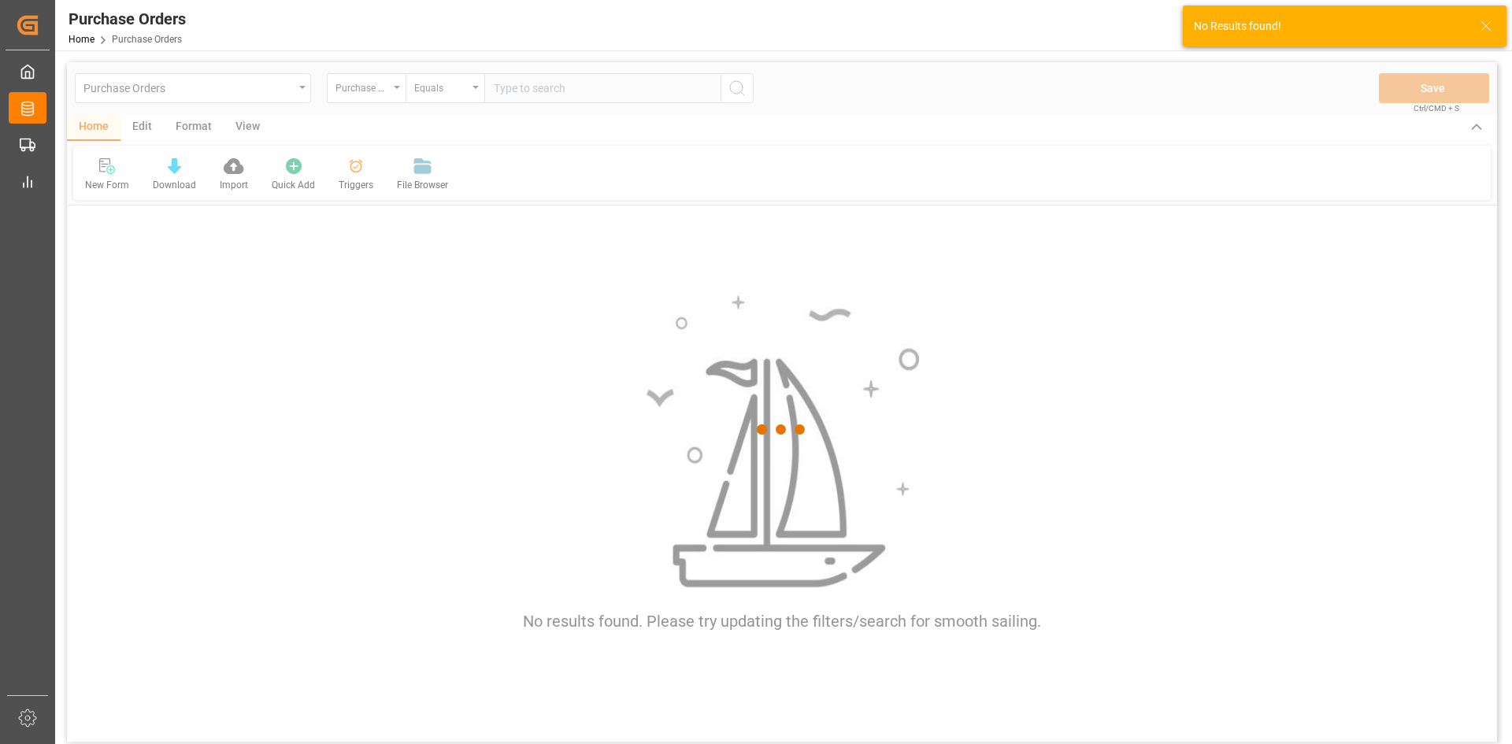
click at [525, 84] on div at bounding box center [782, 429] width 1430 height 735
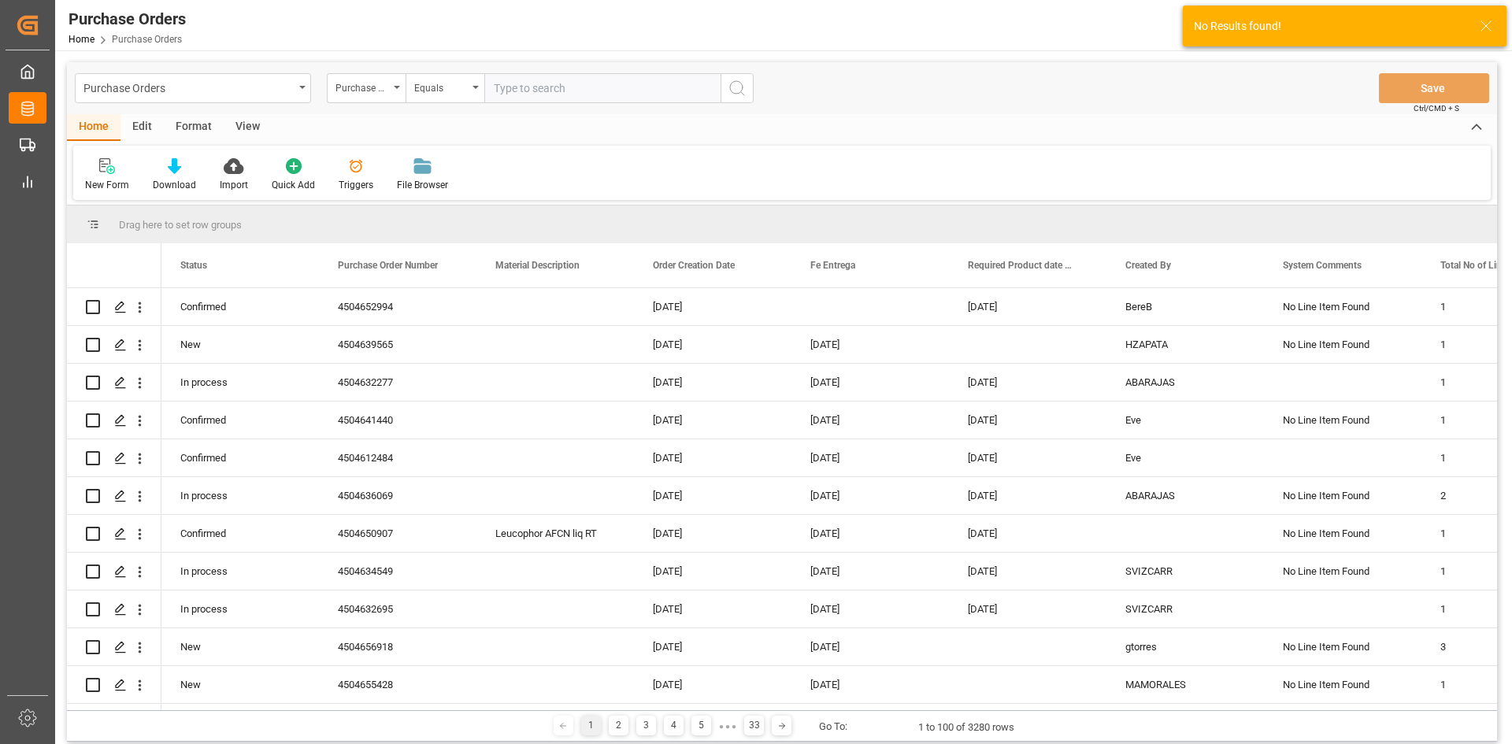
click at [525, 91] on input "text" at bounding box center [602, 88] width 236 height 30
paste input "4504643222"
type input "4504643222"
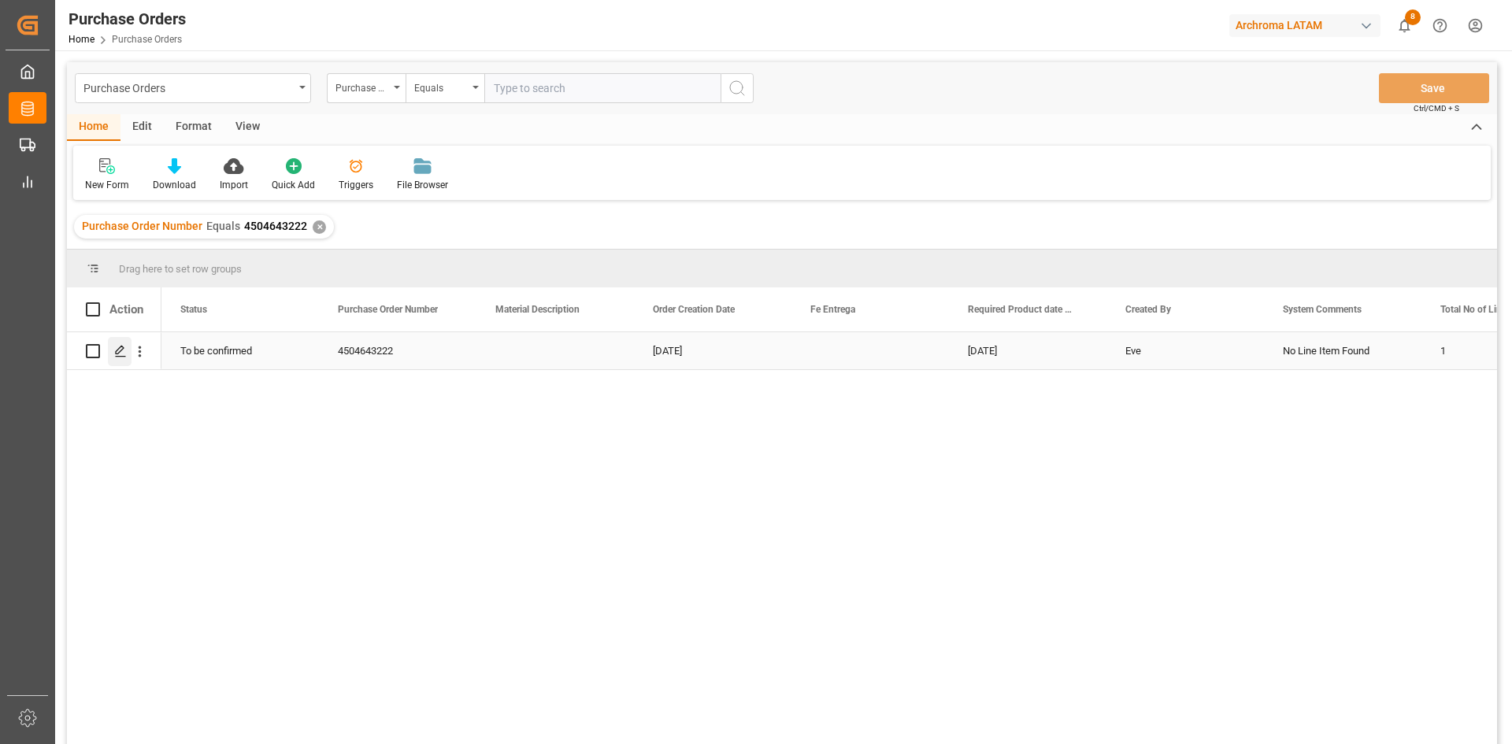
click at [114, 347] on icon "Press SPACE to select this row." at bounding box center [120, 351] width 13 height 13
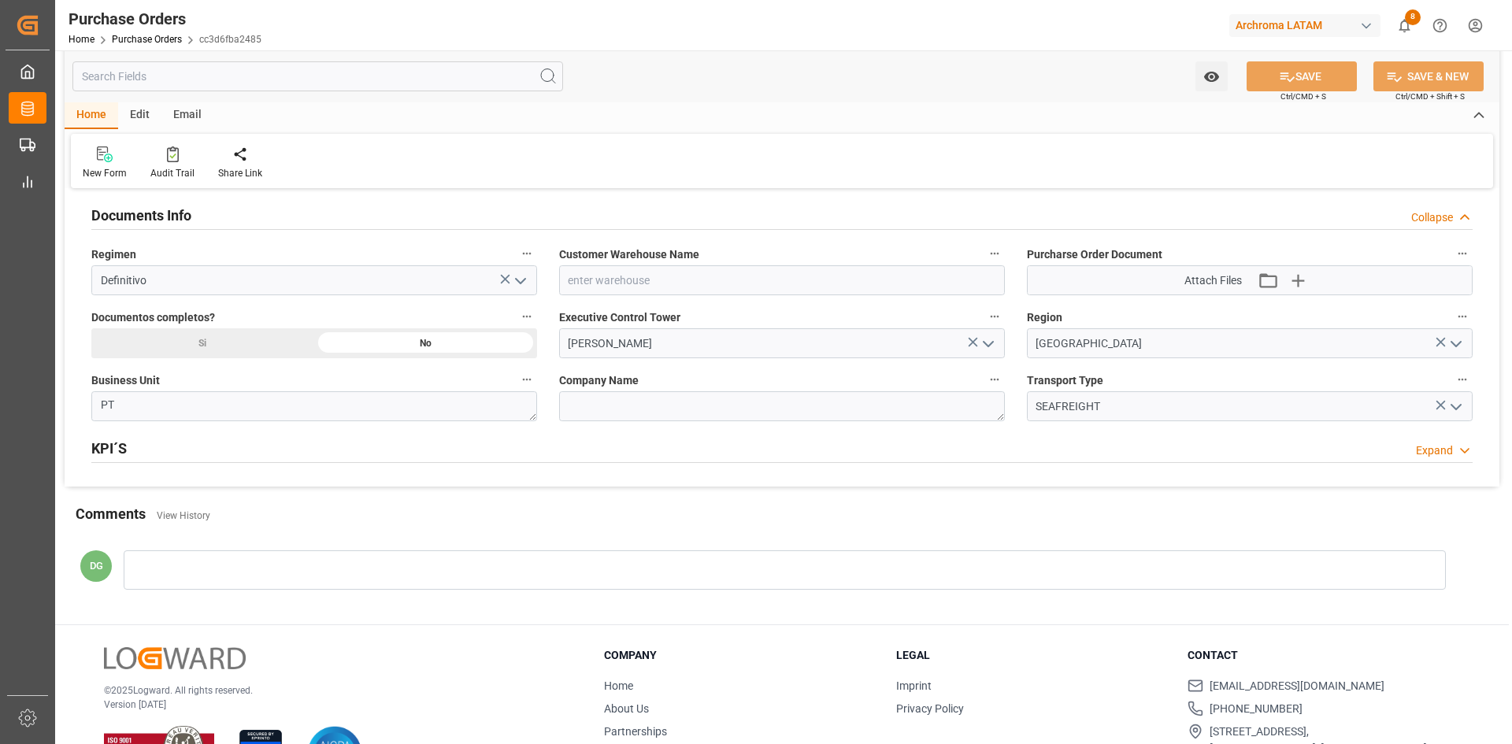
scroll to position [1155, 0]
